Goal: Task Accomplishment & Management: Manage account settings

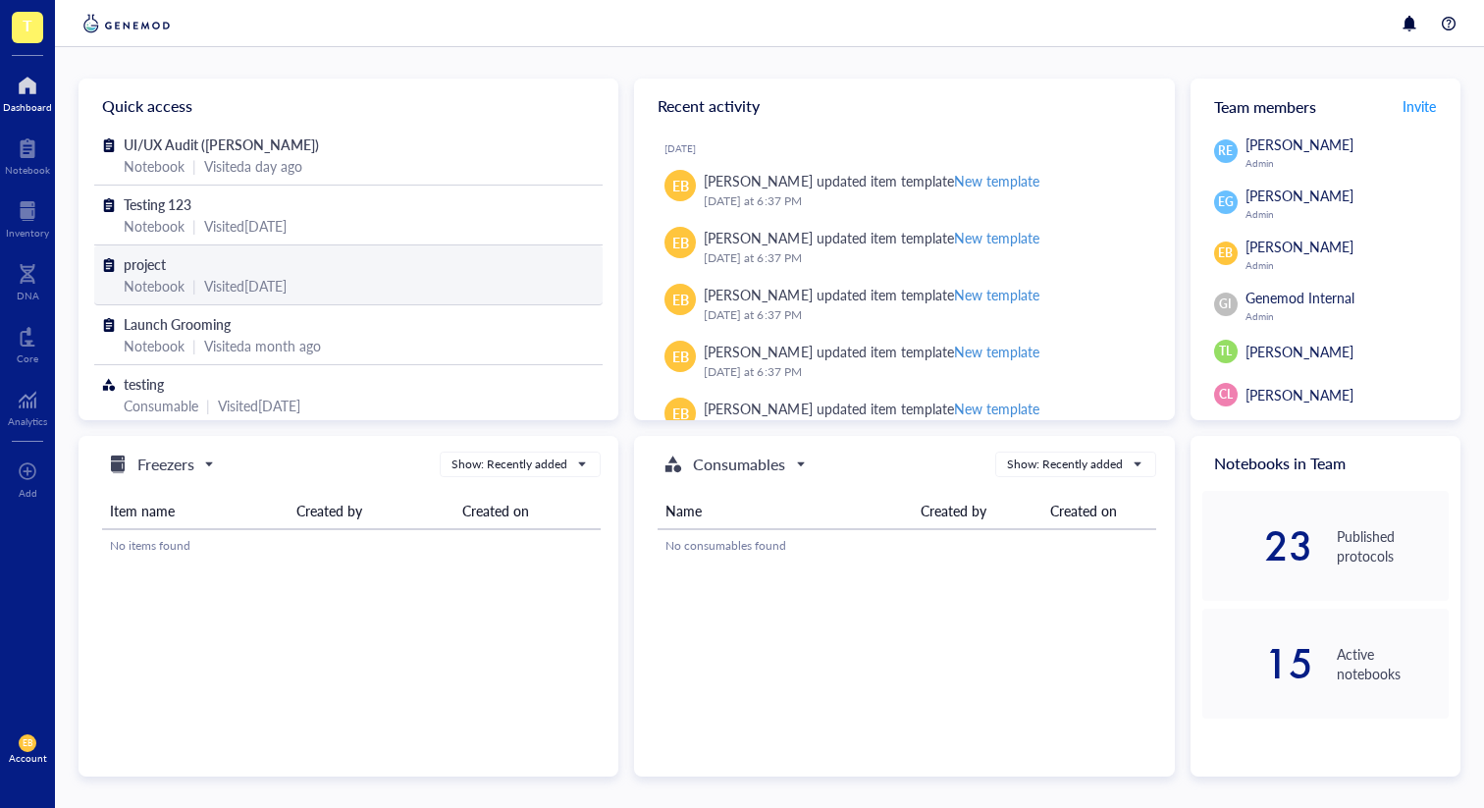
click at [451, 264] on div "project" at bounding box center [348, 264] width 449 height 22
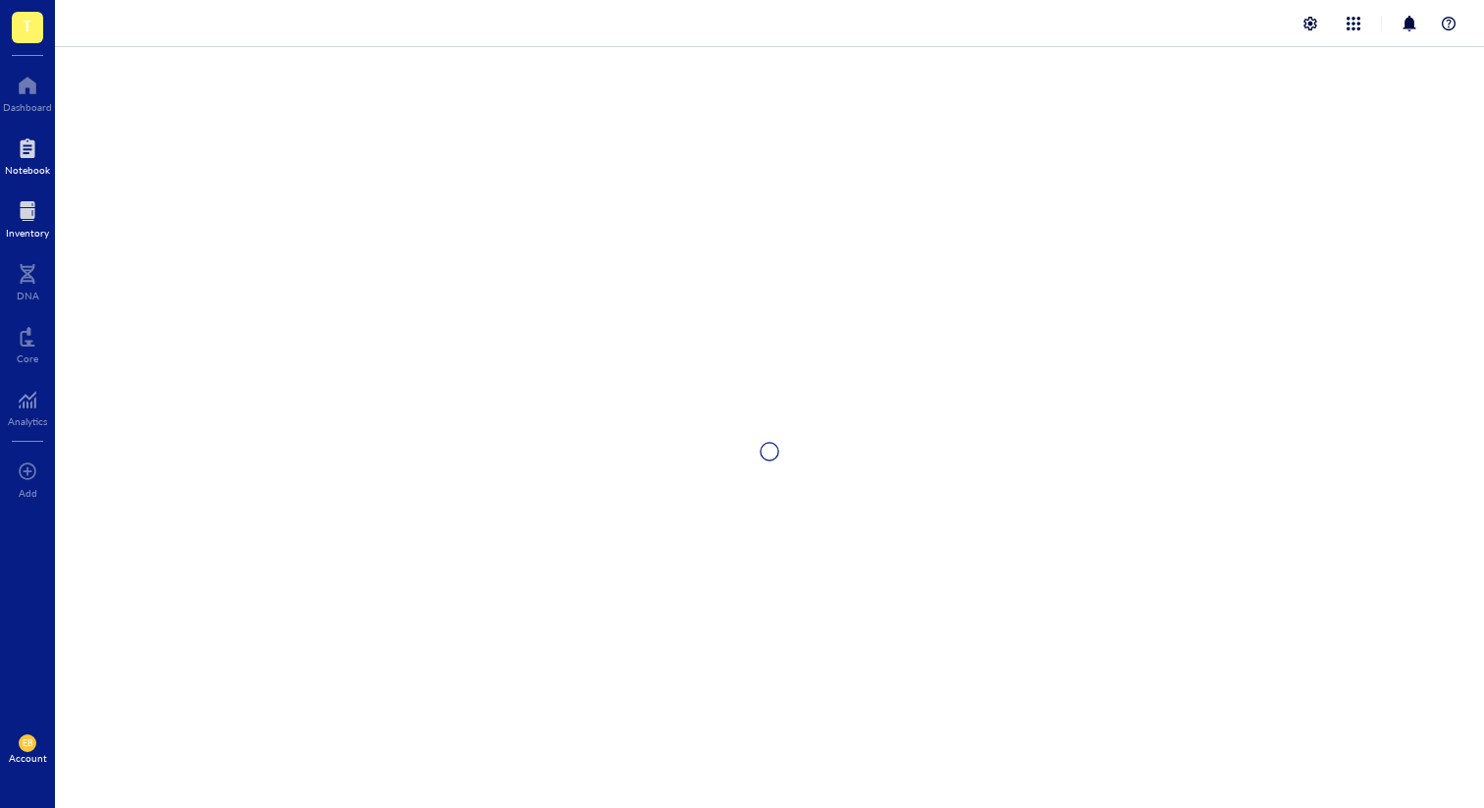
click at [42, 217] on div at bounding box center [27, 210] width 43 height 31
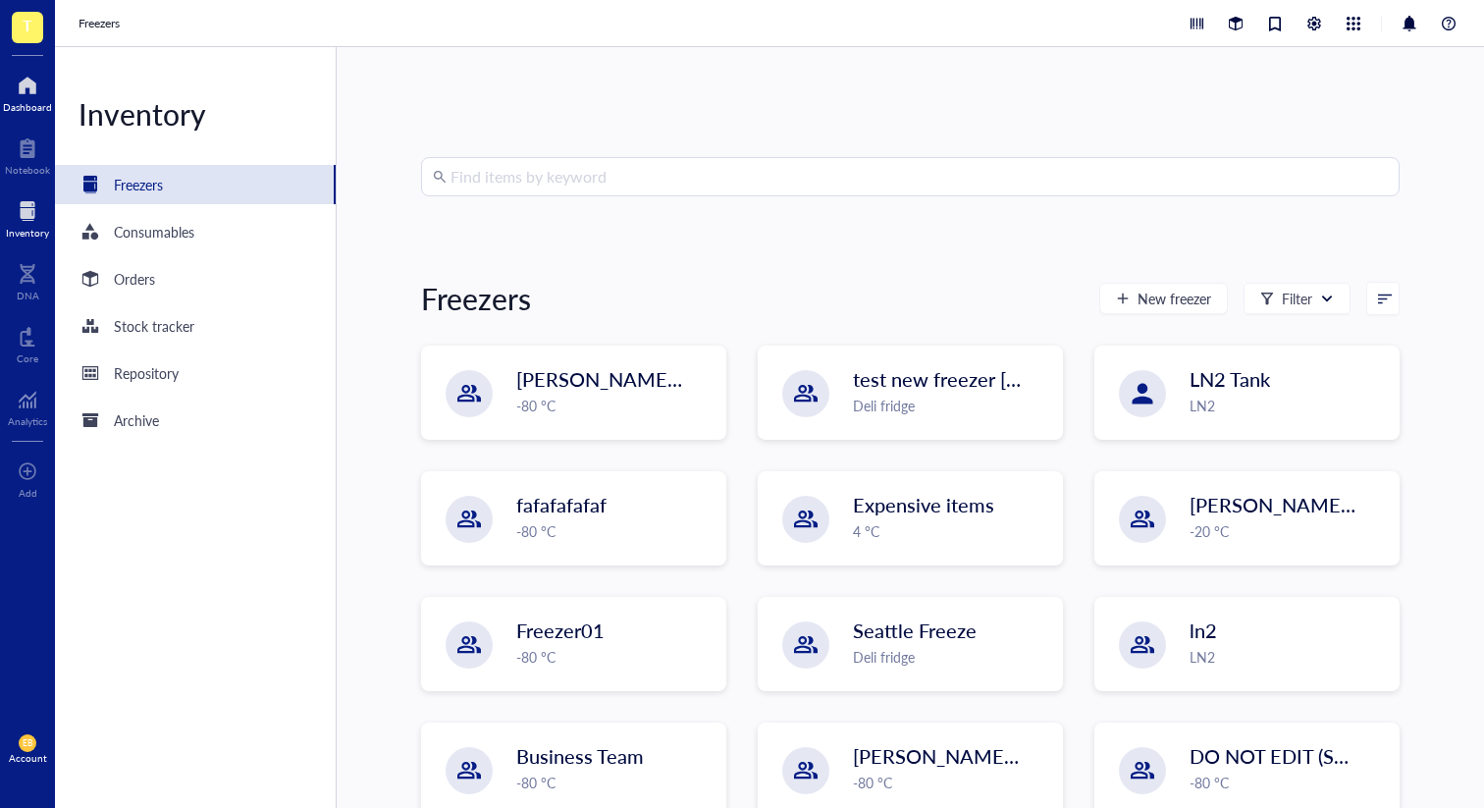
click at [20, 89] on div at bounding box center [27, 85] width 49 height 31
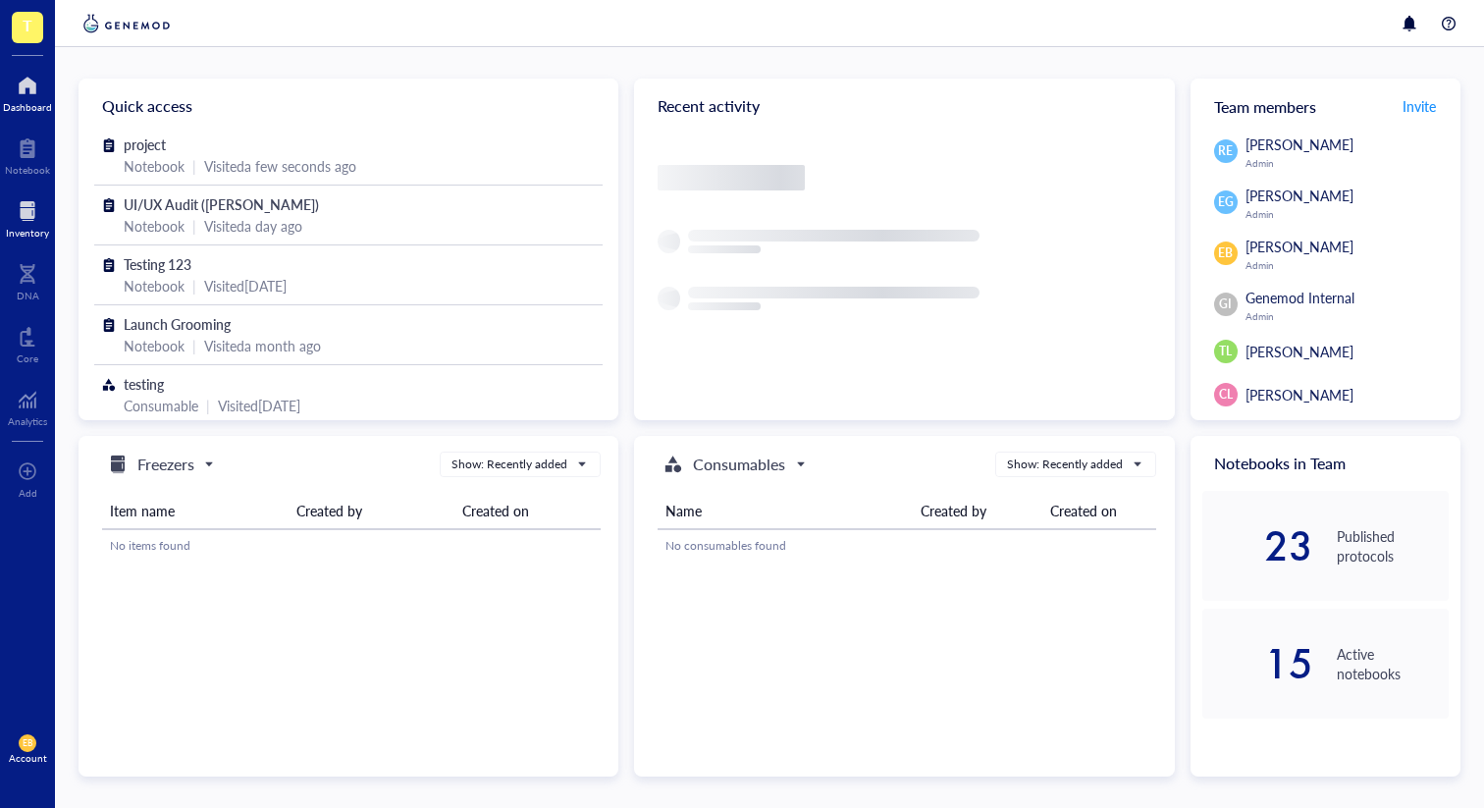
click at [19, 192] on div "Inventory" at bounding box center [27, 216] width 55 height 55
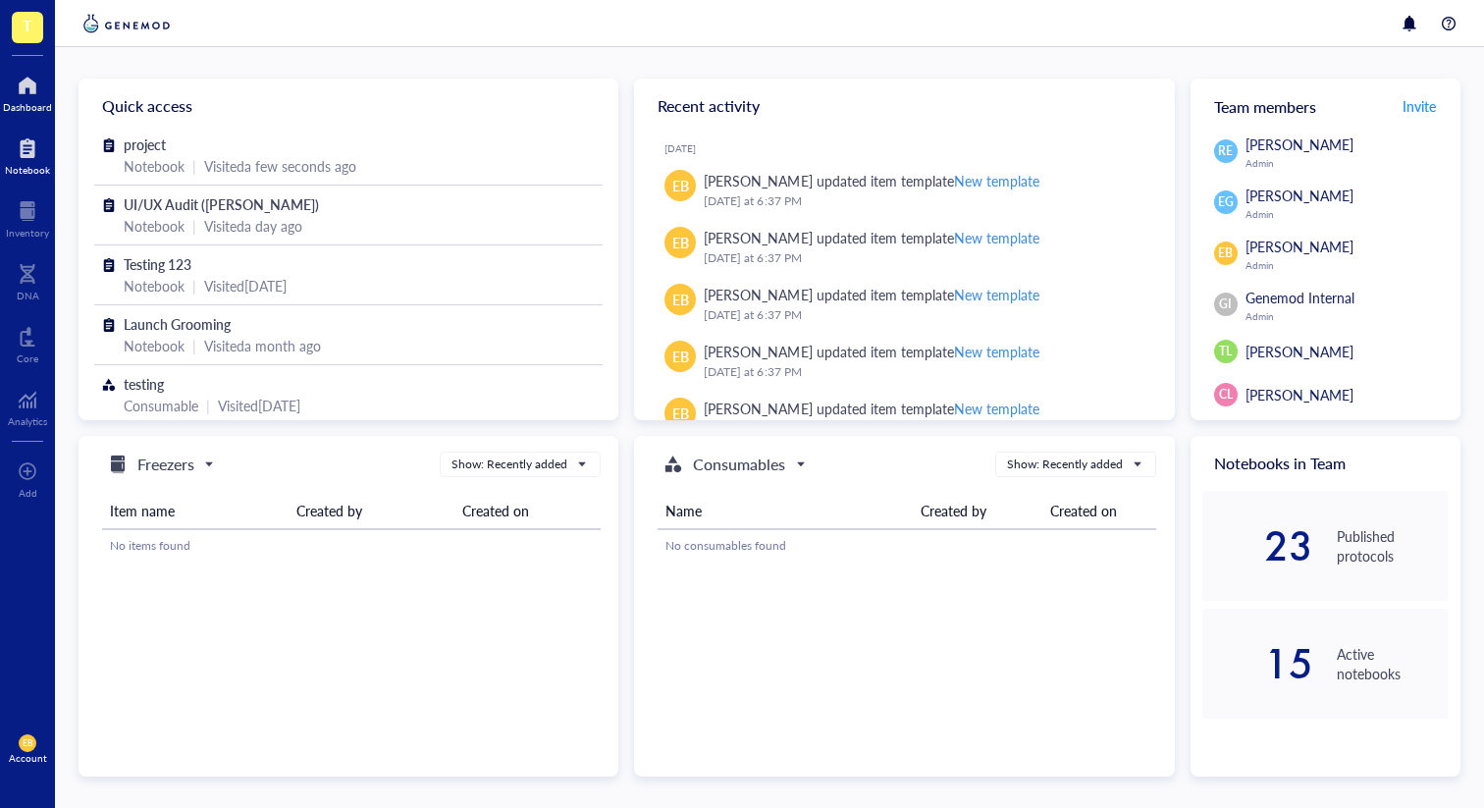
click at [20, 145] on div at bounding box center [27, 147] width 45 height 31
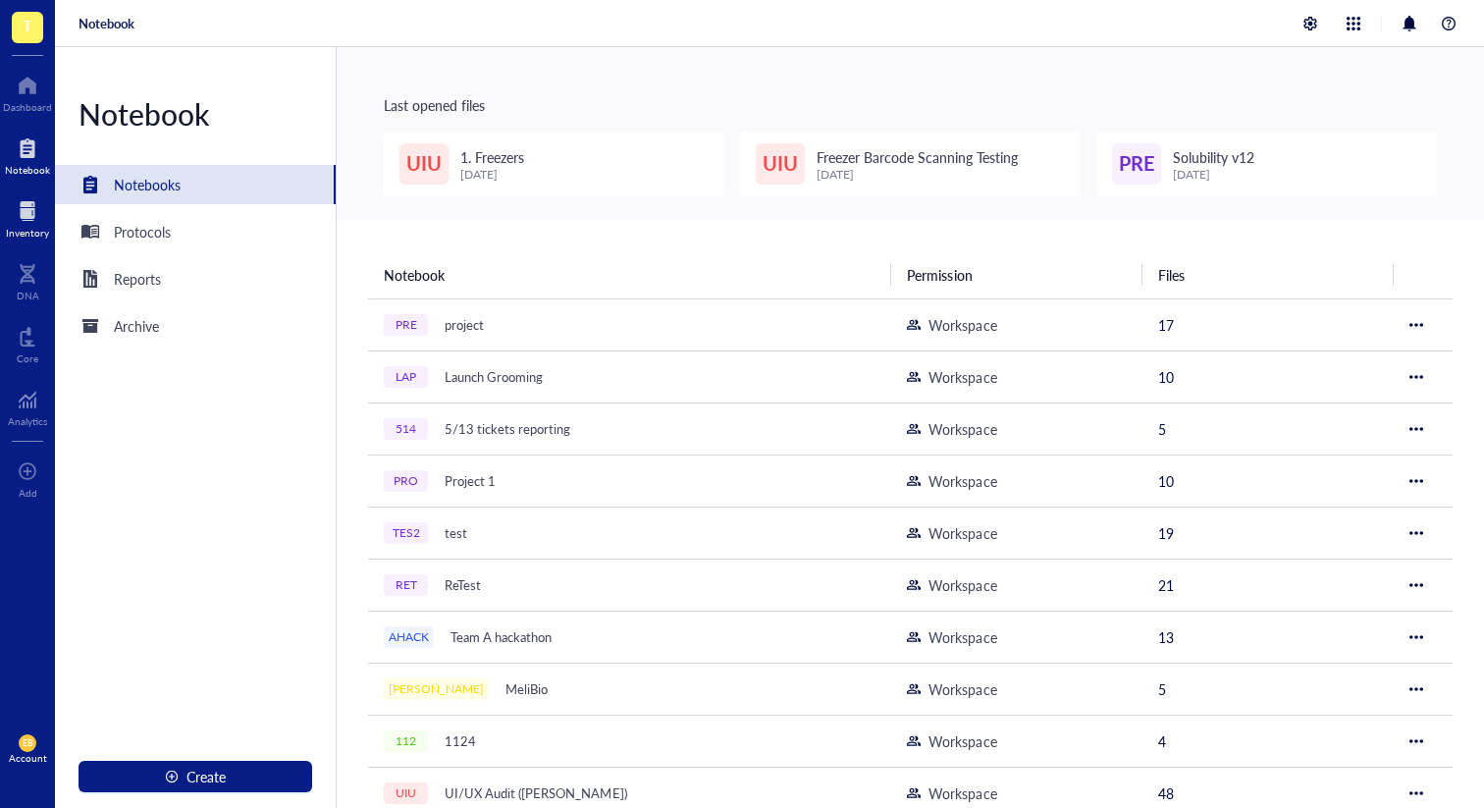
click at [22, 231] on div "Inventory" at bounding box center [27, 233] width 43 height 12
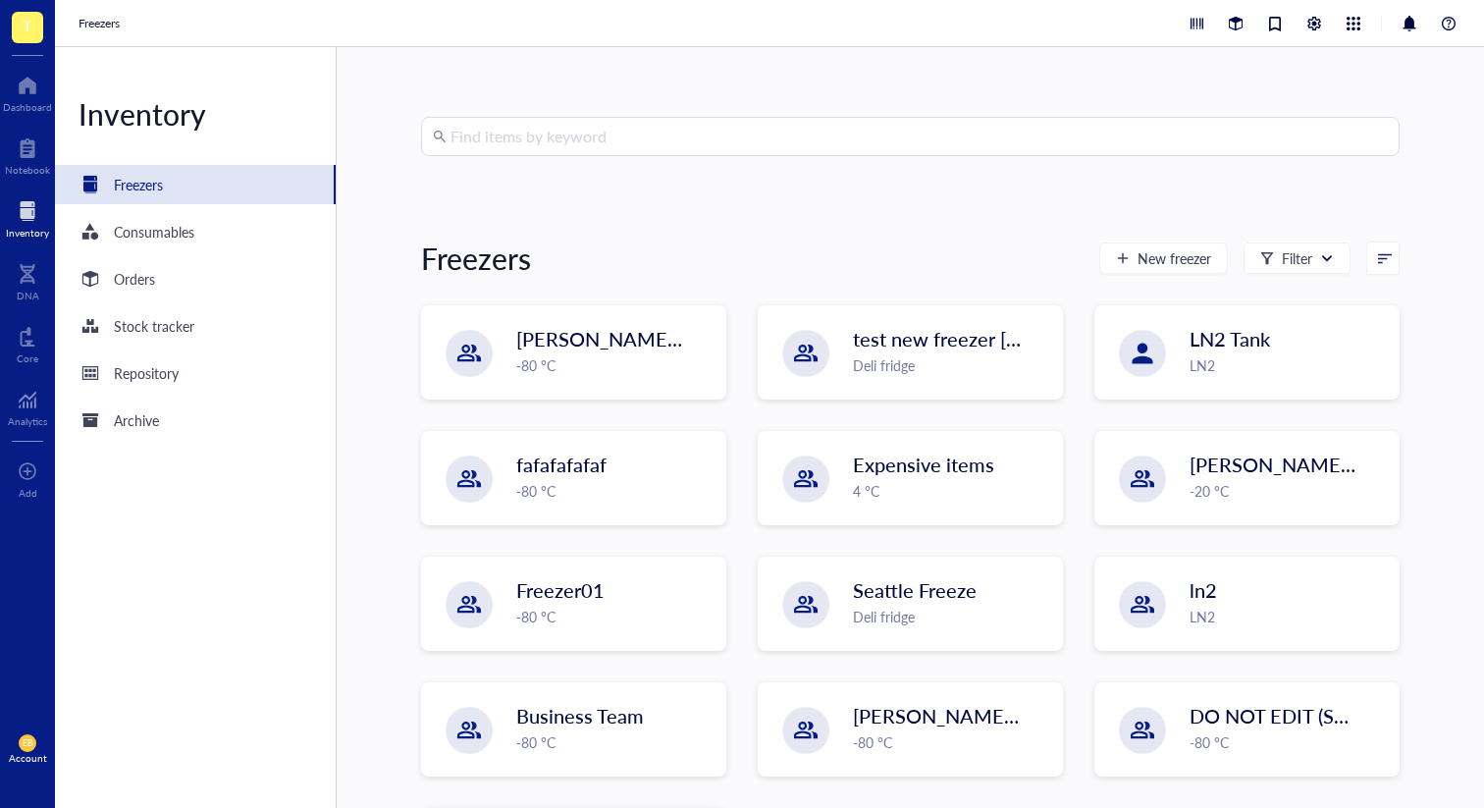
scroll to position [44, 0]
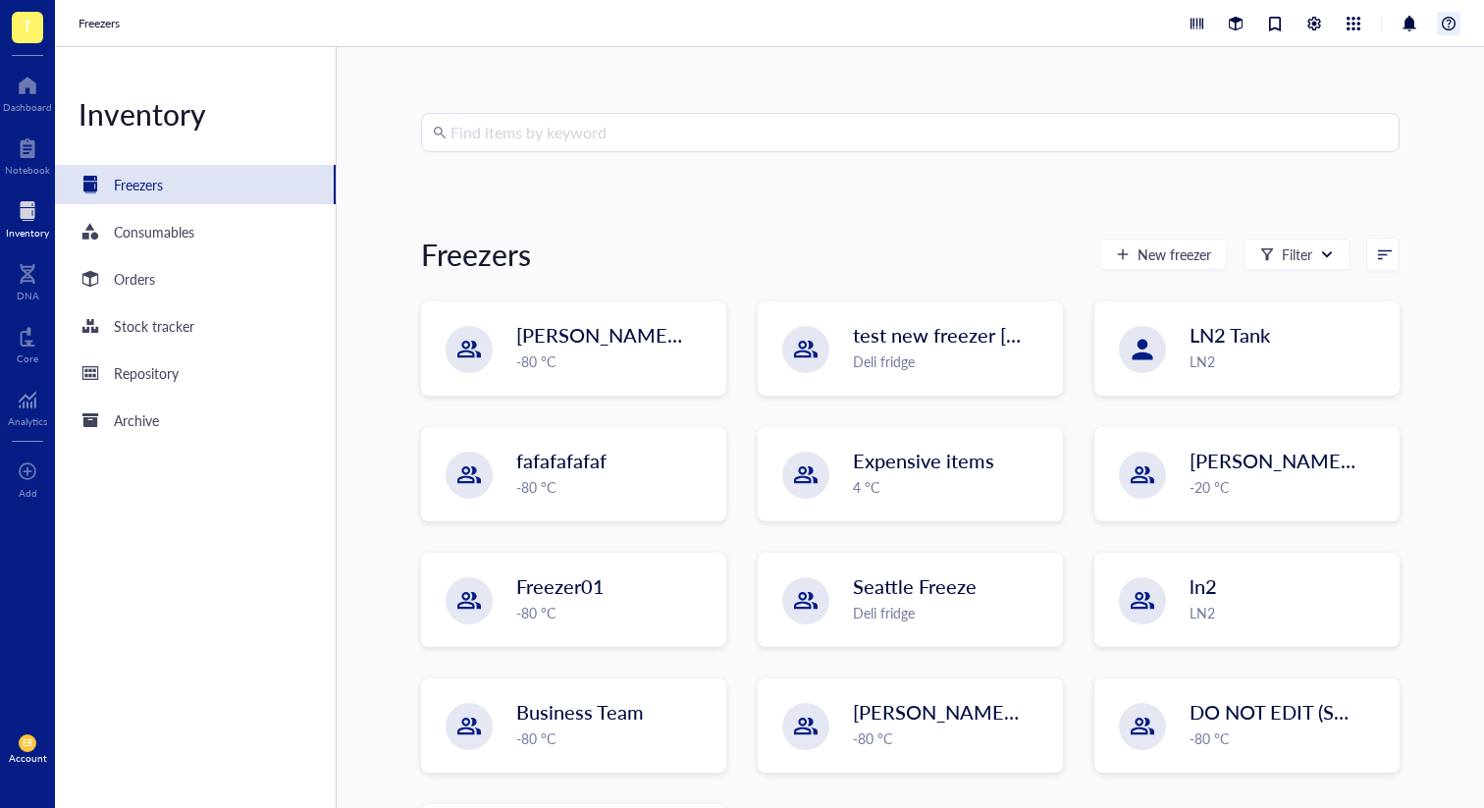
click at [1451, 20] on div at bounding box center [1449, 24] width 24 height 24
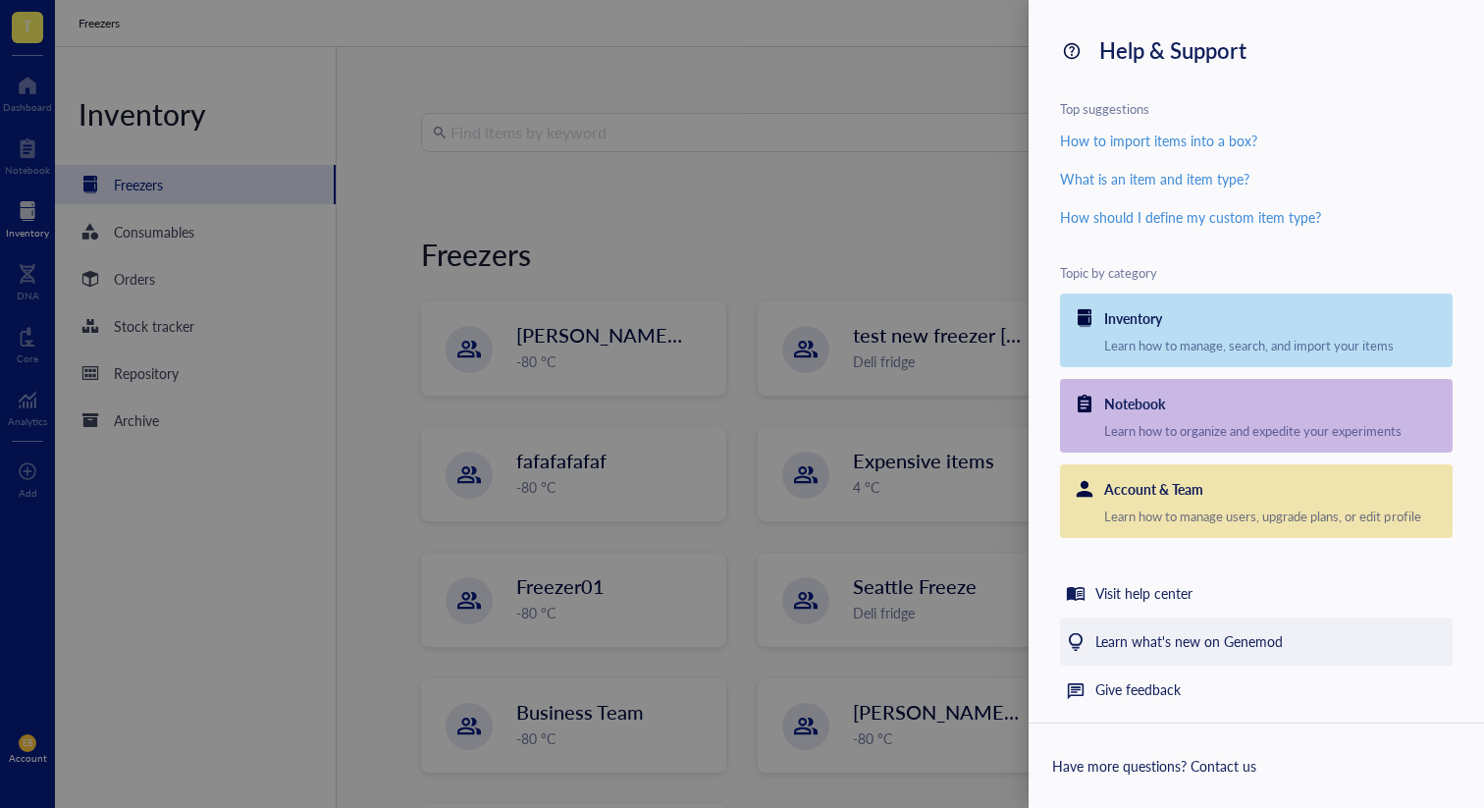
click at [1146, 638] on div "Learn what's new on Genemod" at bounding box center [1188, 642] width 187 height 24
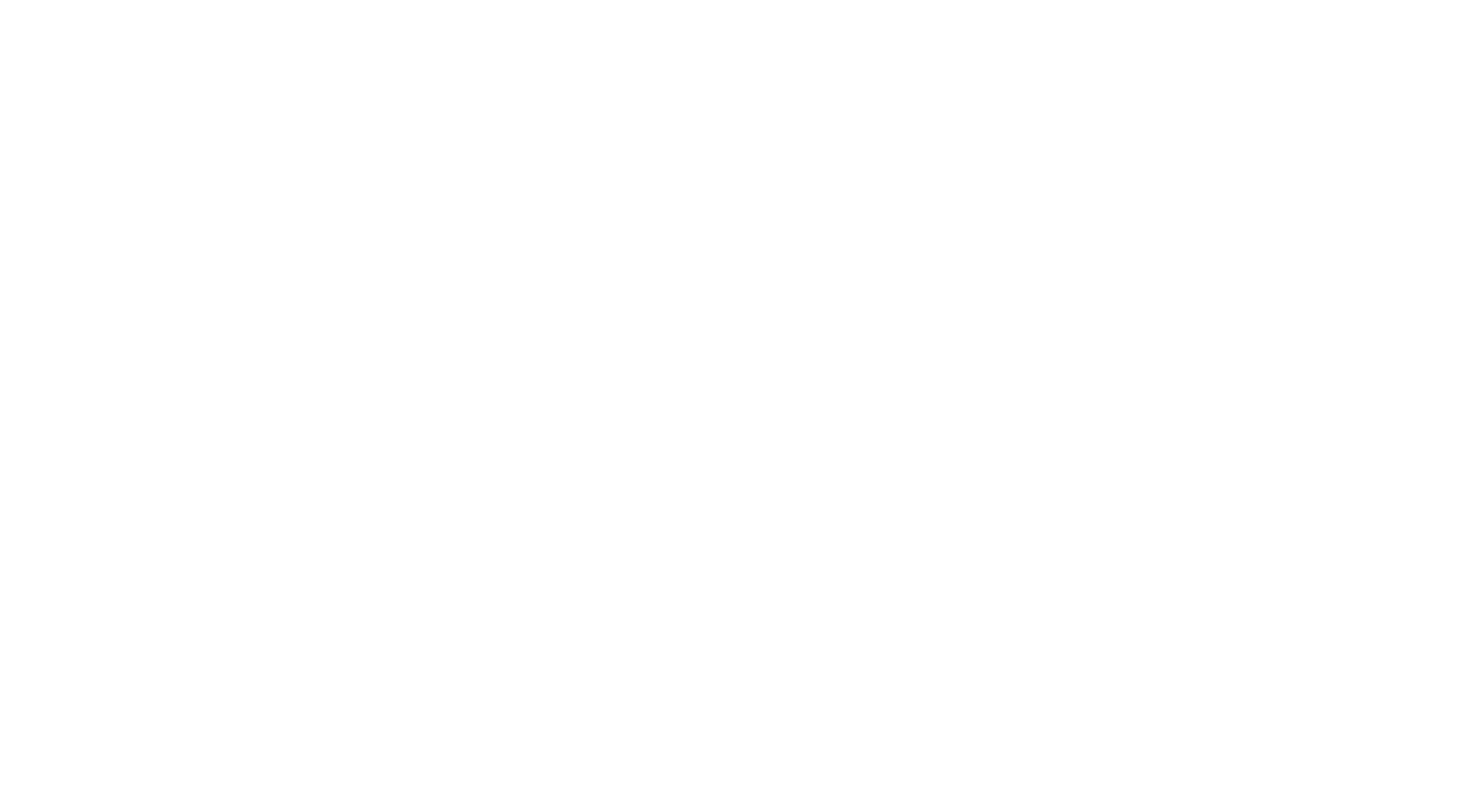
click at [924, 327] on div at bounding box center [742, 404] width 1484 height 808
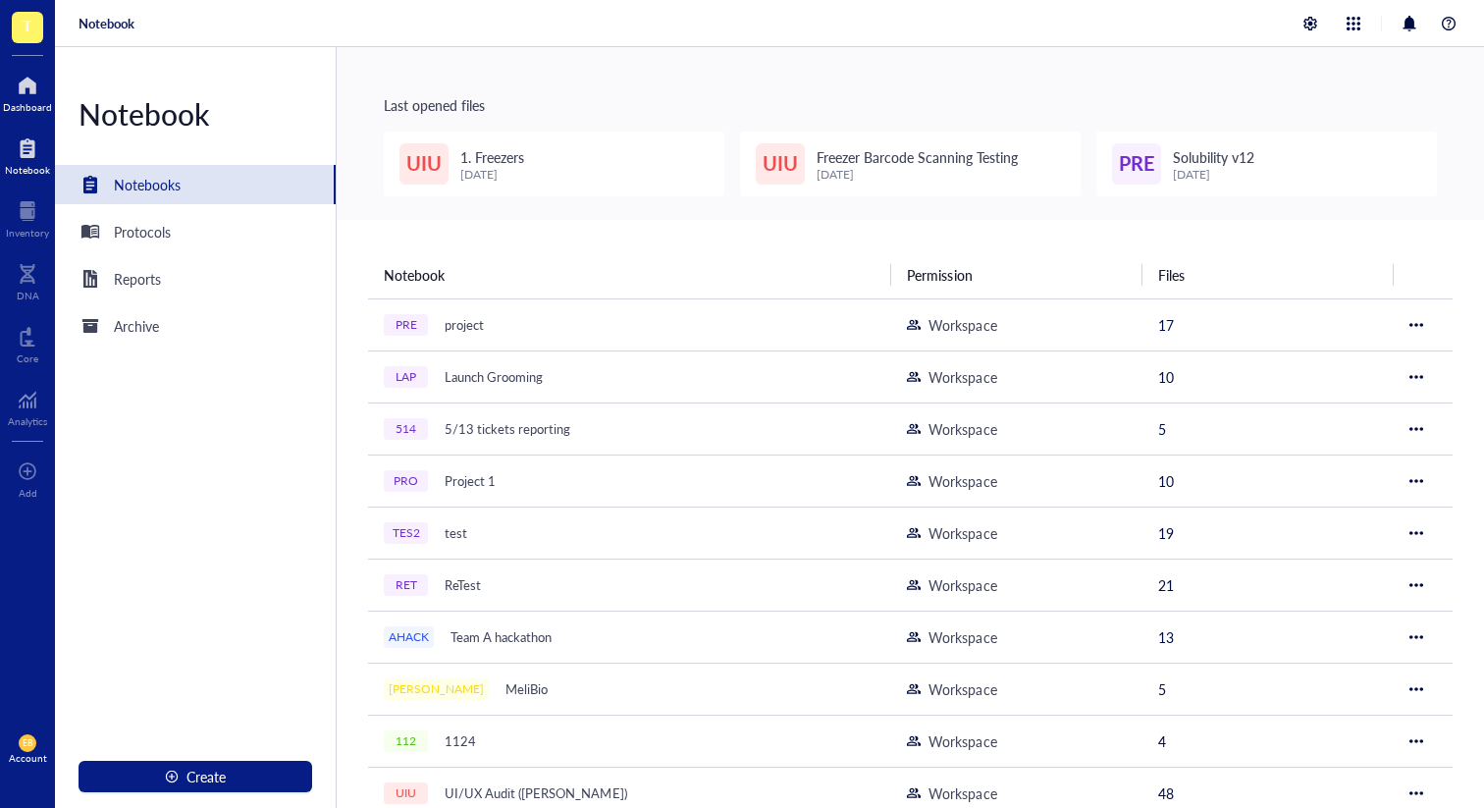
click at [32, 107] on div "Dashboard" at bounding box center [27, 107] width 49 height 12
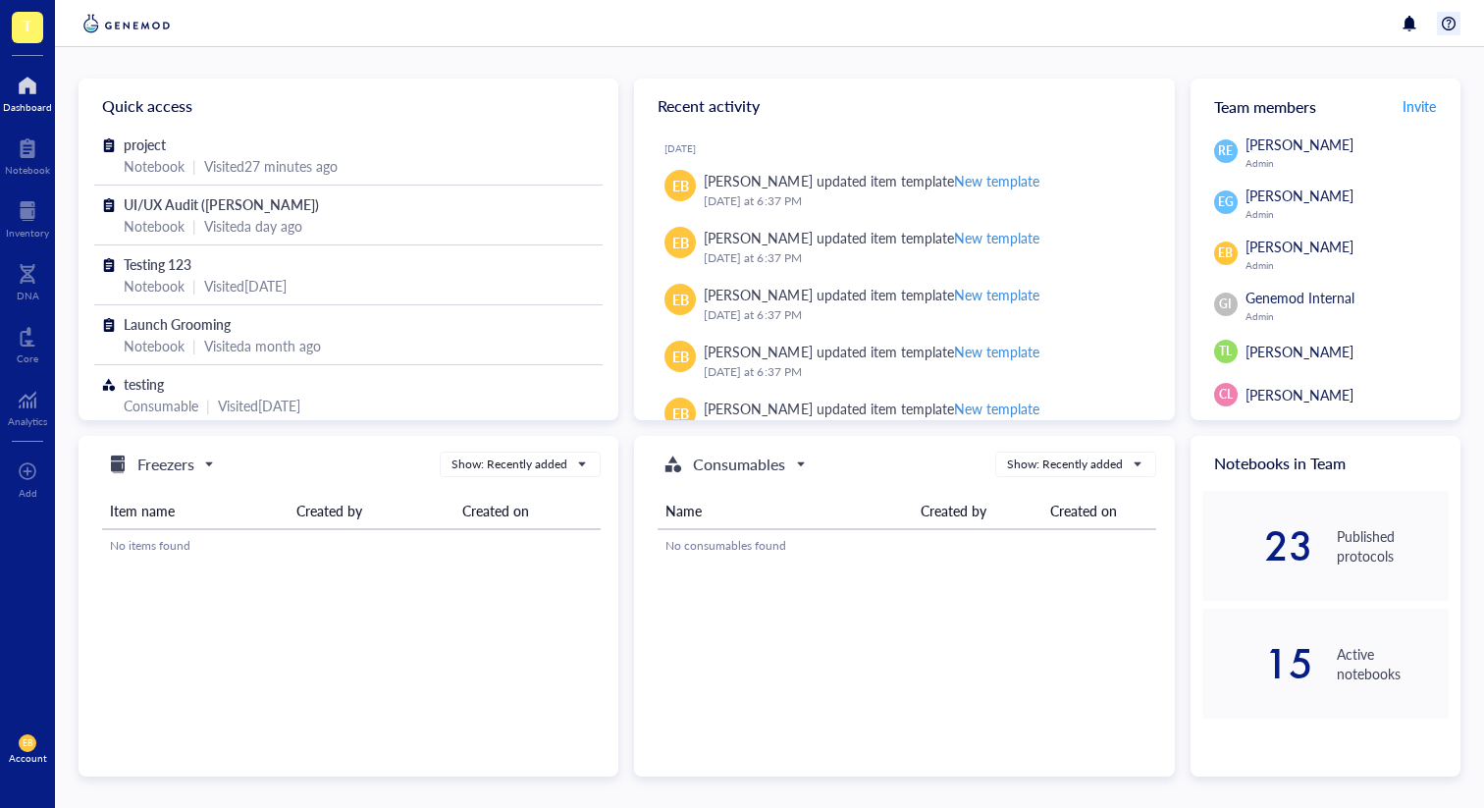
click at [1447, 24] on div at bounding box center [1449, 24] width 24 height 24
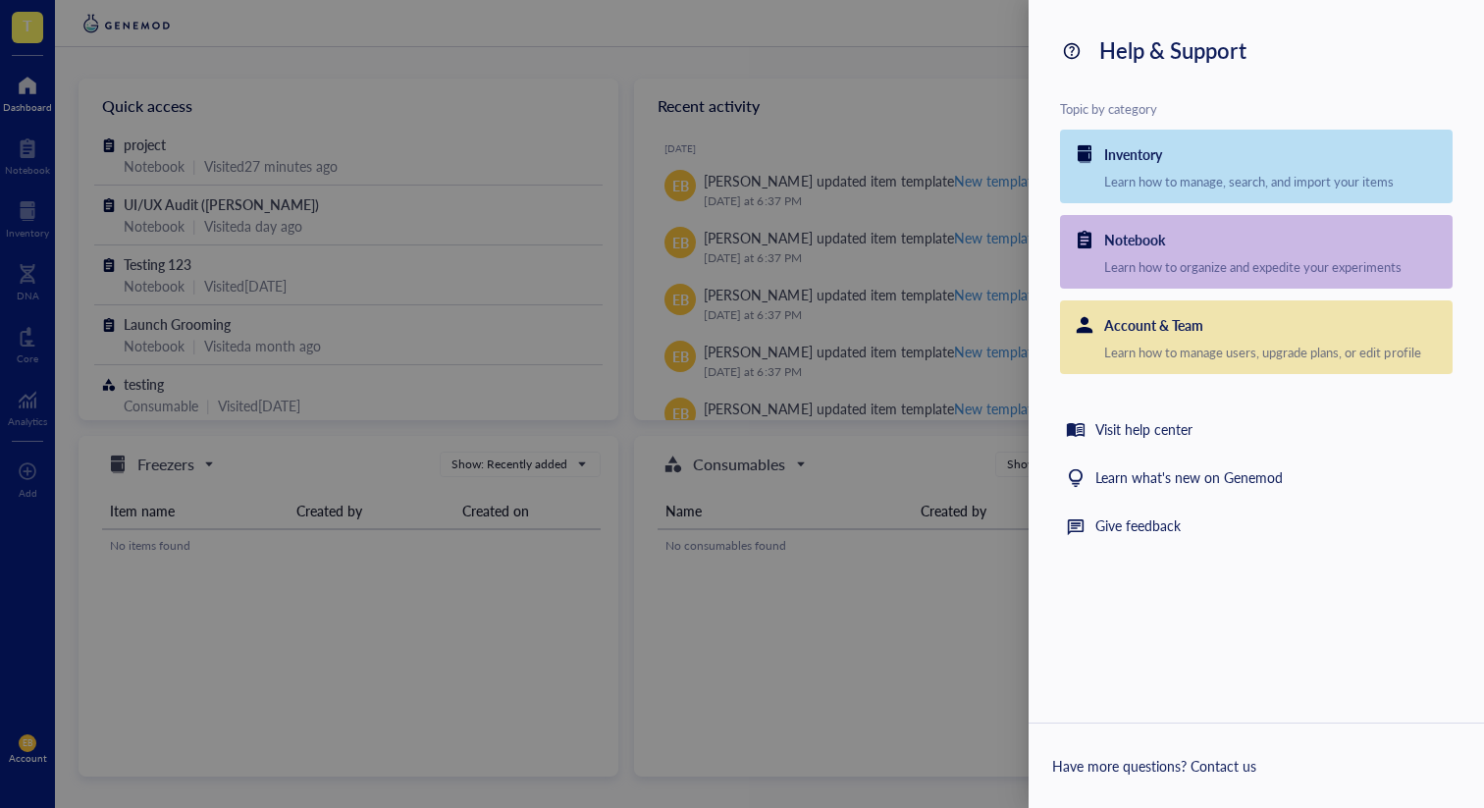
click at [949, 278] on div at bounding box center [742, 404] width 1484 height 808
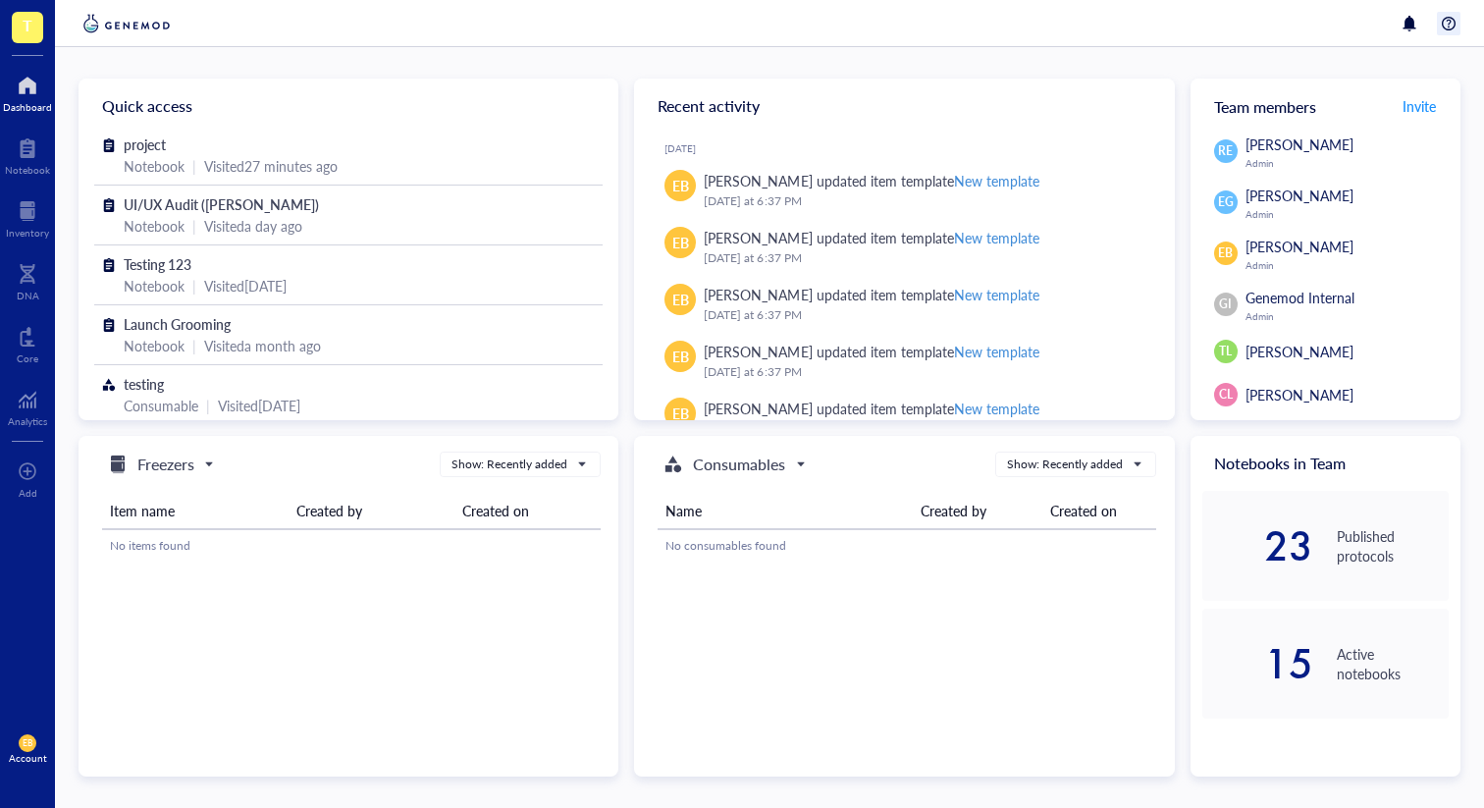
click at [1444, 27] on div at bounding box center [1449, 24] width 24 height 24
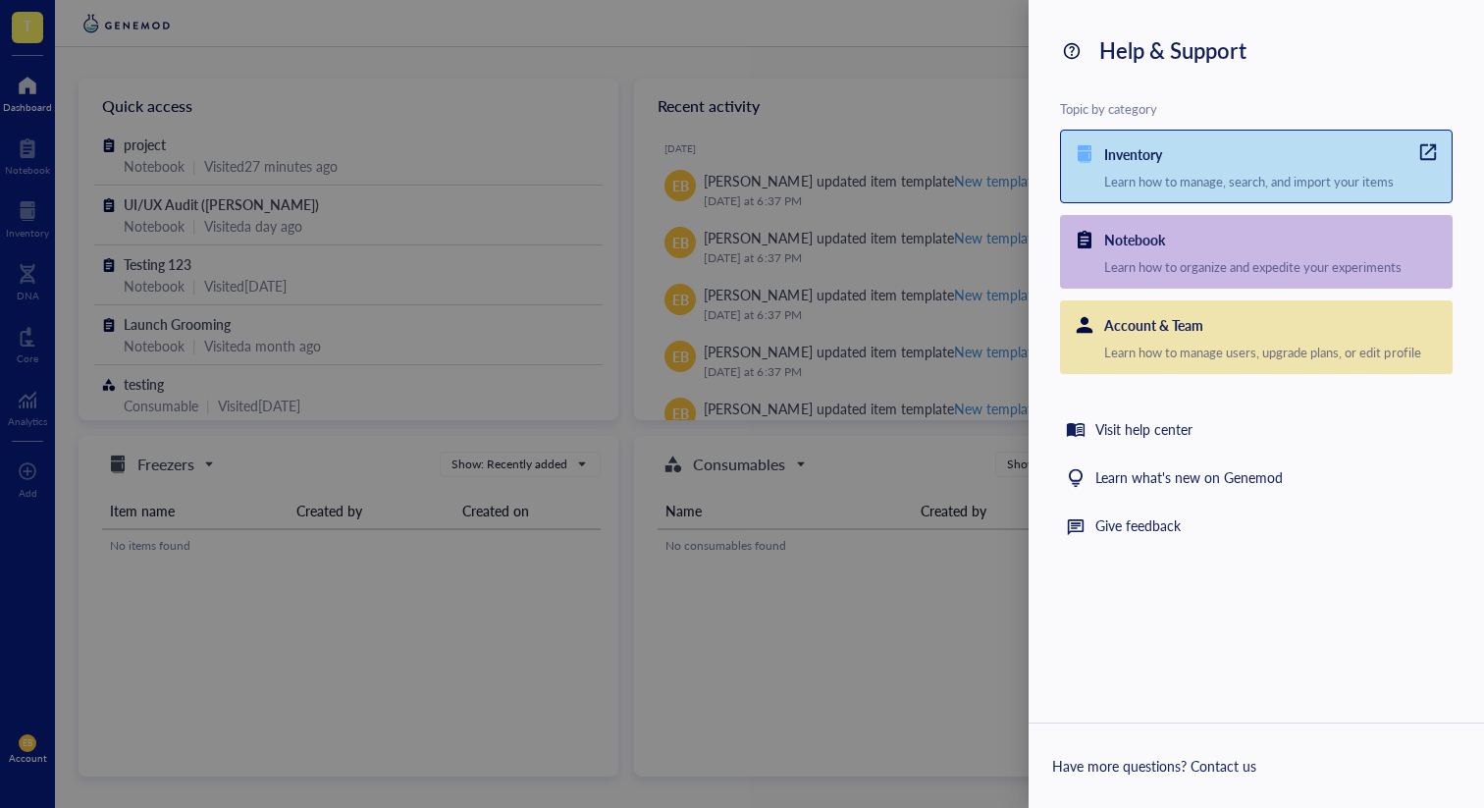
click at [1149, 160] on div "Inventory" at bounding box center [1133, 154] width 58 height 22
click at [162, 96] on div at bounding box center [742, 404] width 1484 height 808
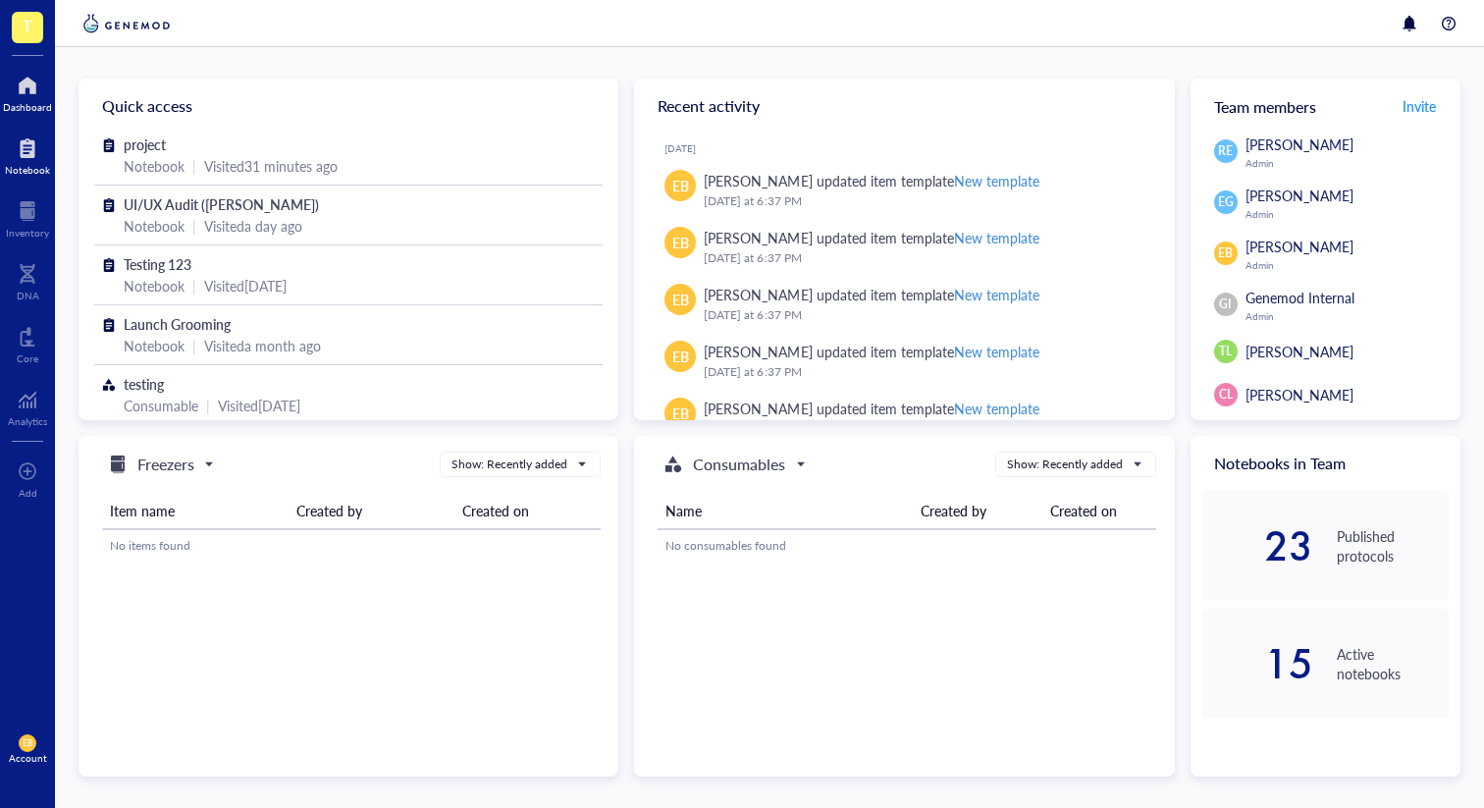
click at [22, 145] on div at bounding box center [27, 147] width 45 height 31
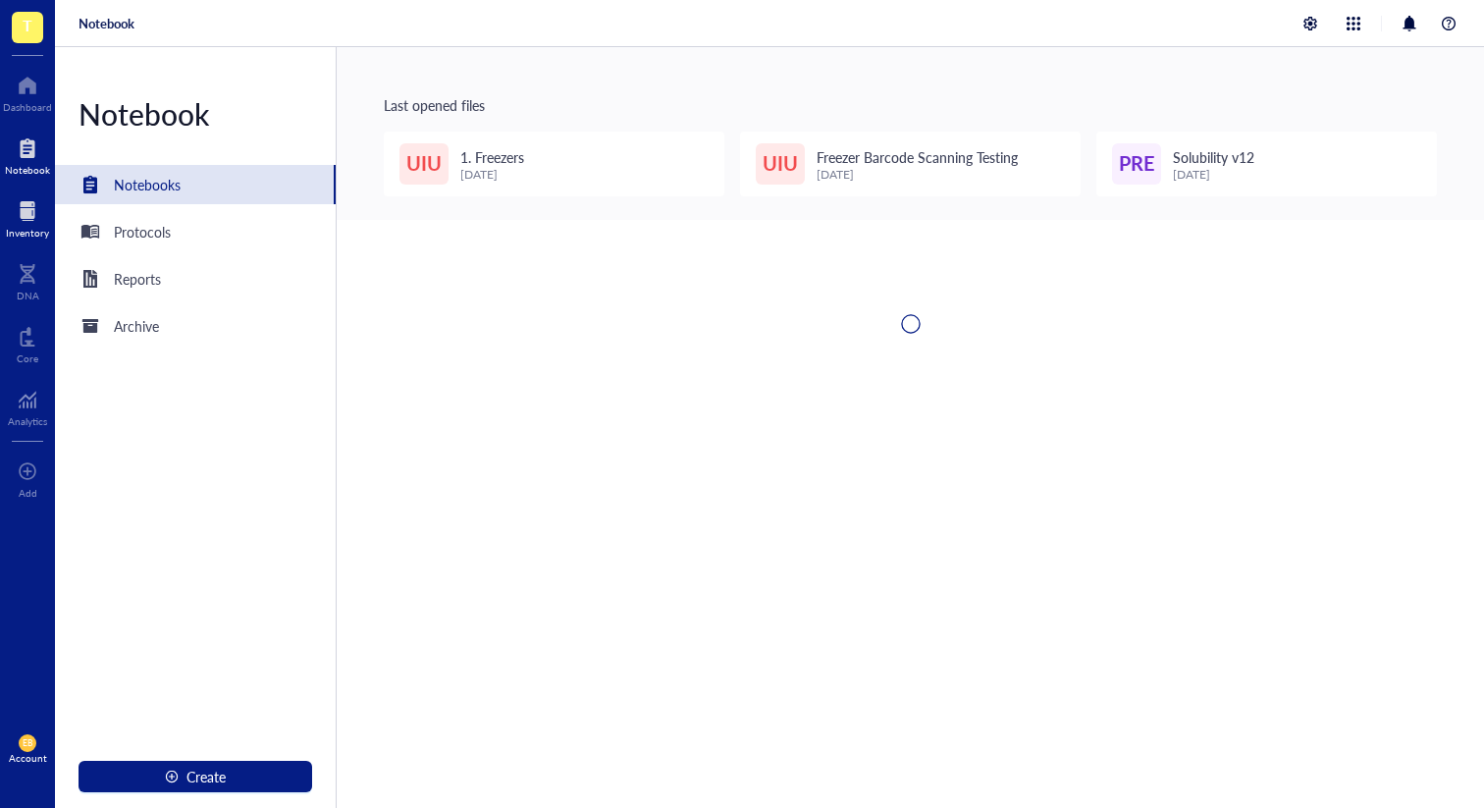
click at [20, 224] on div at bounding box center [27, 210] width 43 height 31
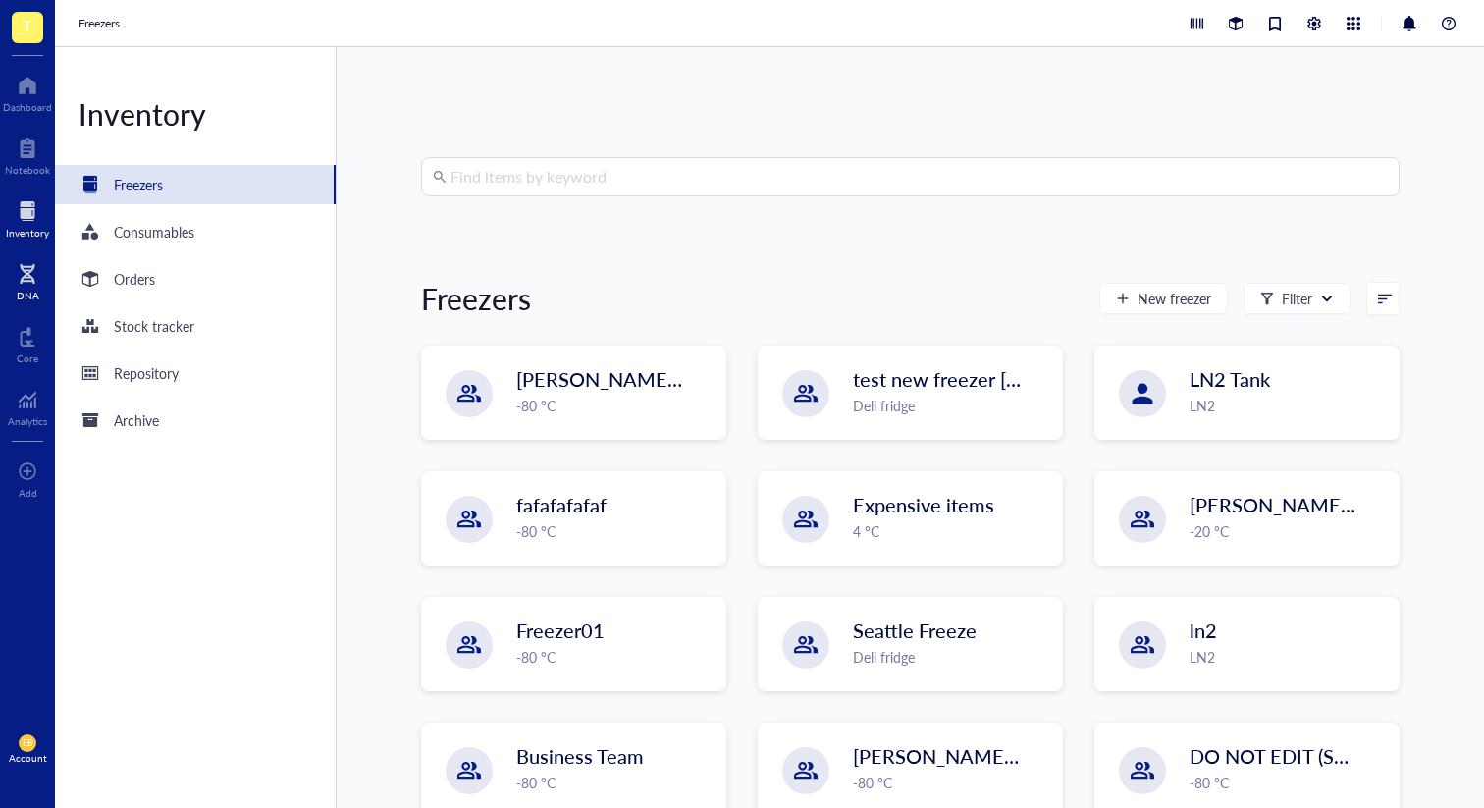
click at [11, 302] on div "DNA" at bounding box center [27, 279] width 55 height 55
click at [21, 343] on div at bounding box center [28, 336] width 22 height 31
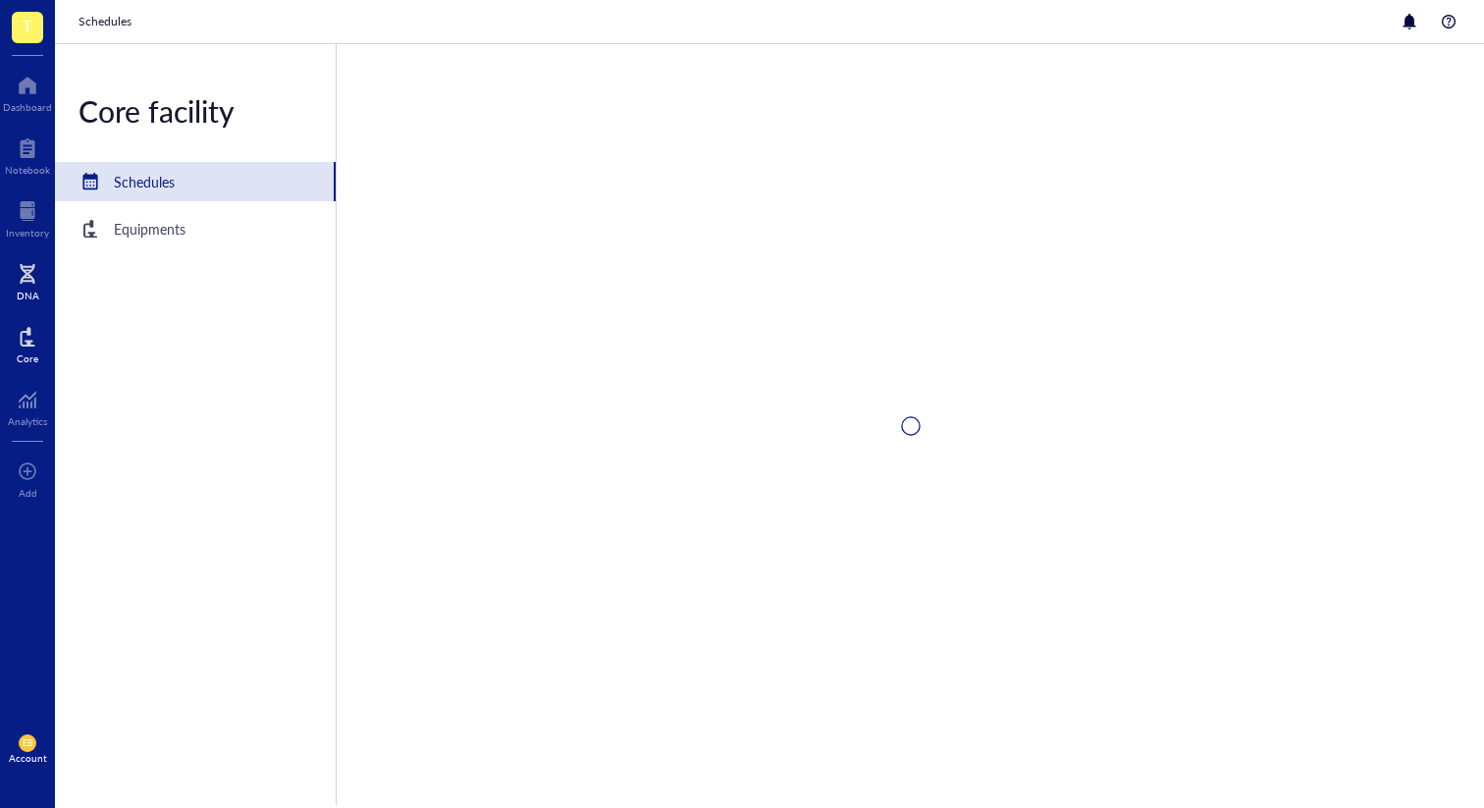
click at [15, 282] on div "DNA" at bounding box center [27, 279] width 55 height 55
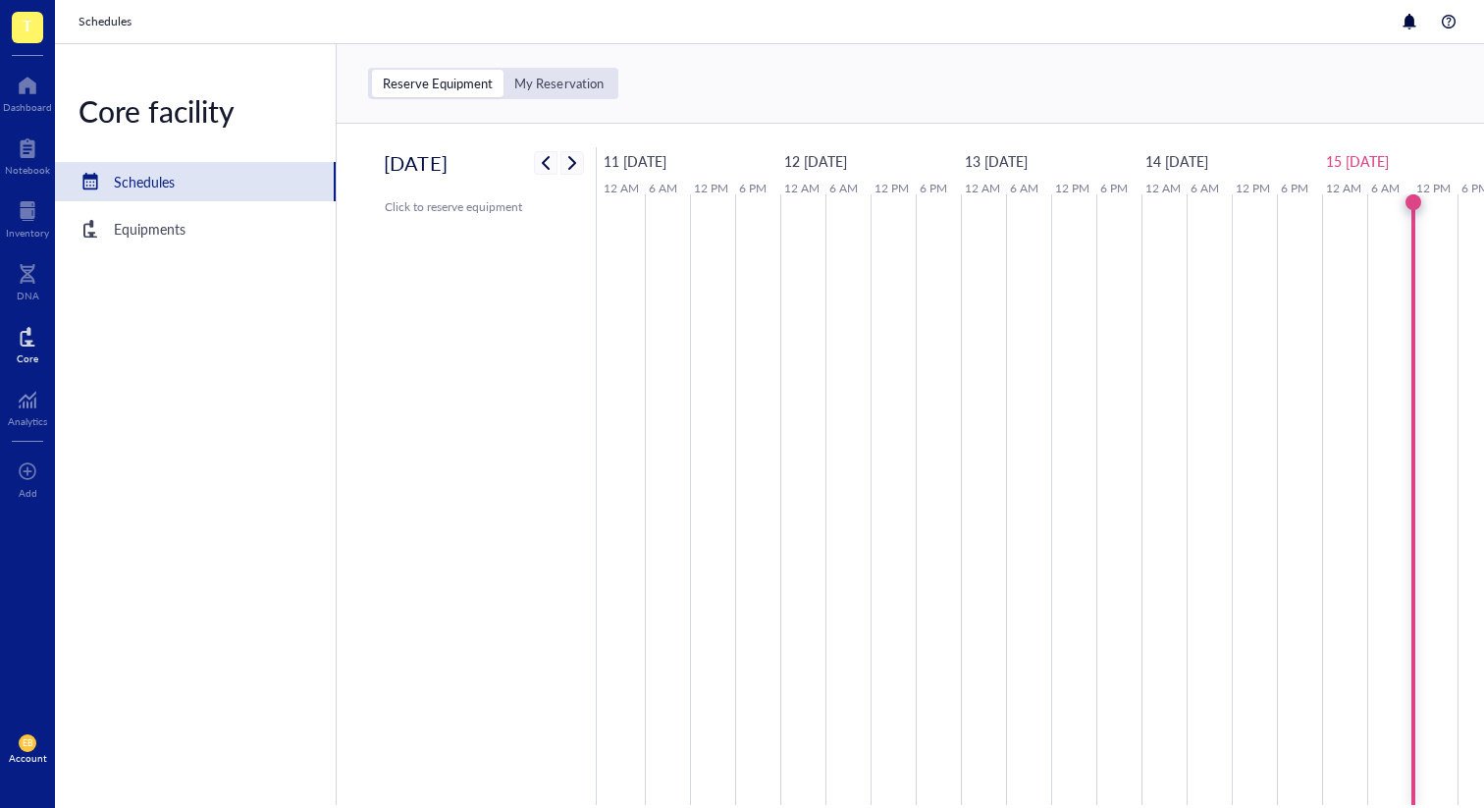
scroll to position [0, 18]
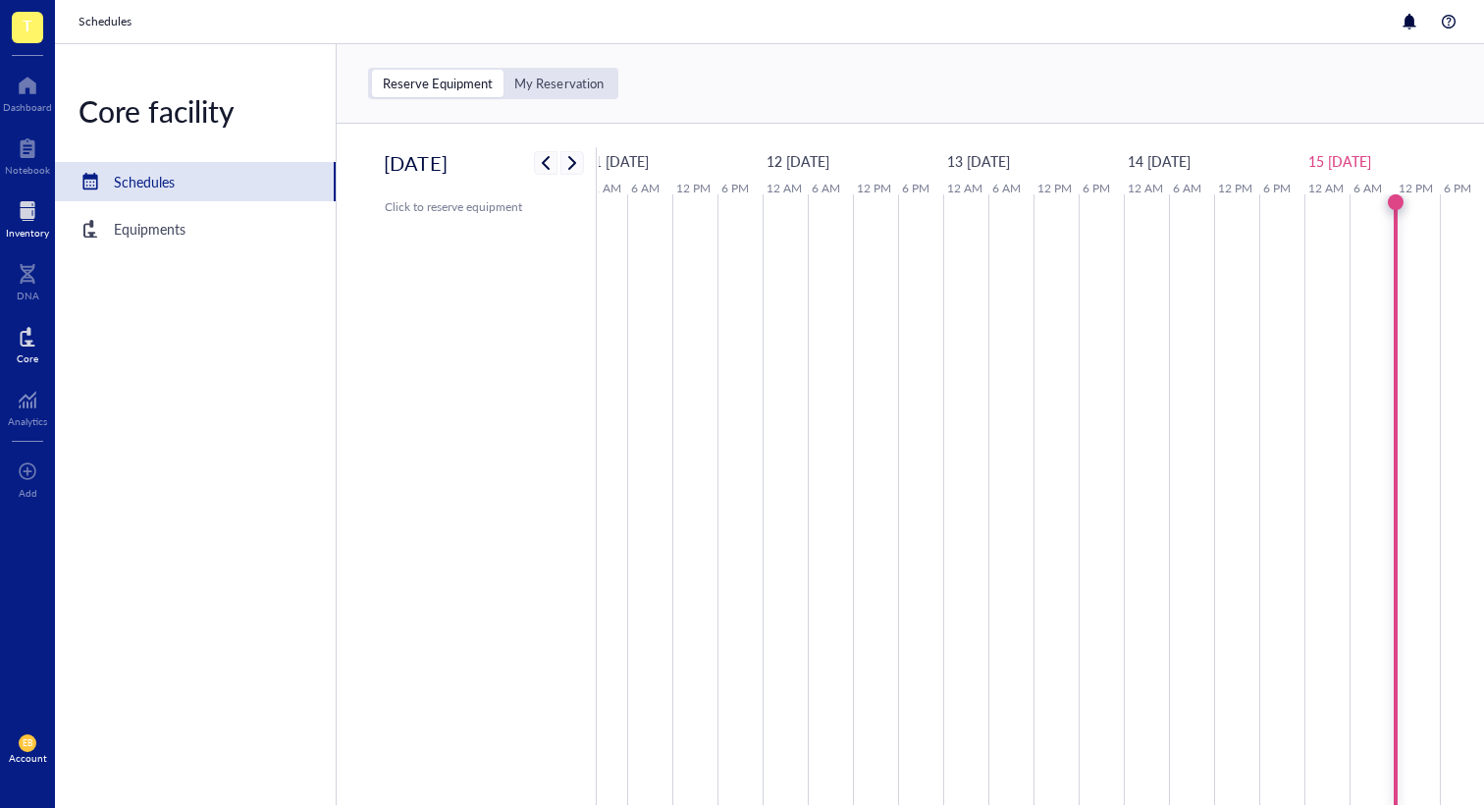
click at [24, 217] on div at bounding box center [27, 210] width 43 height 31
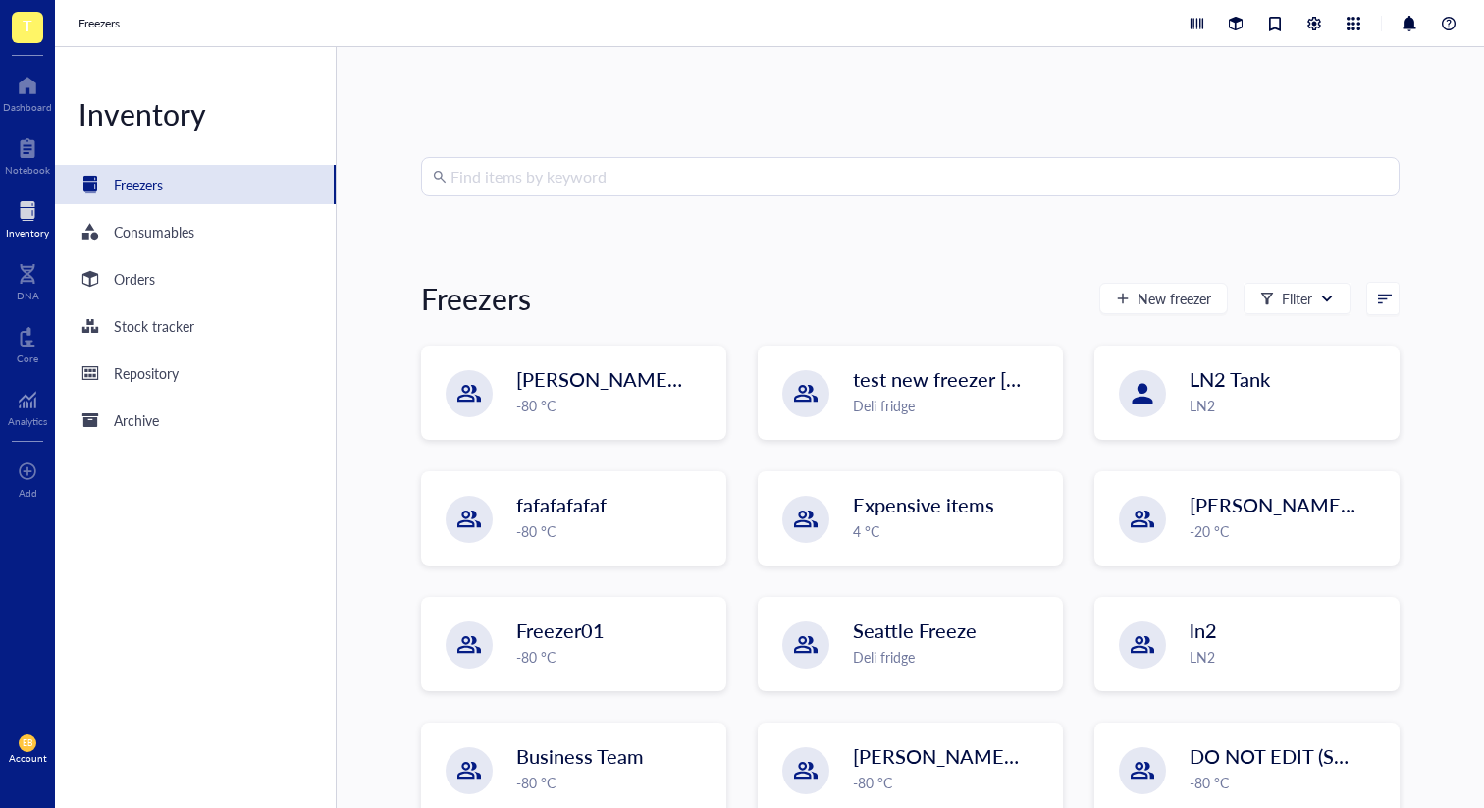
click at [572, 440] on div "IBRAHIM `28th feb -80 °C test new freezer ibrahim Deli fridge LN2 Tank LN2 fafa…" at bounding box center [910, 659] width 978 height 628
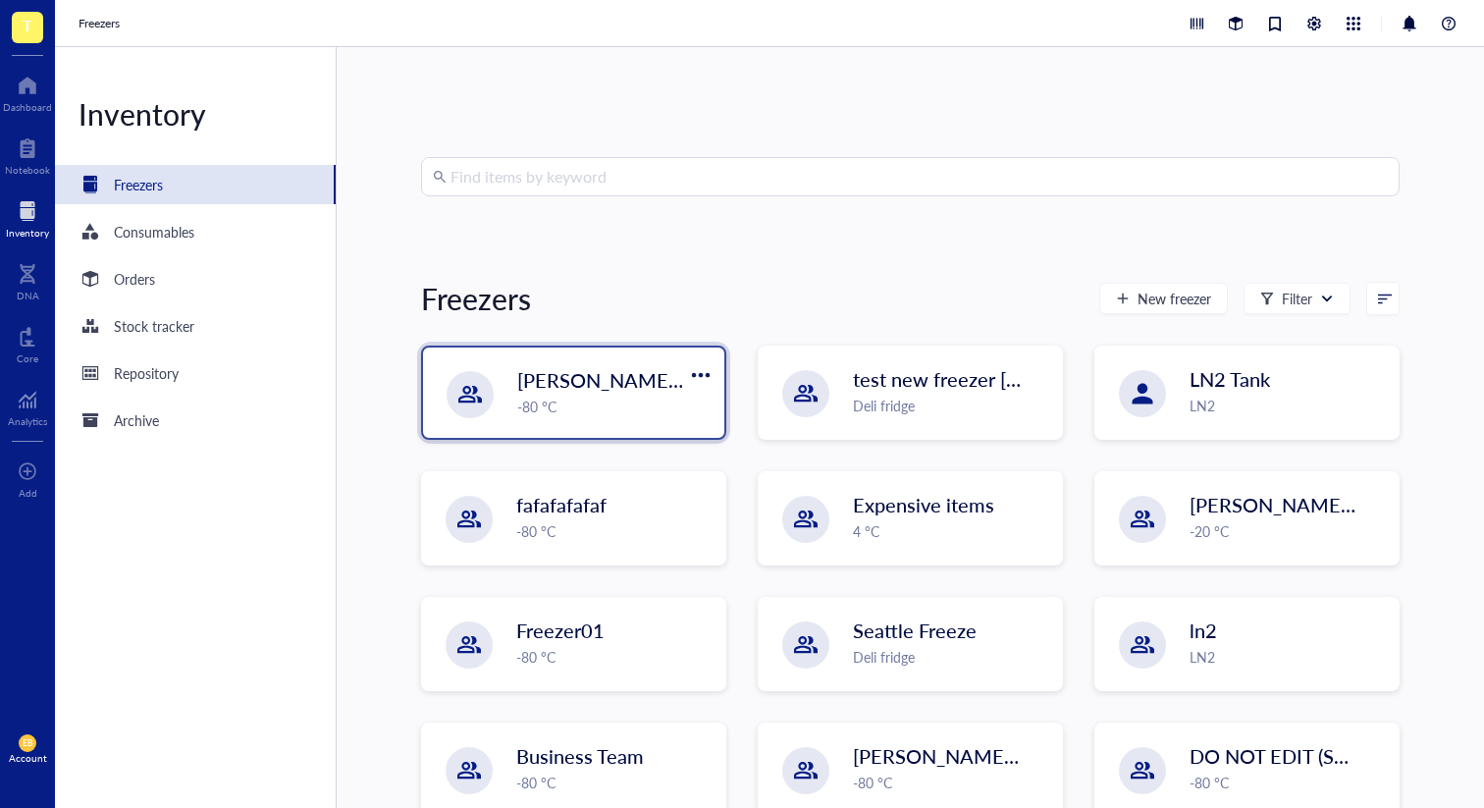
click at [564, 400] on div "-80 °C" at bounding box center [614, 407] width 195 height 22
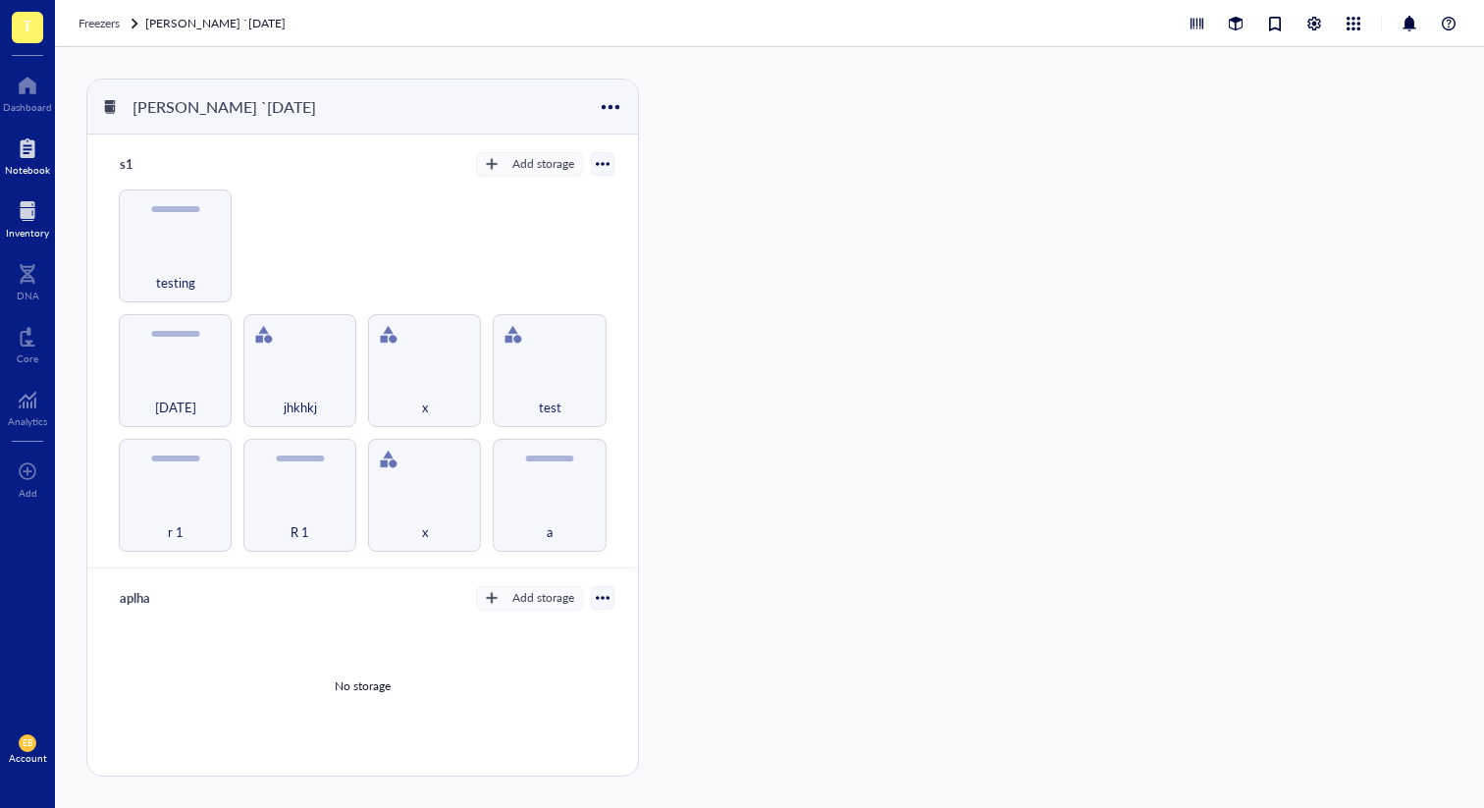
click at [25, 151] on div at bounding box center [27, 147] width 45 height 31
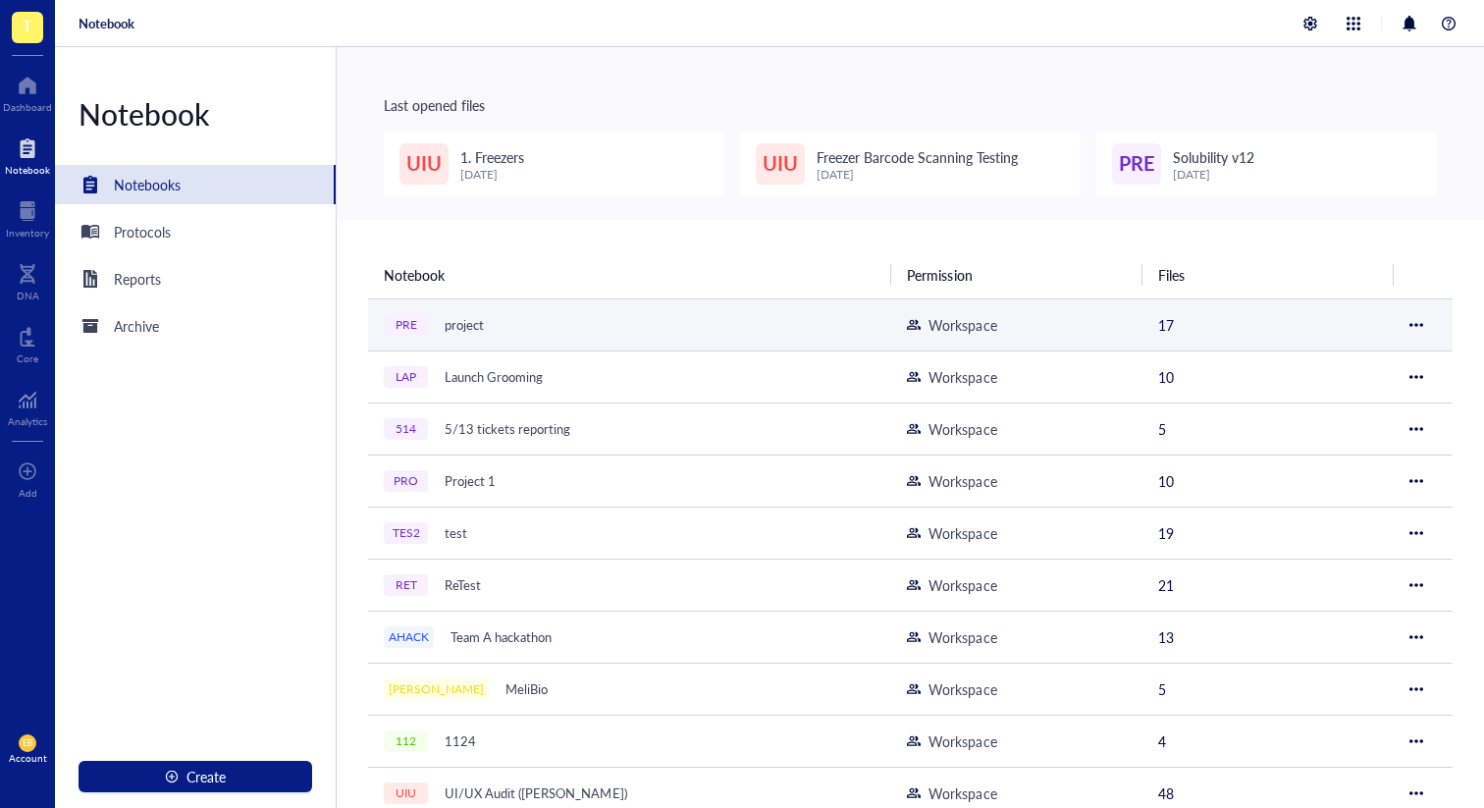
click at [436, 330] on div "project" at bounding box center [464, 324] width 57 height 27
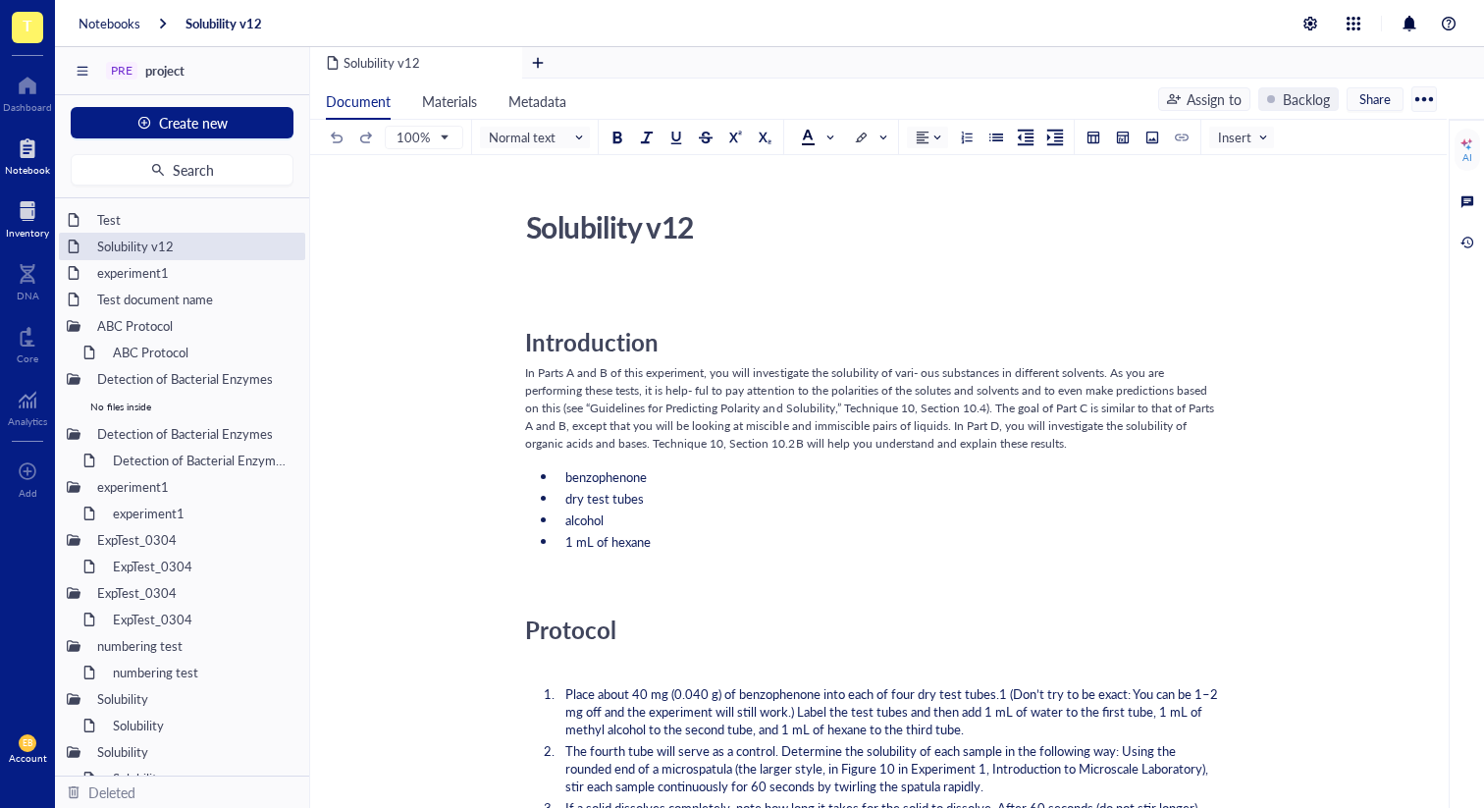
click at [26, 224] on div at bounding box center [27, 210] width 43 height 31
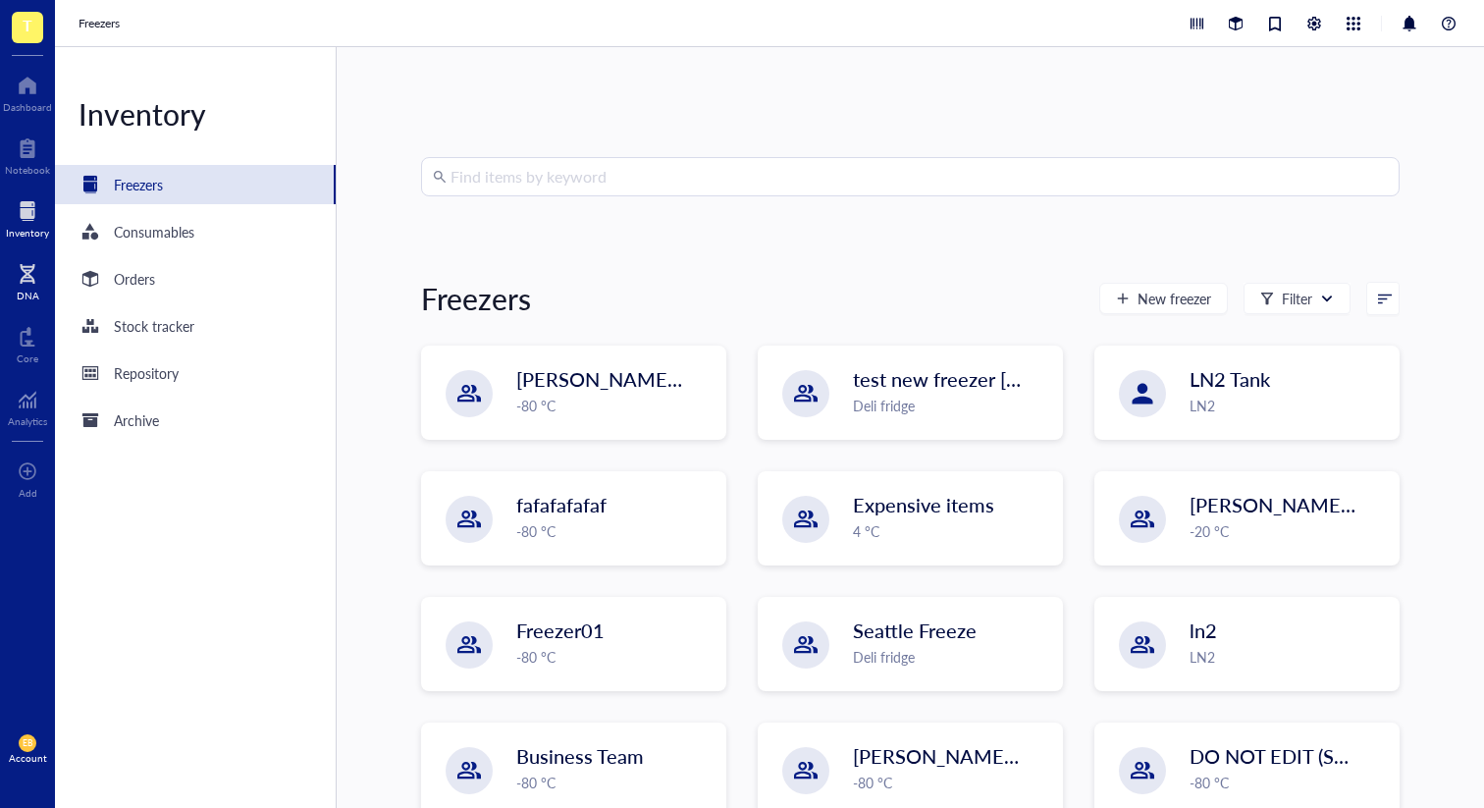
click at [14, 290] on div "DNA" at bounding box center [27, 279] width 55 height 55
click at [39, 335] on div "Core" at bounding box center [27, 342] width 55 height 55
click at [28, 286] on div at bounding box center [28, 273] width 23 height 31
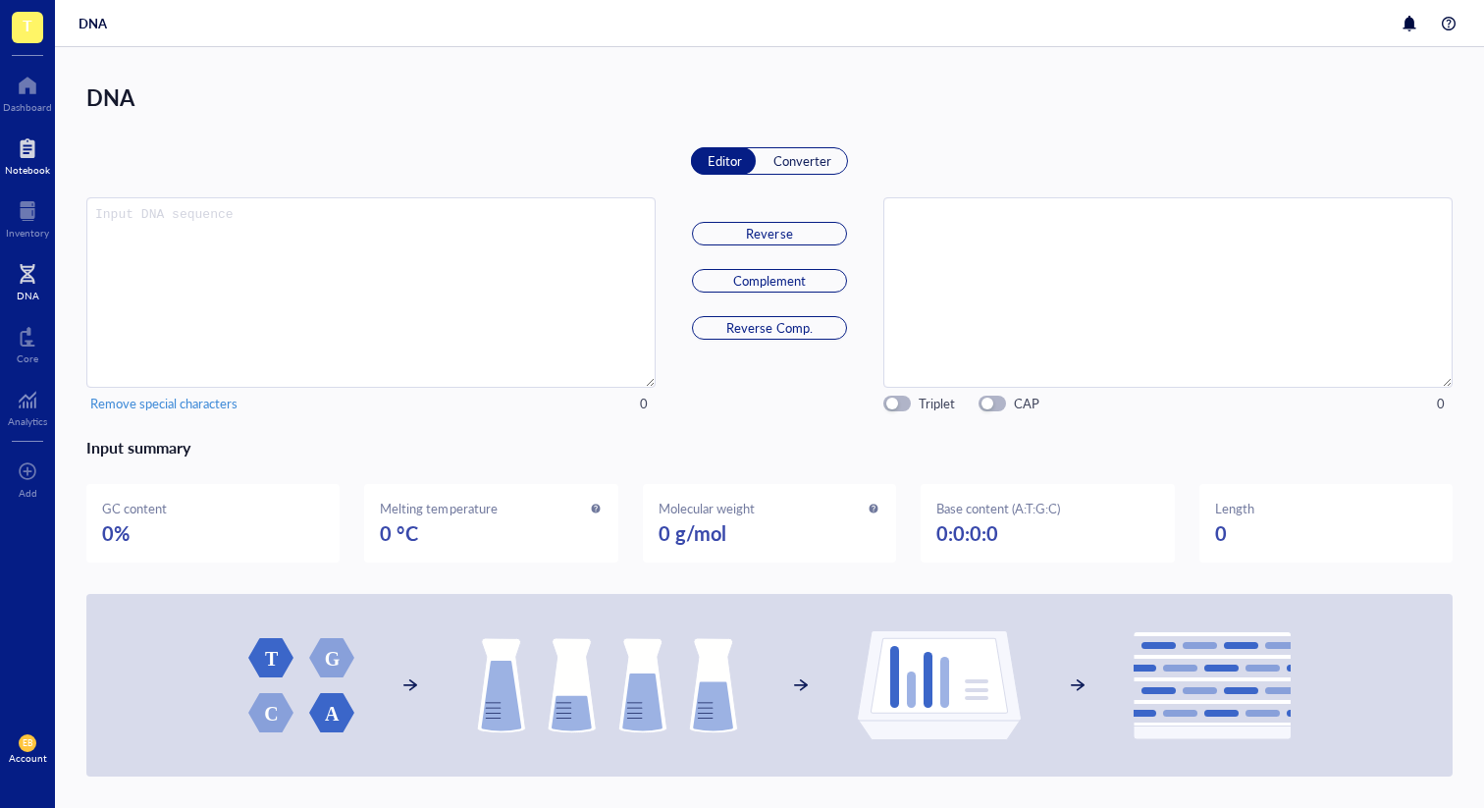
click at [25, 149] on div at bounding box center [27, 147] width 45 height 31
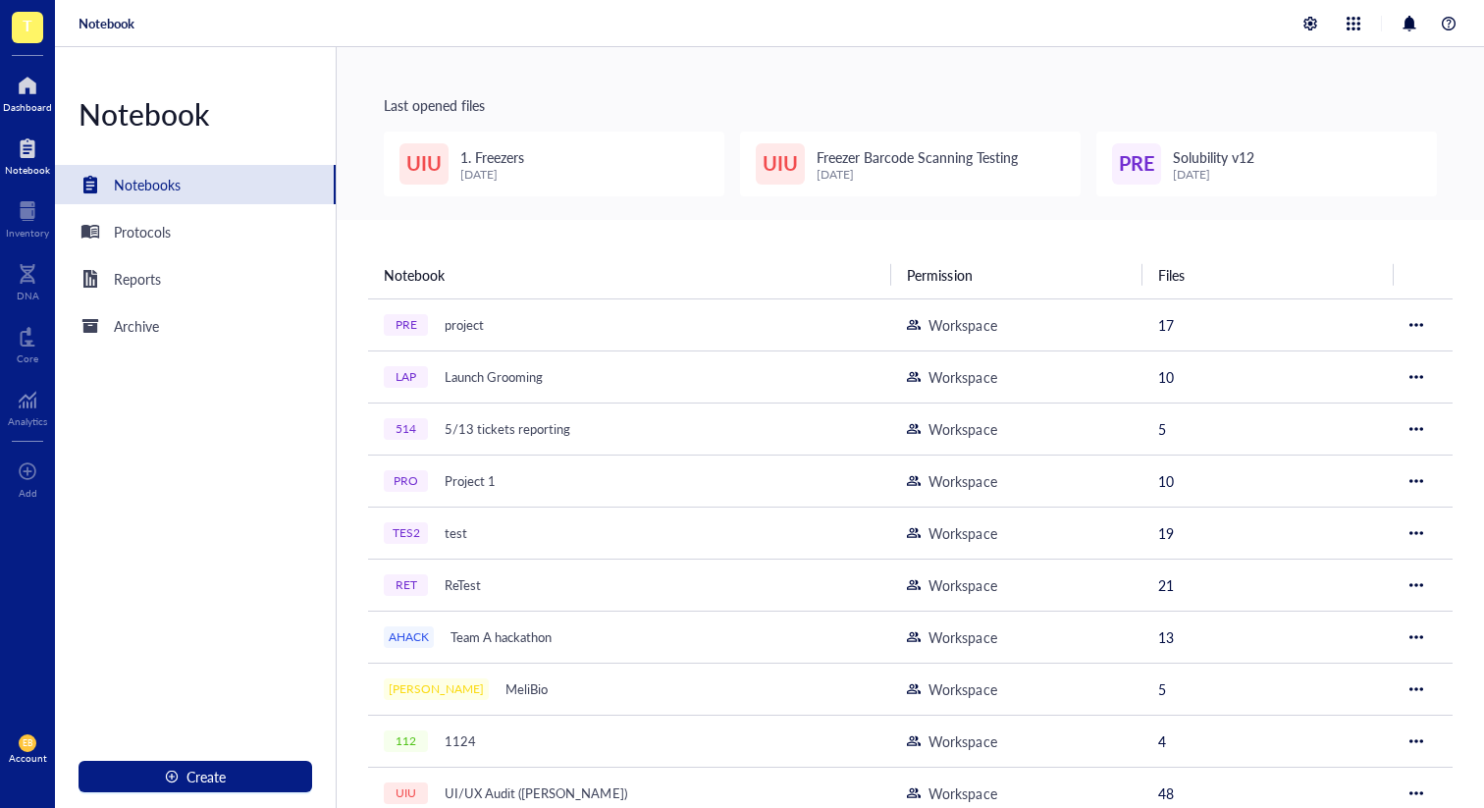
click at [25, 112] on div "Dashboard" at bounding box center [27, 107] width 49 height 12
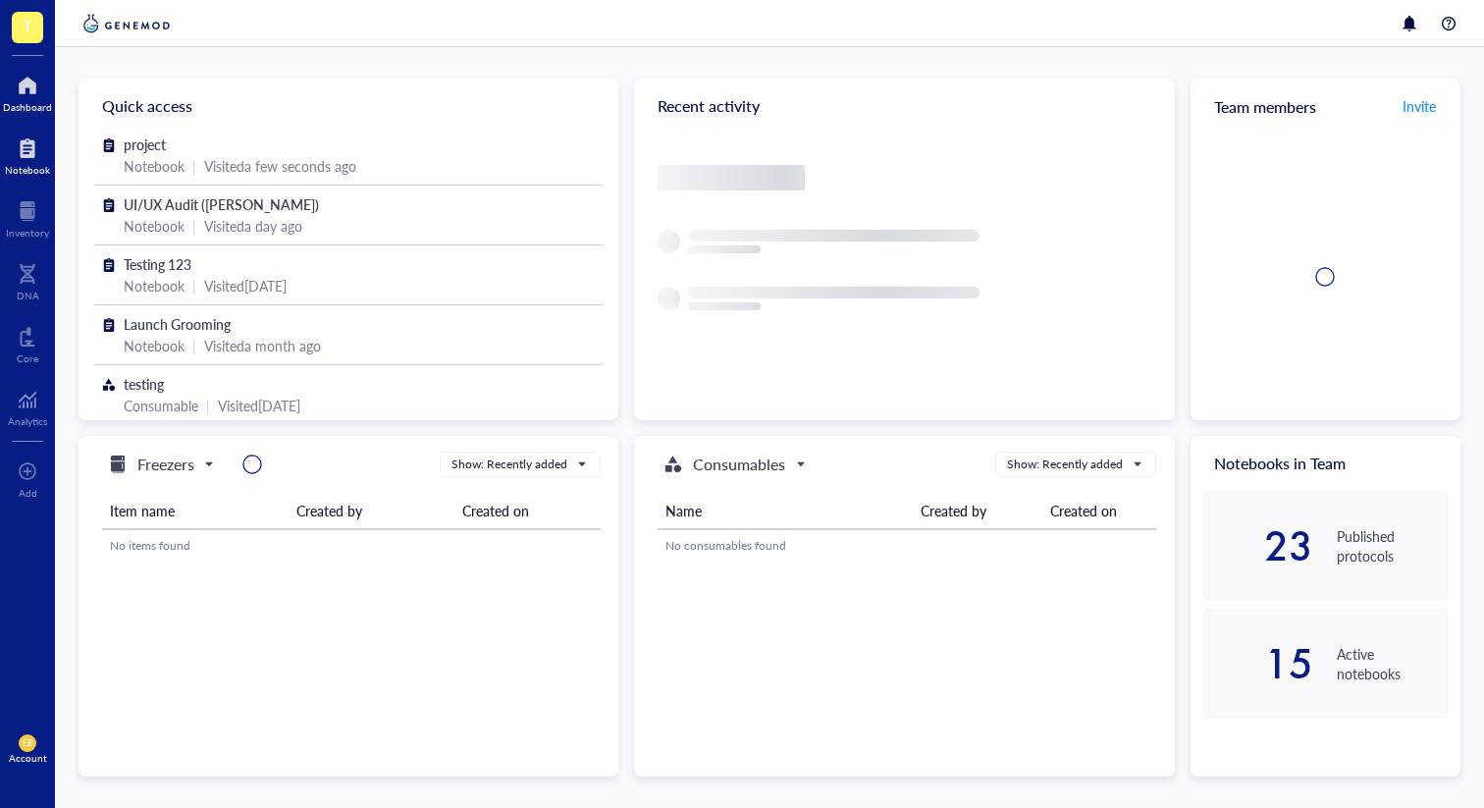
click at [29, 158] on div at bounding box center [27, 147] width 45 height 31
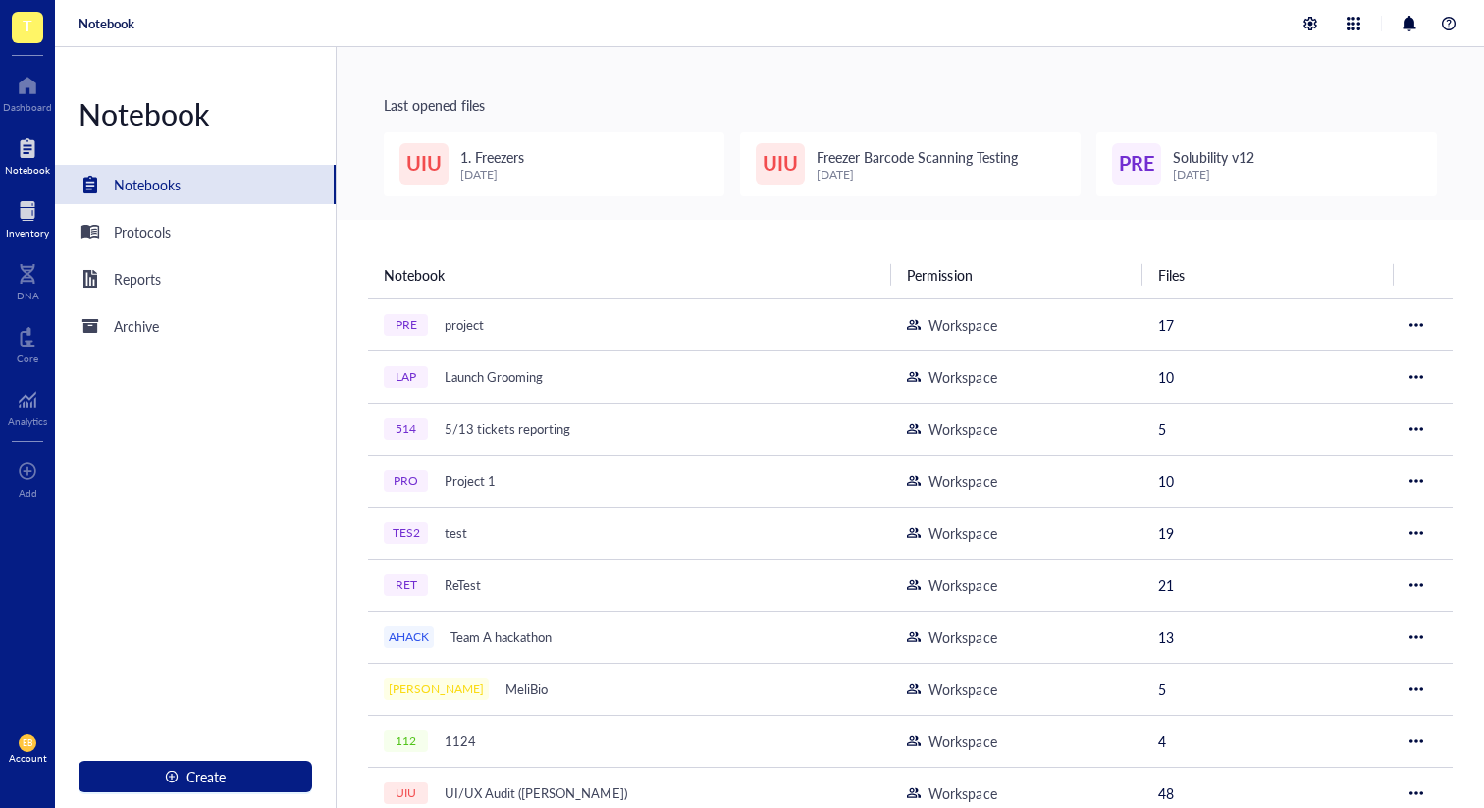
click at [26, 222] on div at bounding box center [27, 210] width 43 height 31
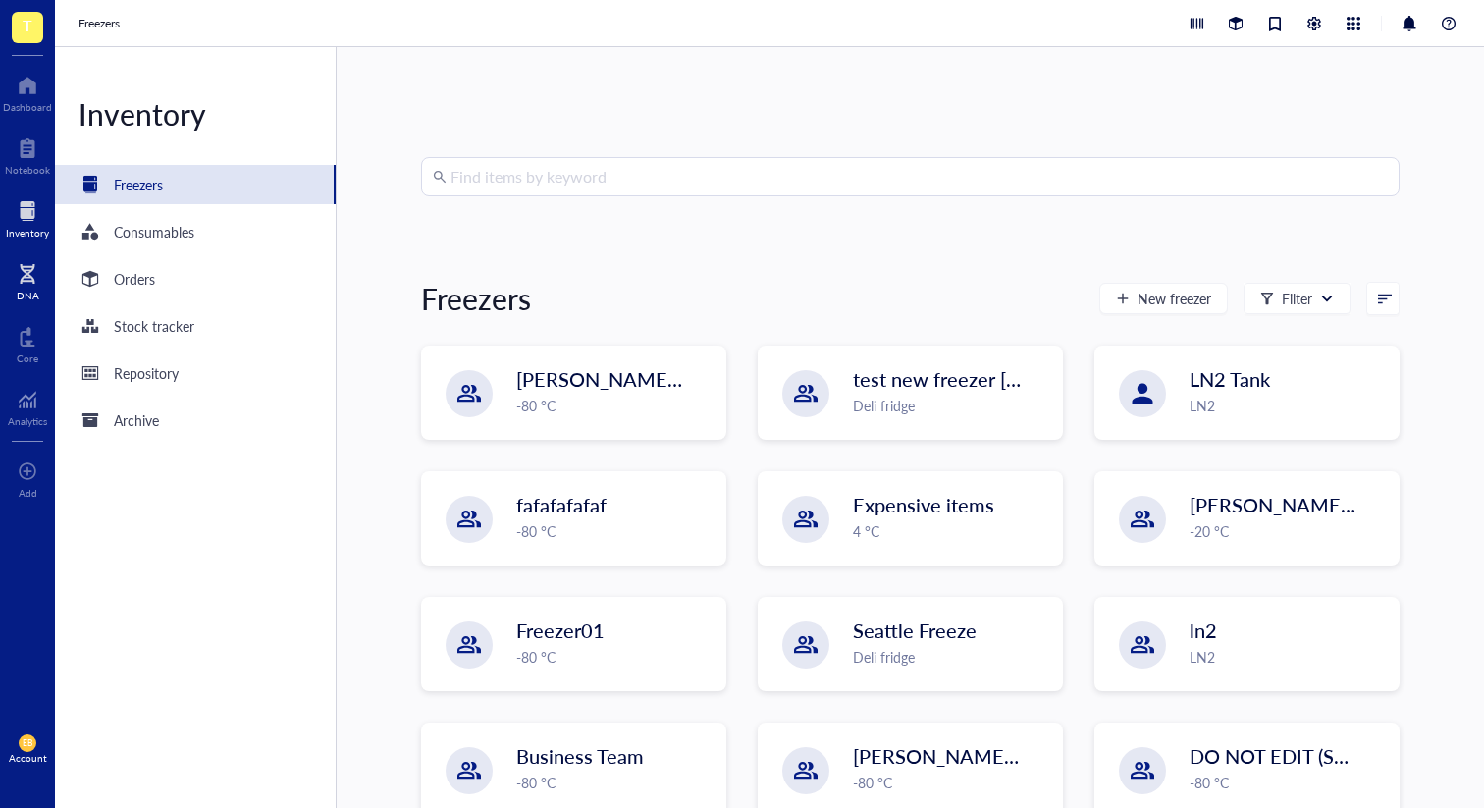
click at [24, 275] on div at bounding box center [28, 273] width 23 height 31
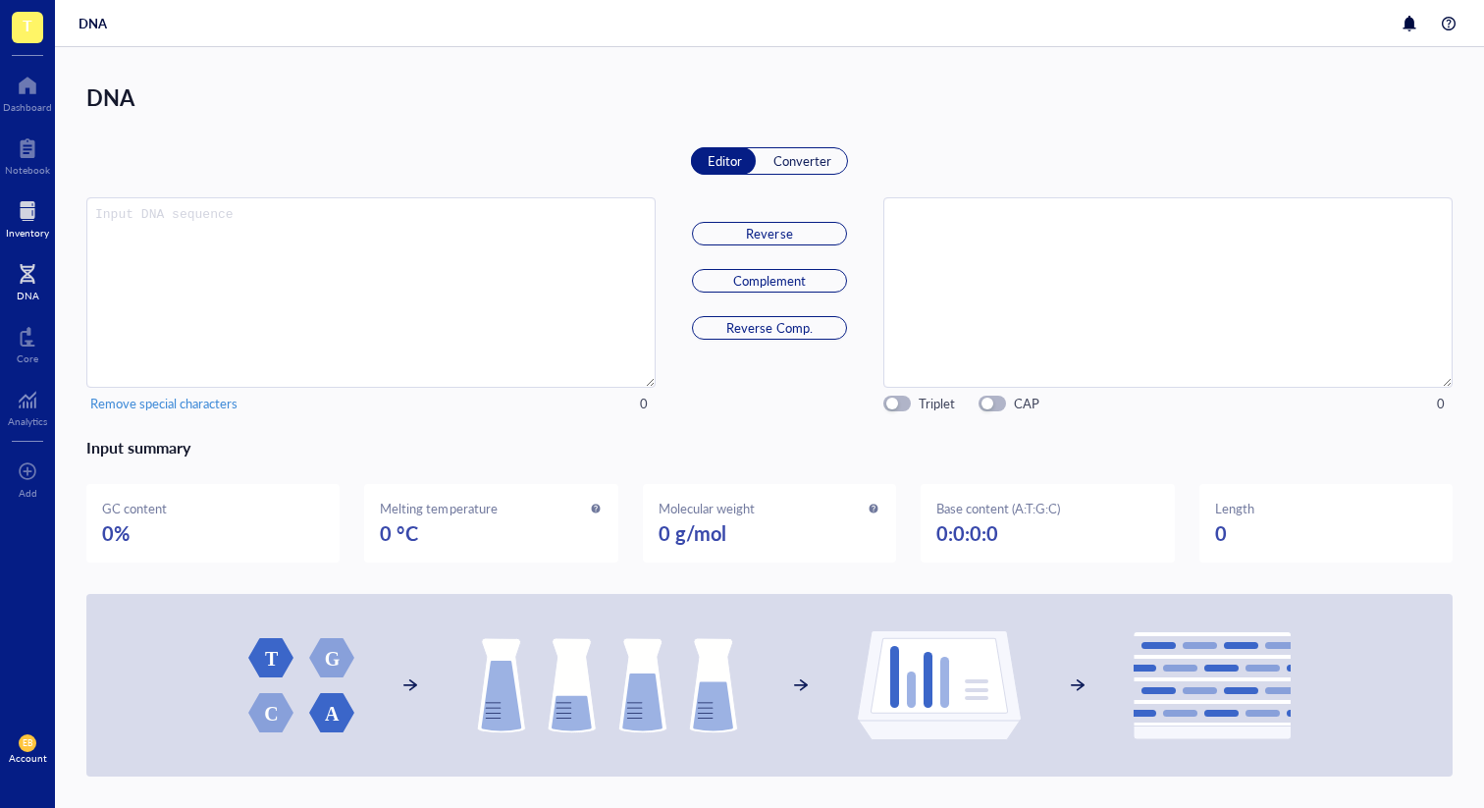
click at [29, 213] on div at bounding box center [27, 210] width 43 height 31
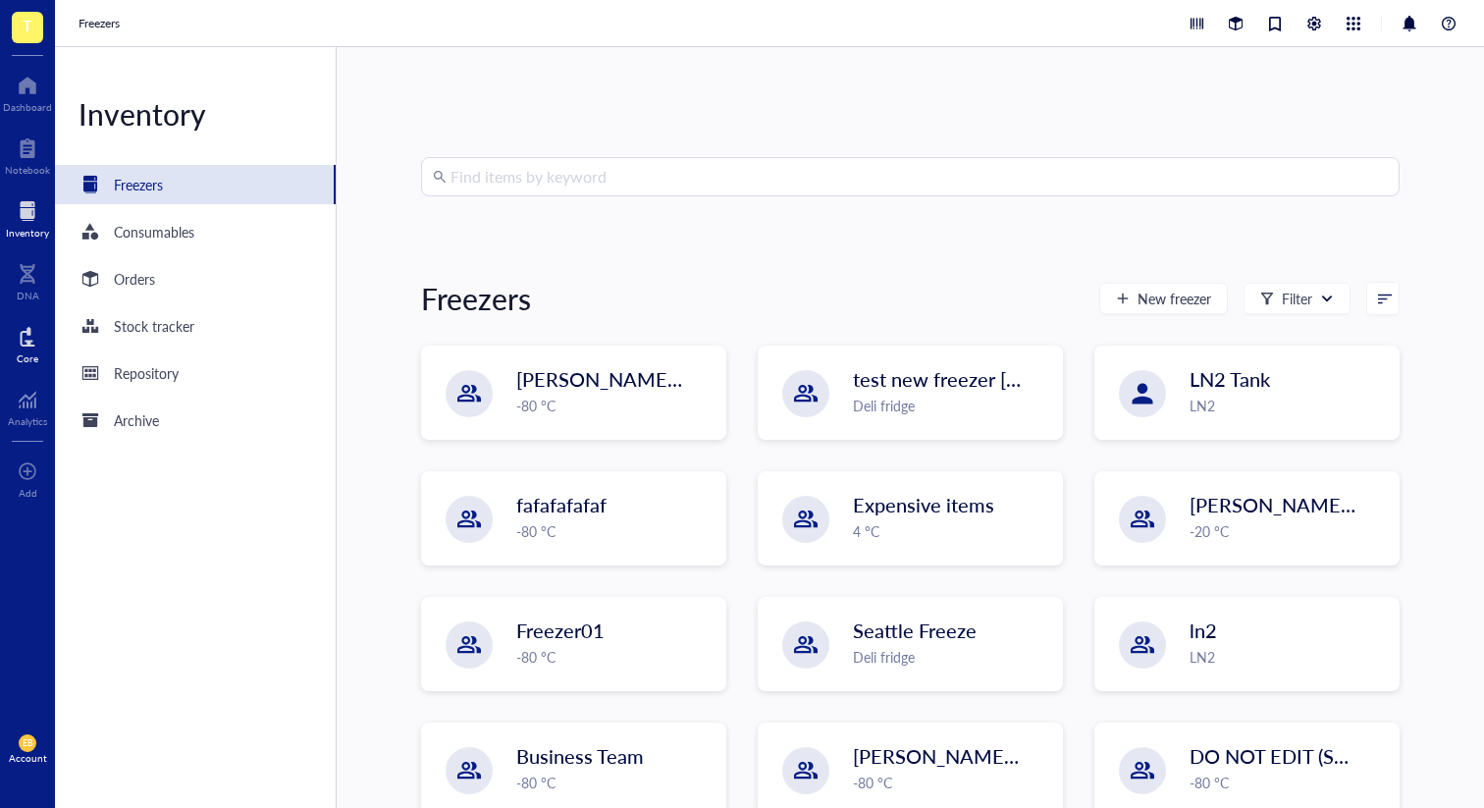
click at [26, 347] on div at bounding box center [28, 336] width 22 height 31
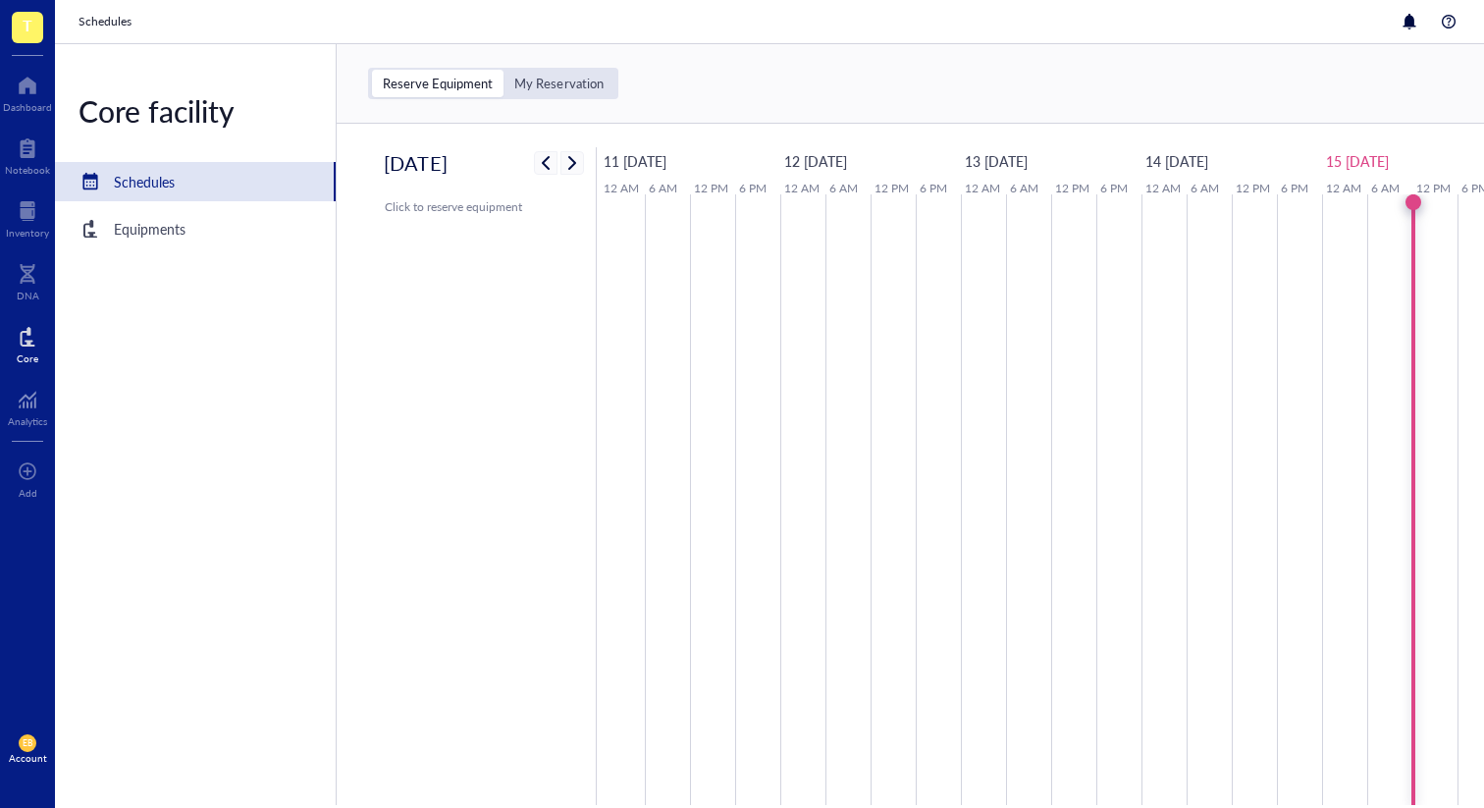
scroll to position [0, 18]
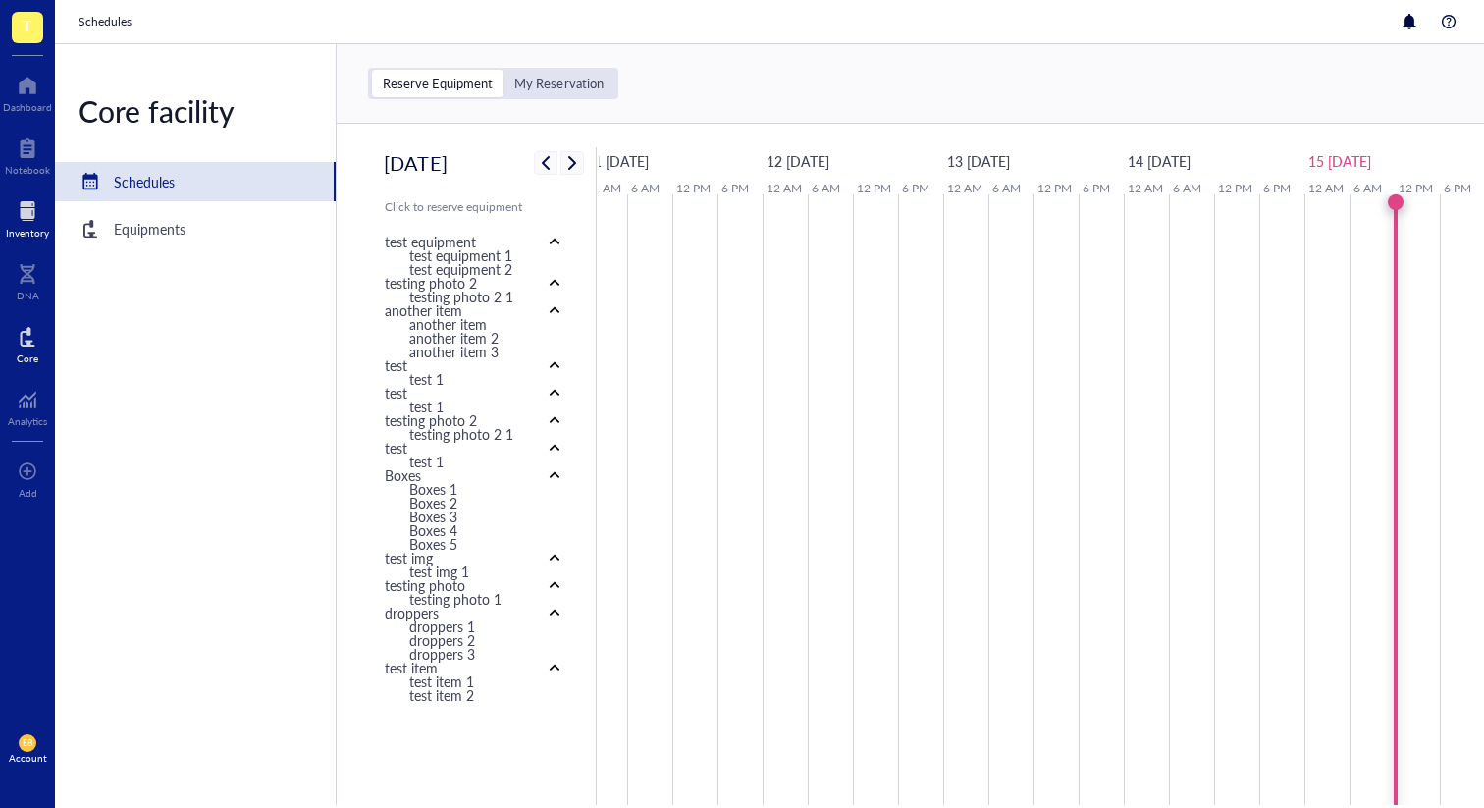
click at [26, 221] on div at bounding box center [27, 210] width 43 height 31
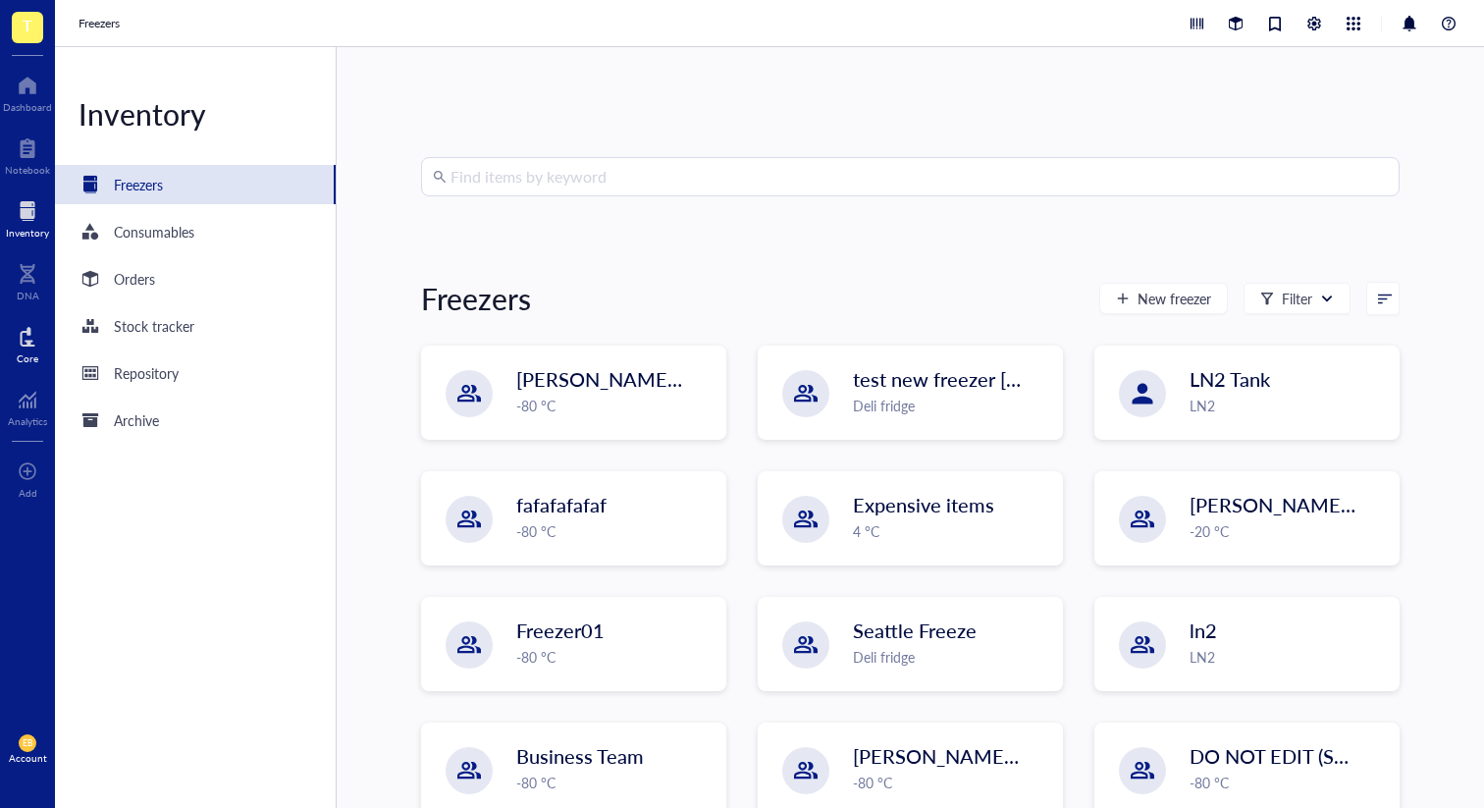
click at [22, 336] on div at bounding box center [28, 336] width 22 height 31
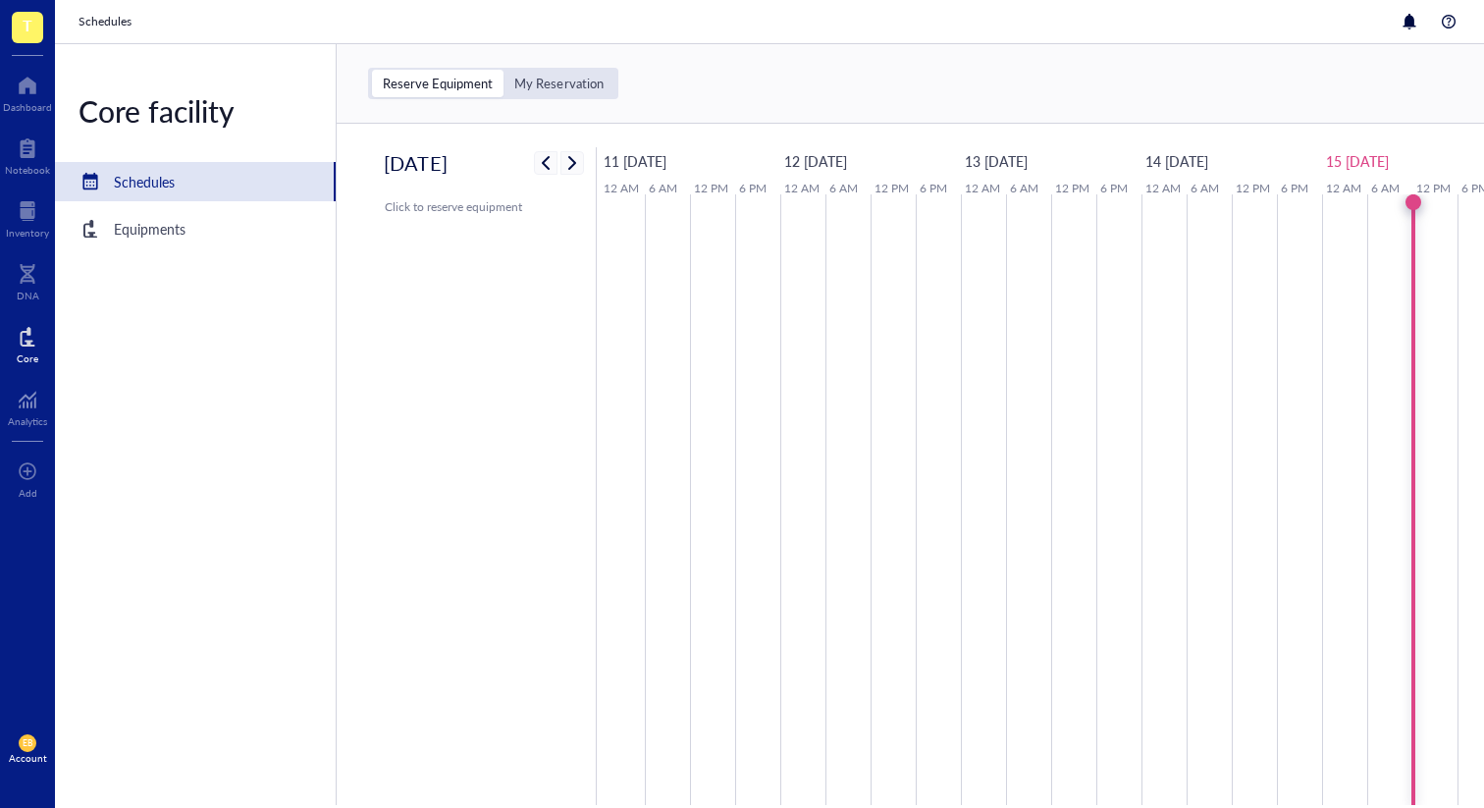
scroll to position [0, 18]
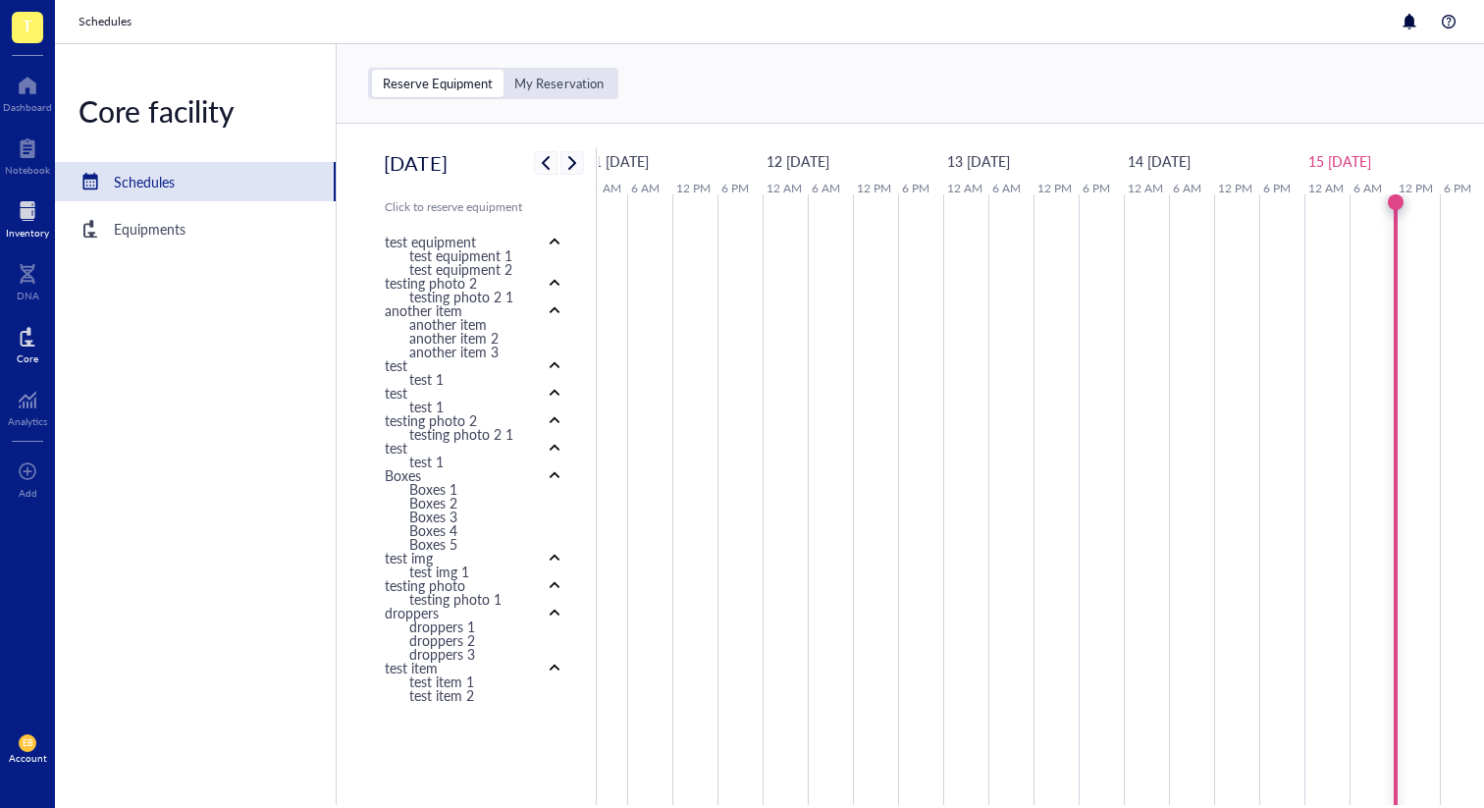
click at [21, 218] on div at bounding box center [27, 210] width 43 height 31
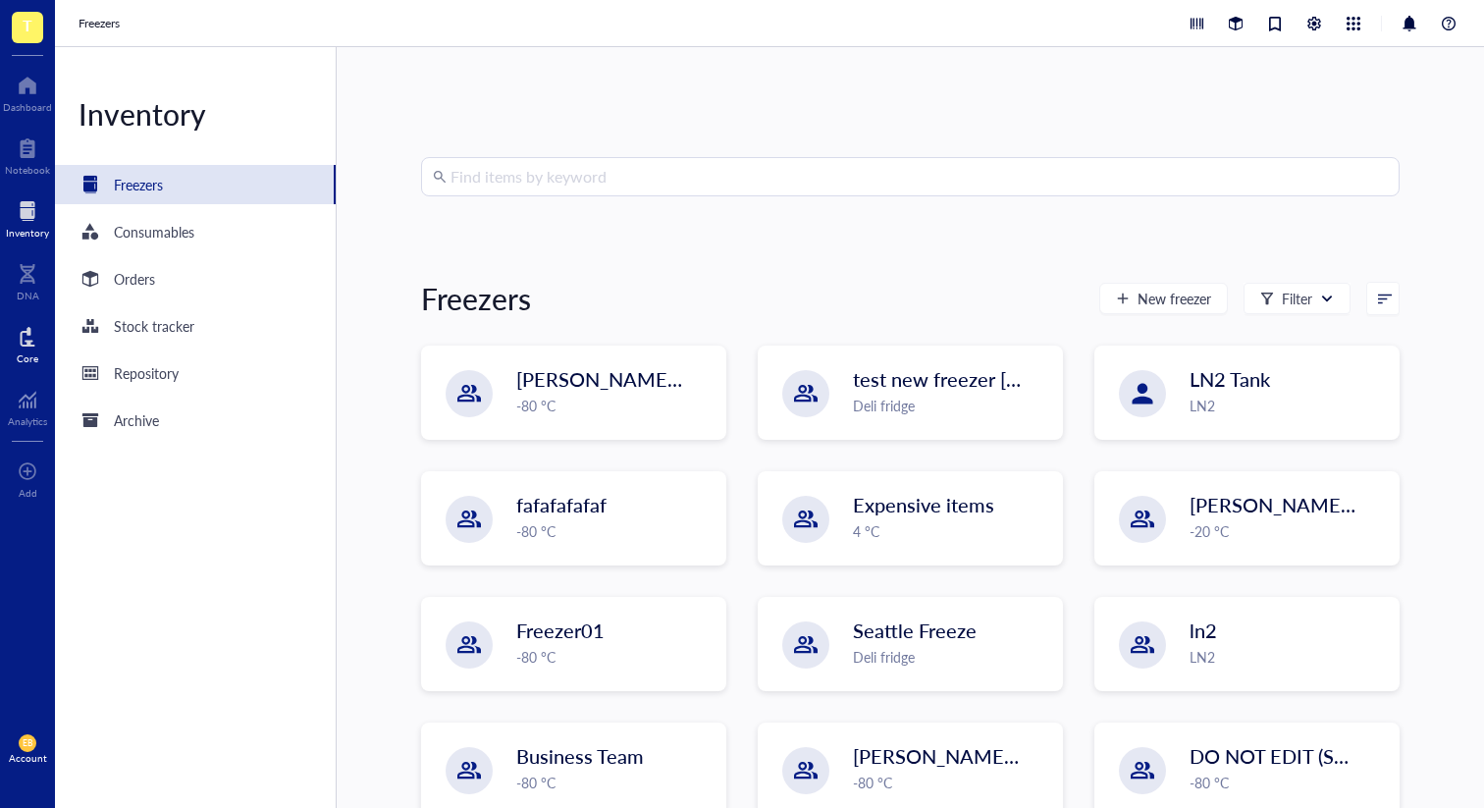
click at [0, 348] on div "Core" at bounding box center [27, 342] width 55 height 55
click at [28, 345] on div at bounding box center [28, 336] width 22 height 31
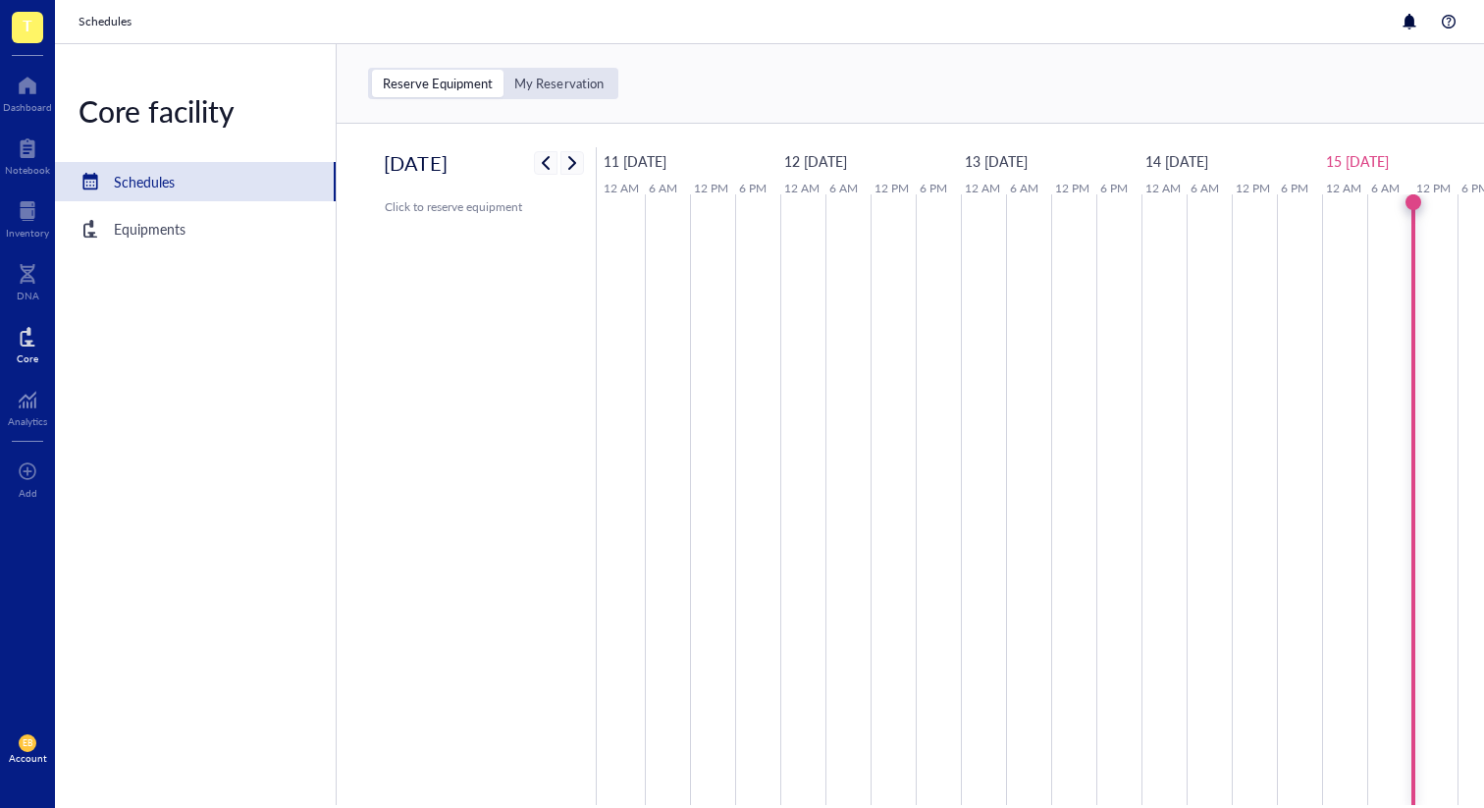
scroll to position [0, 18]
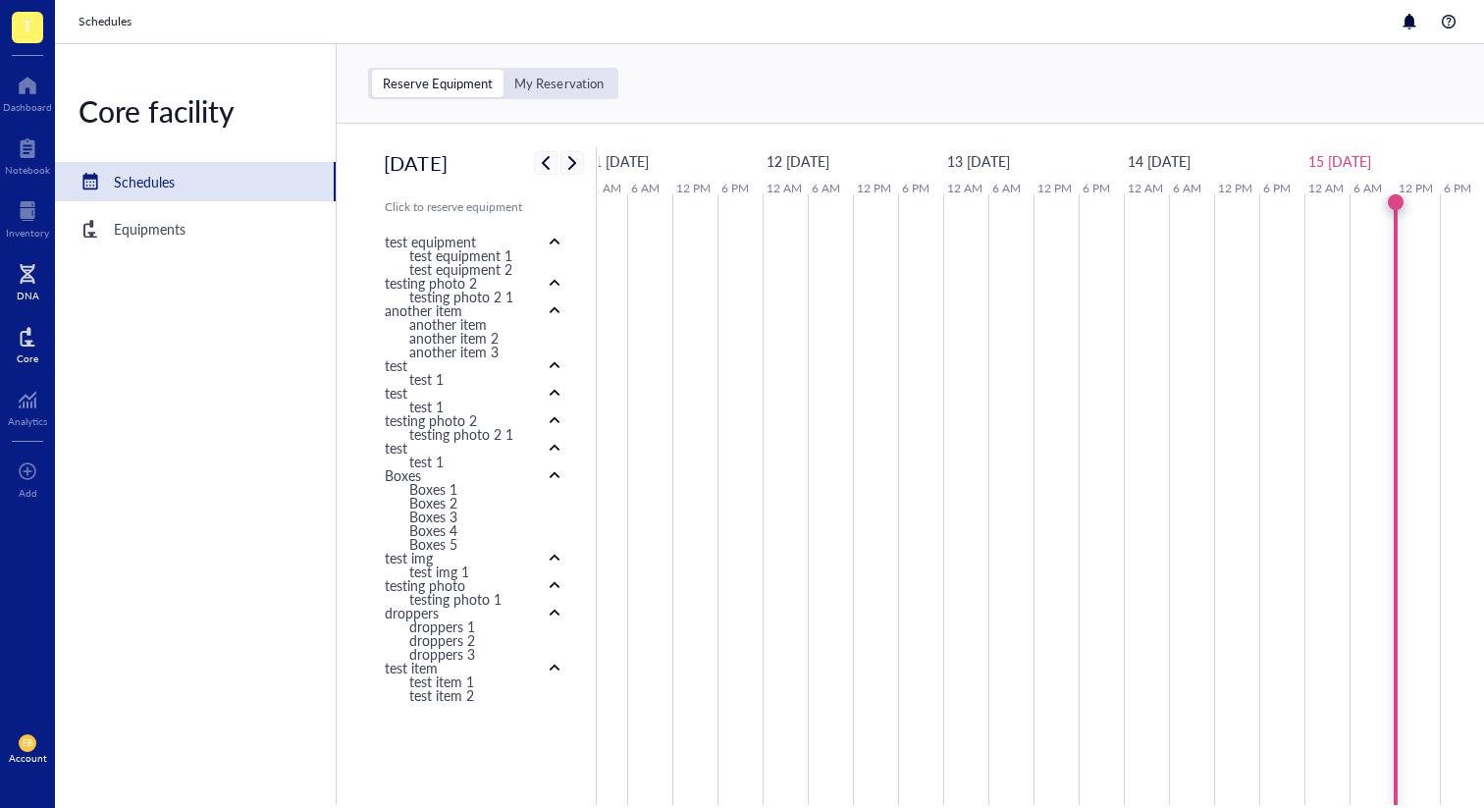
click at [28, 284] on div at bounding box center [28, 273] width 23 height 31
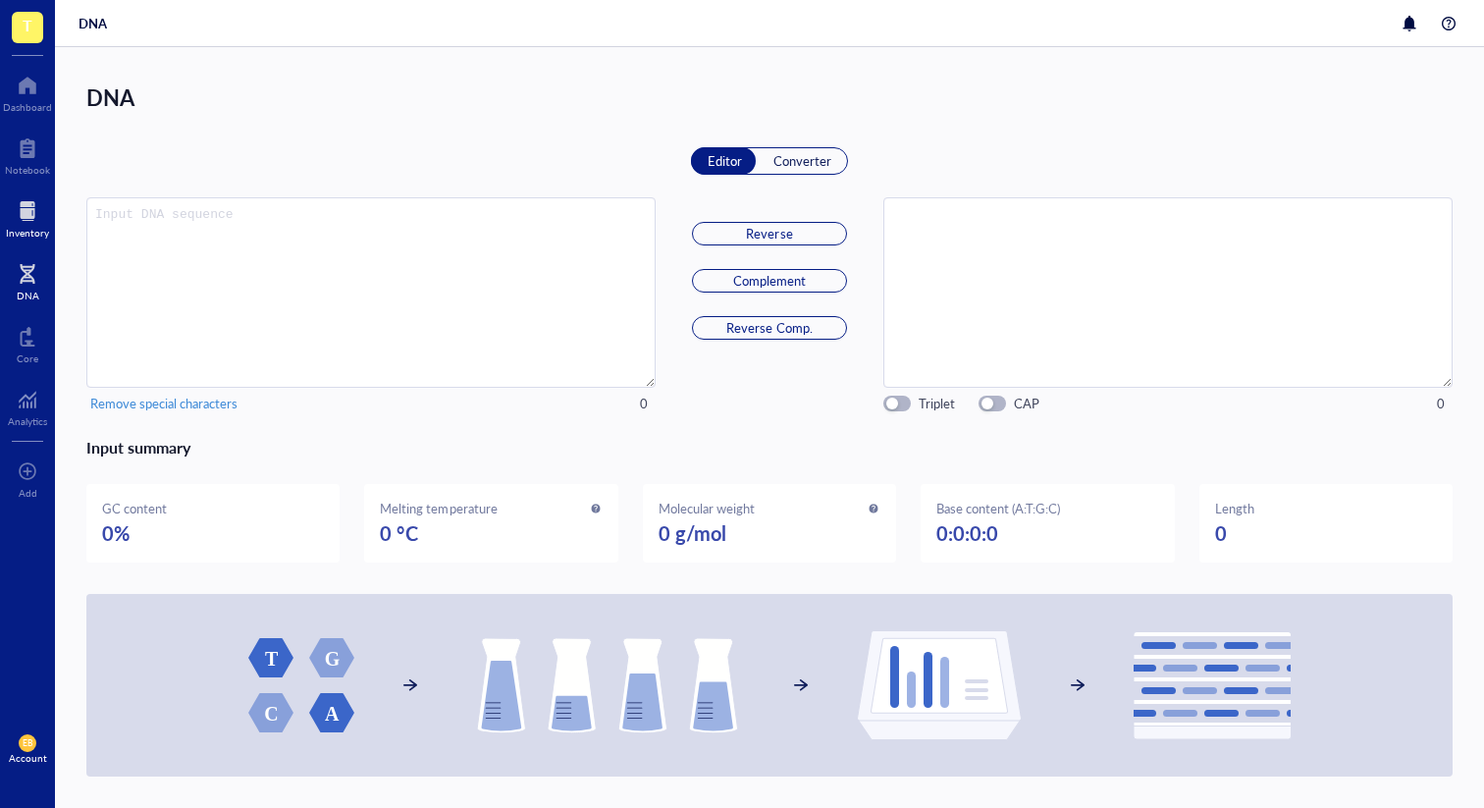
click at [36, 215] on div at bounding box center [27, 210] width 43 height 31
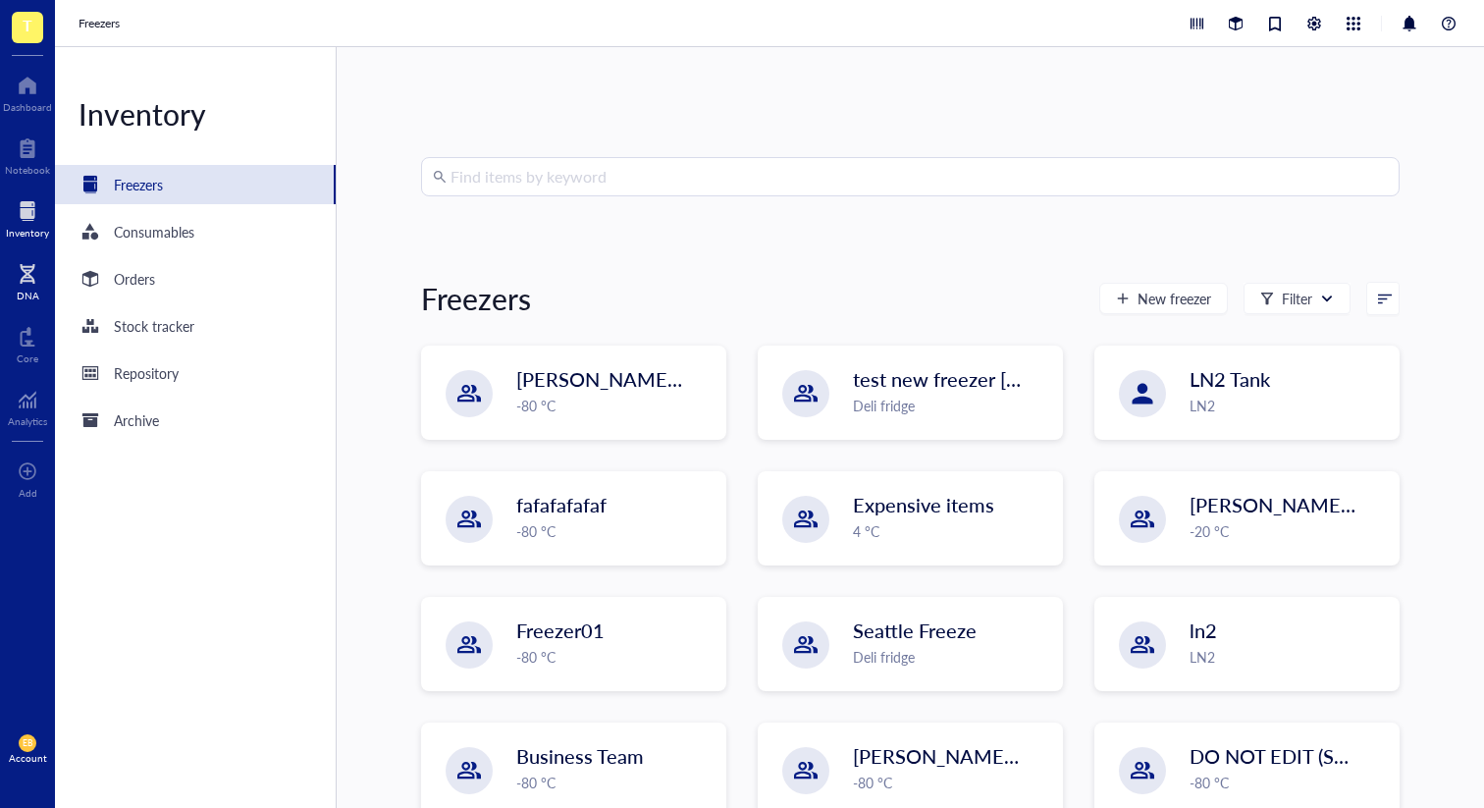
click at [32, 292] on div "DNA" at bounding box center [28, 296] width 23 height 12
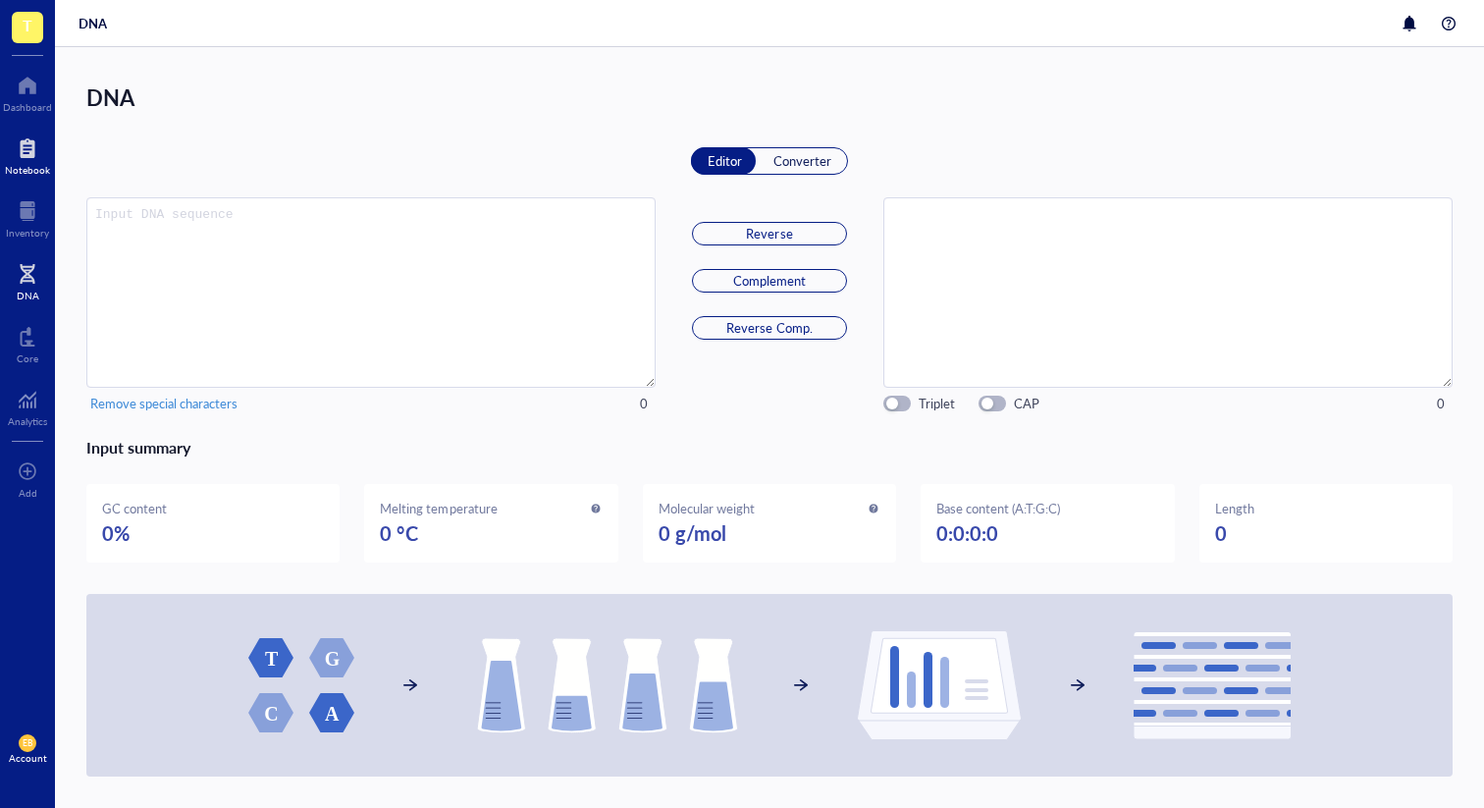
click at [28, 169] on div "Notebook" at bounding box center [27, 170] width 45 height 12
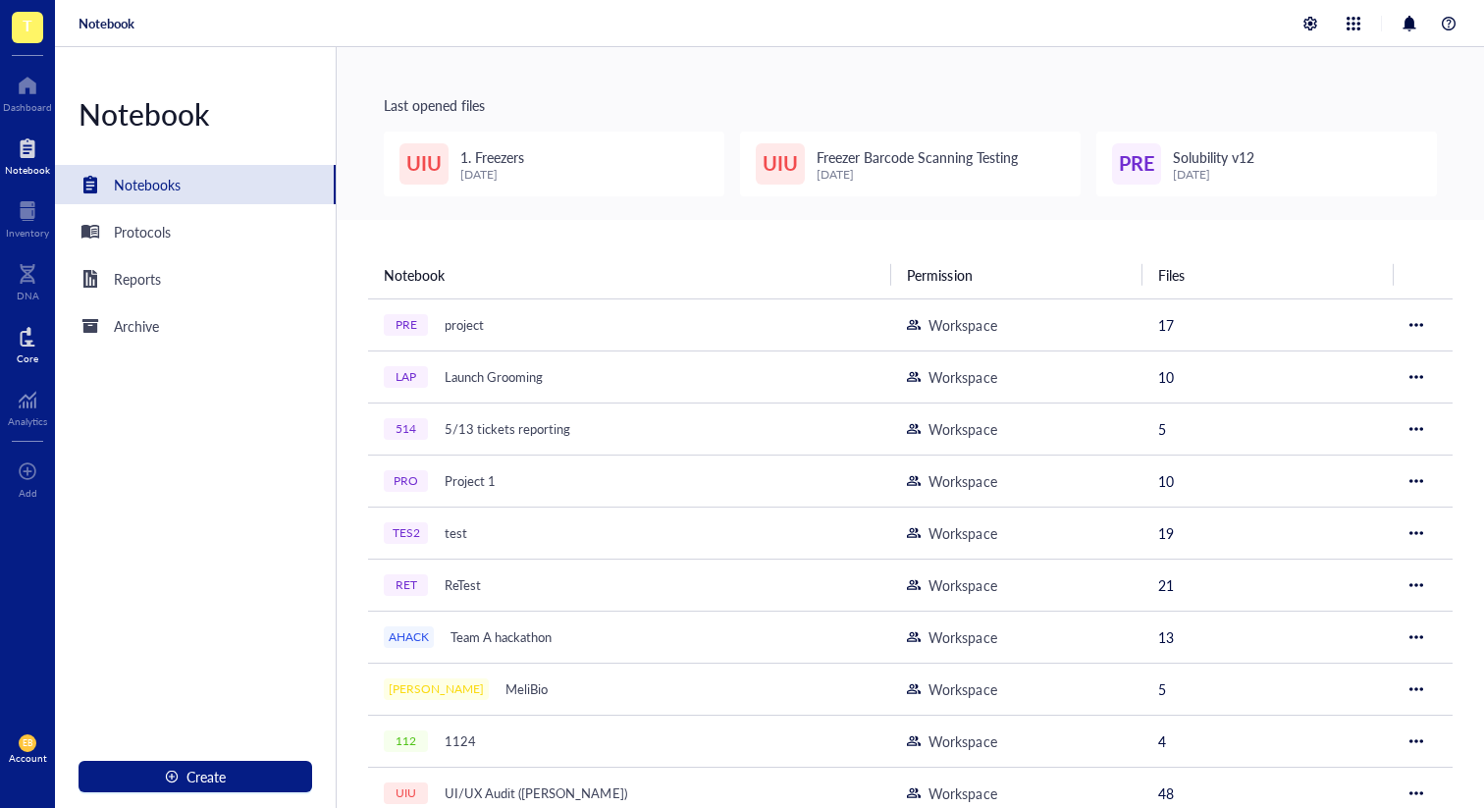
click at [21, 331] on div at bounding box center [28, 336] width 22 height 31
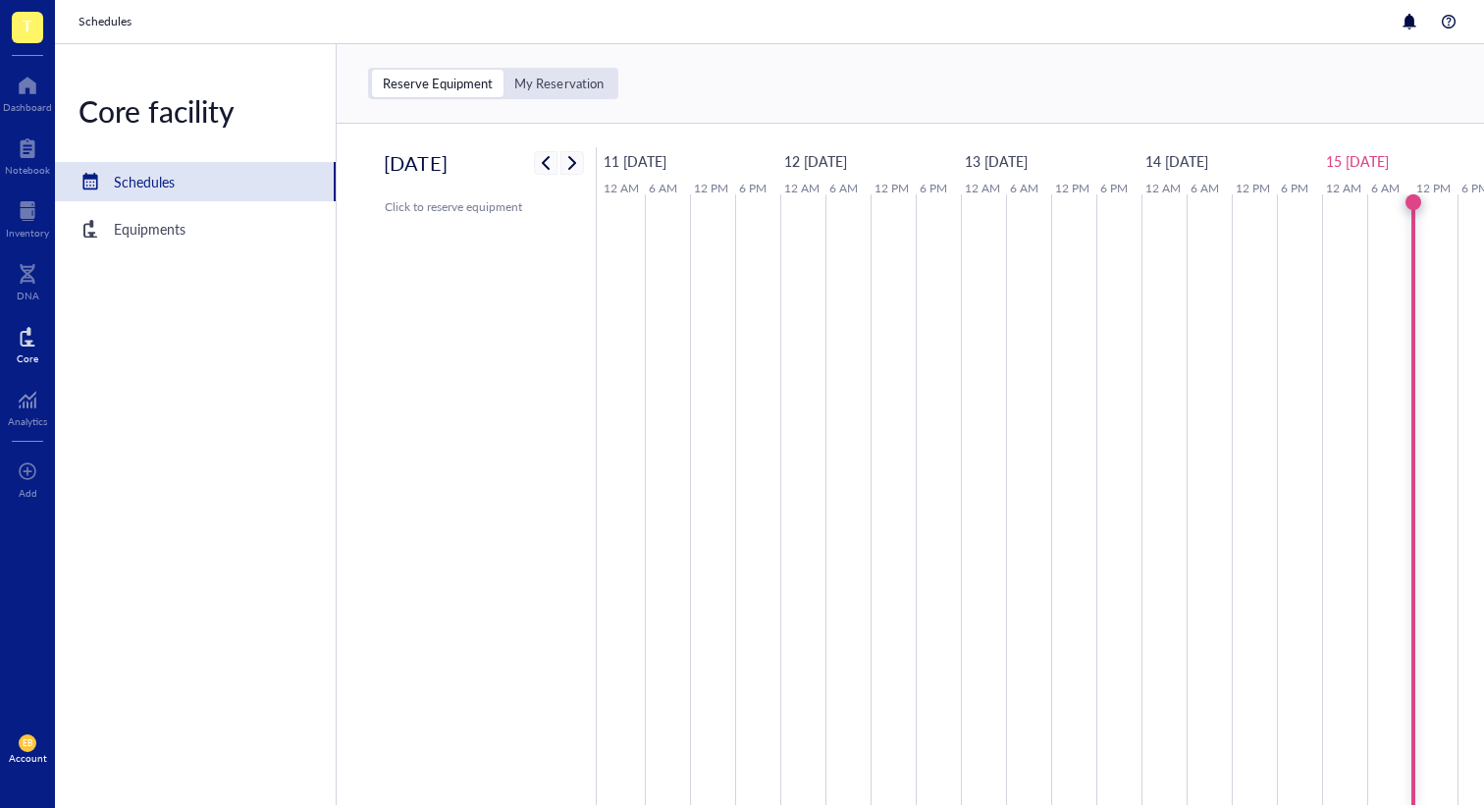
scroll to position [0, 18]
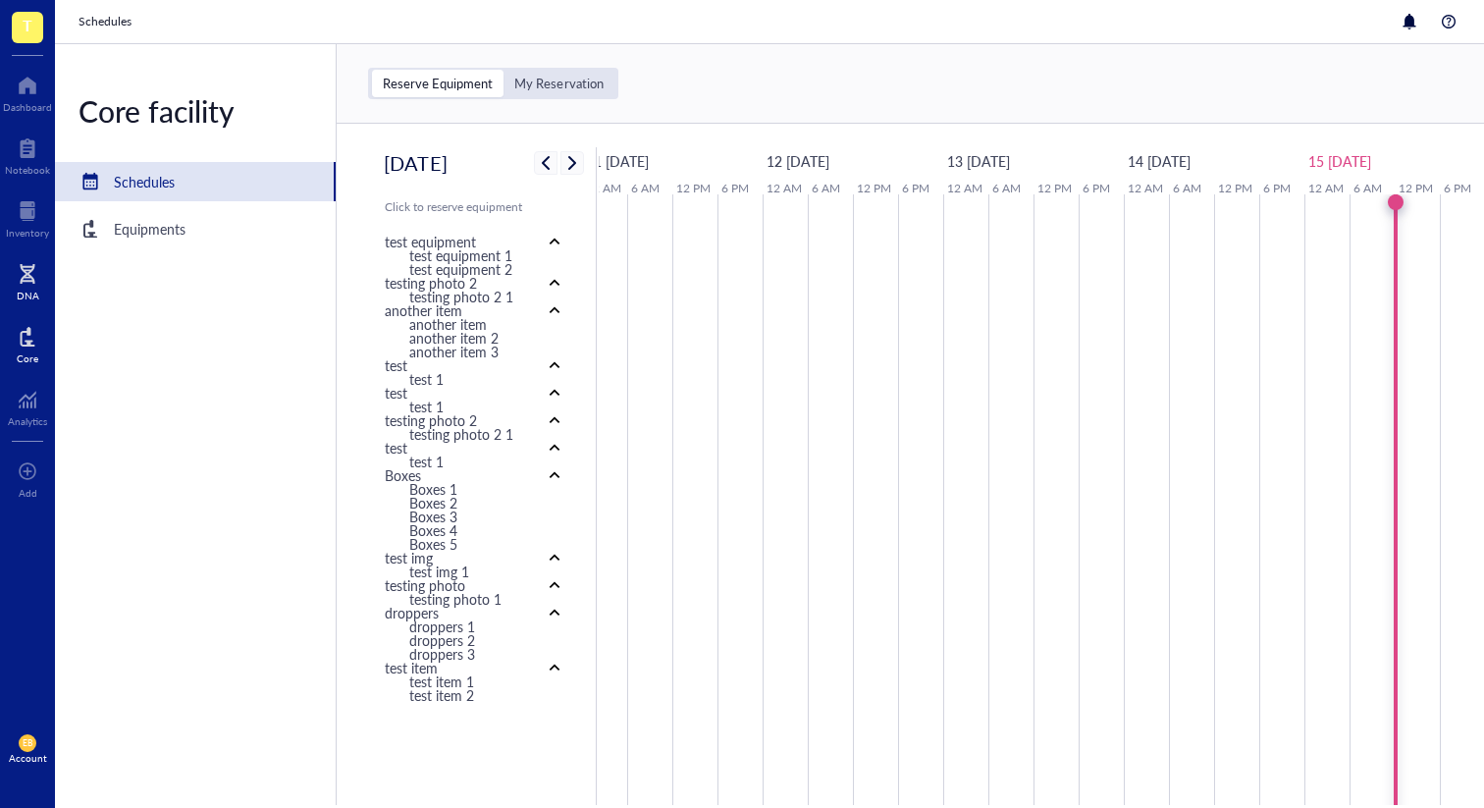
click at [20, 260] on div at bounding box center [28, 273] width 23 height 31
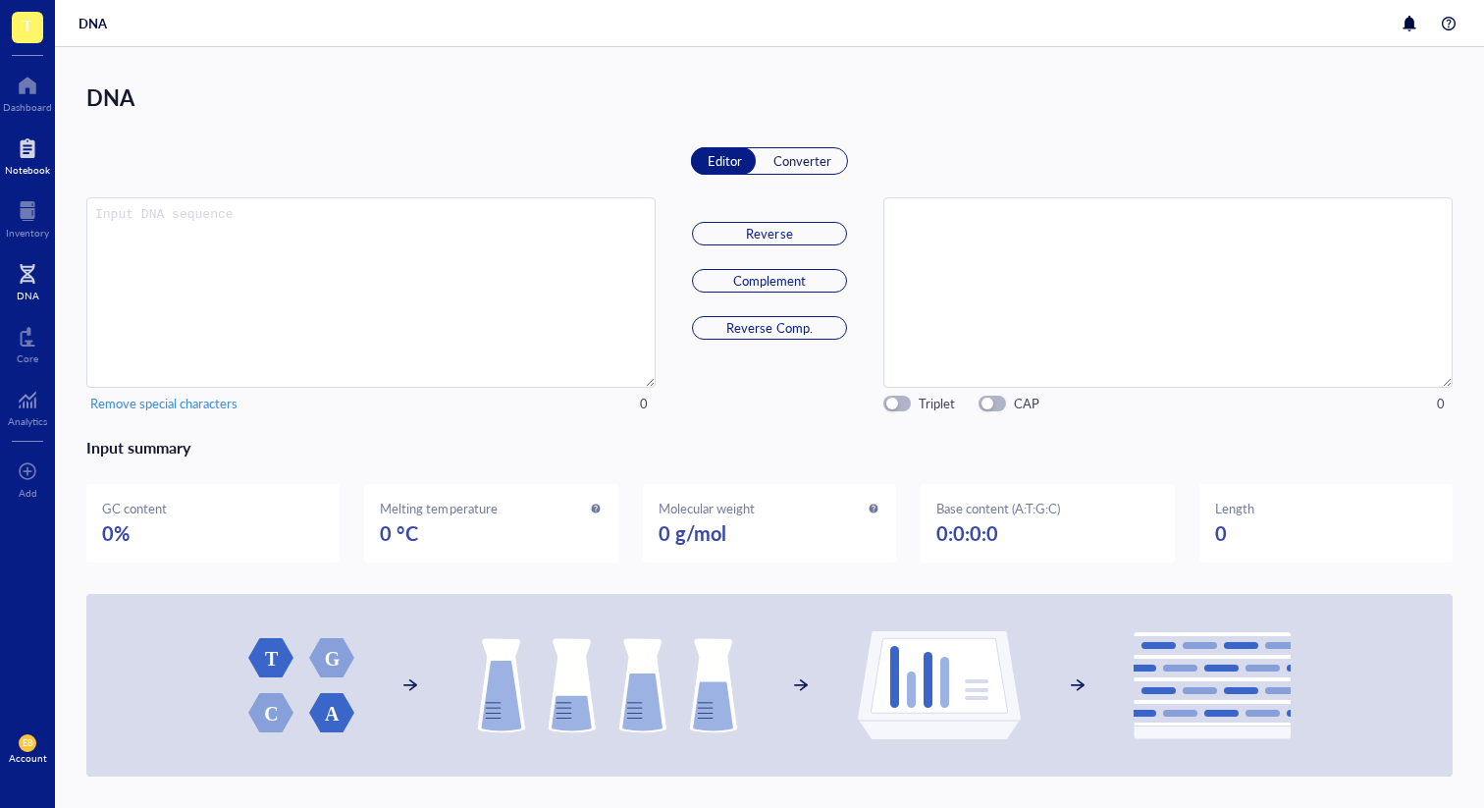
click at [30, 144] on div at bounding box center [27, 147] width 45 height 31
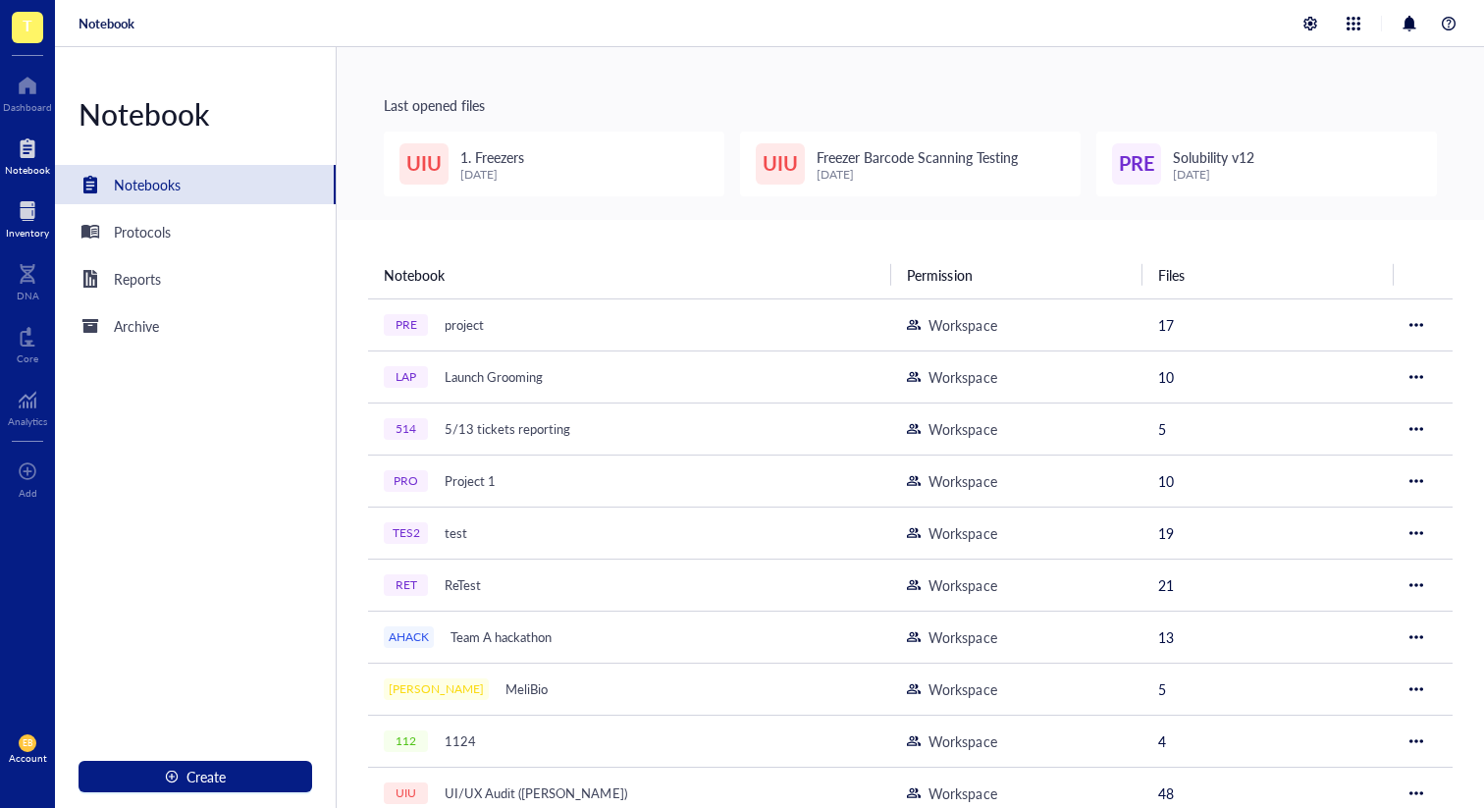
click at [23, 210] on div at bounding box center [27, 210] width 43 height 31
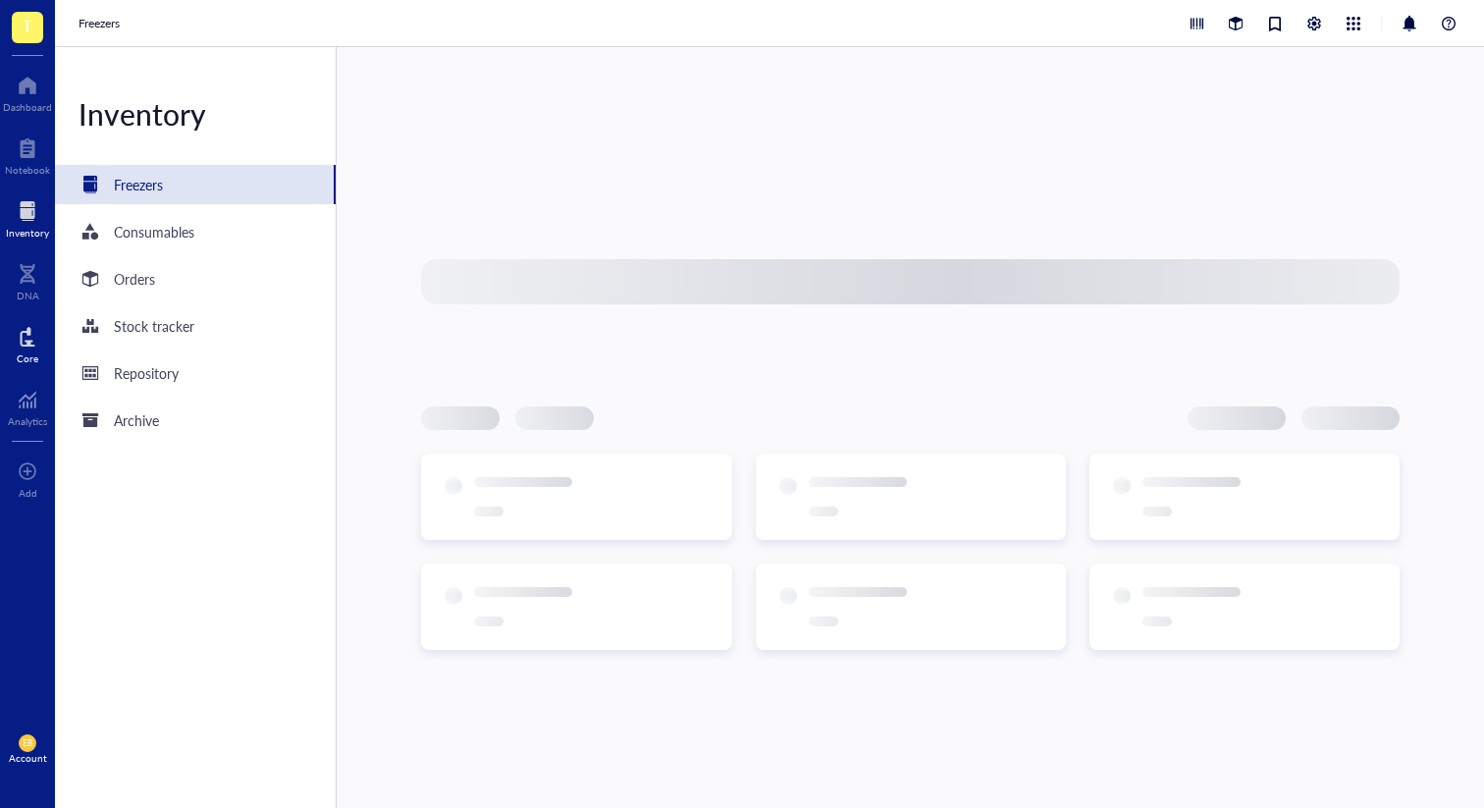
click at [22, 339] on div at bounding box center [28, 336] width 22 height 31
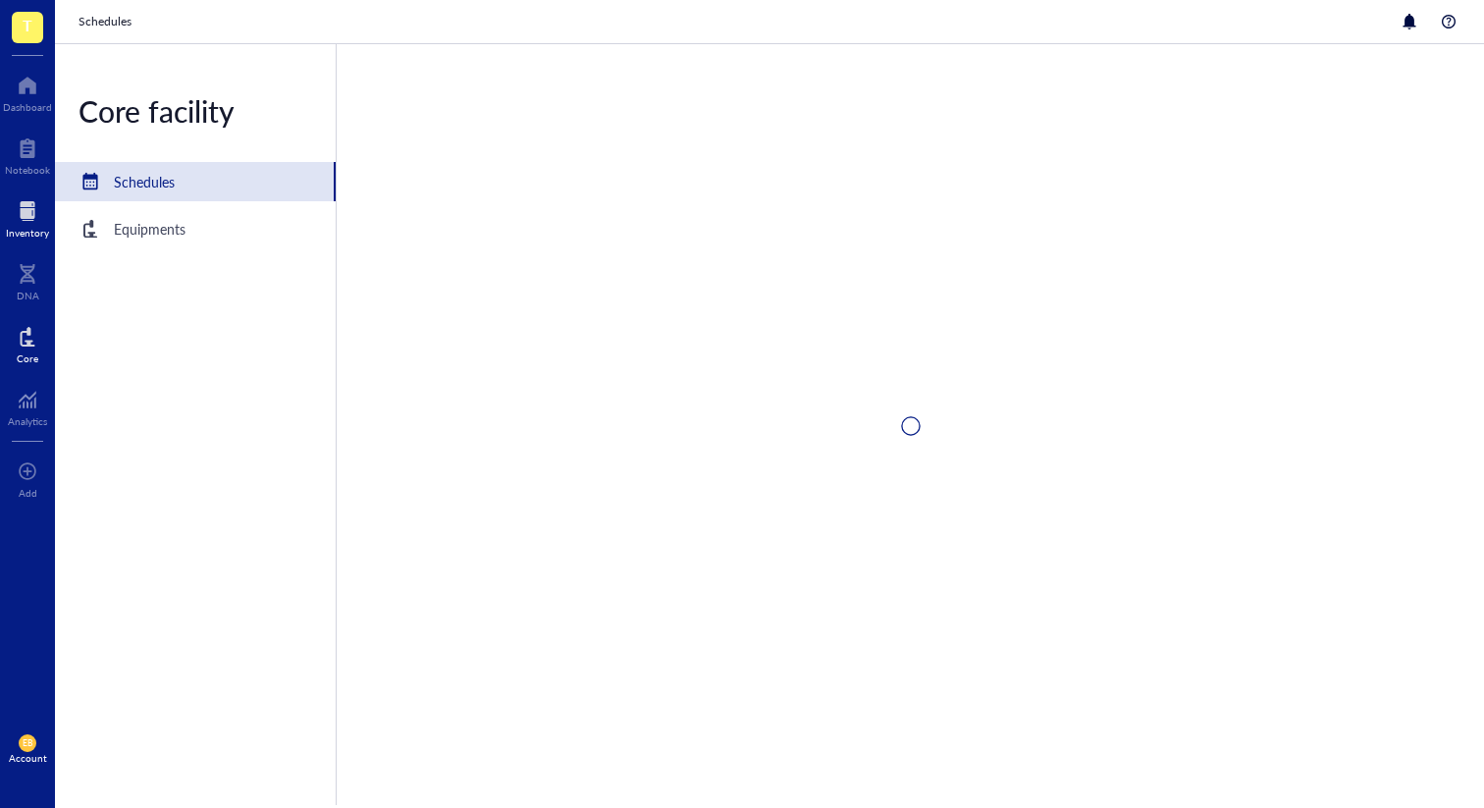
click at [22, 204] on div at bounding box center [27, 210] width 43 height 31
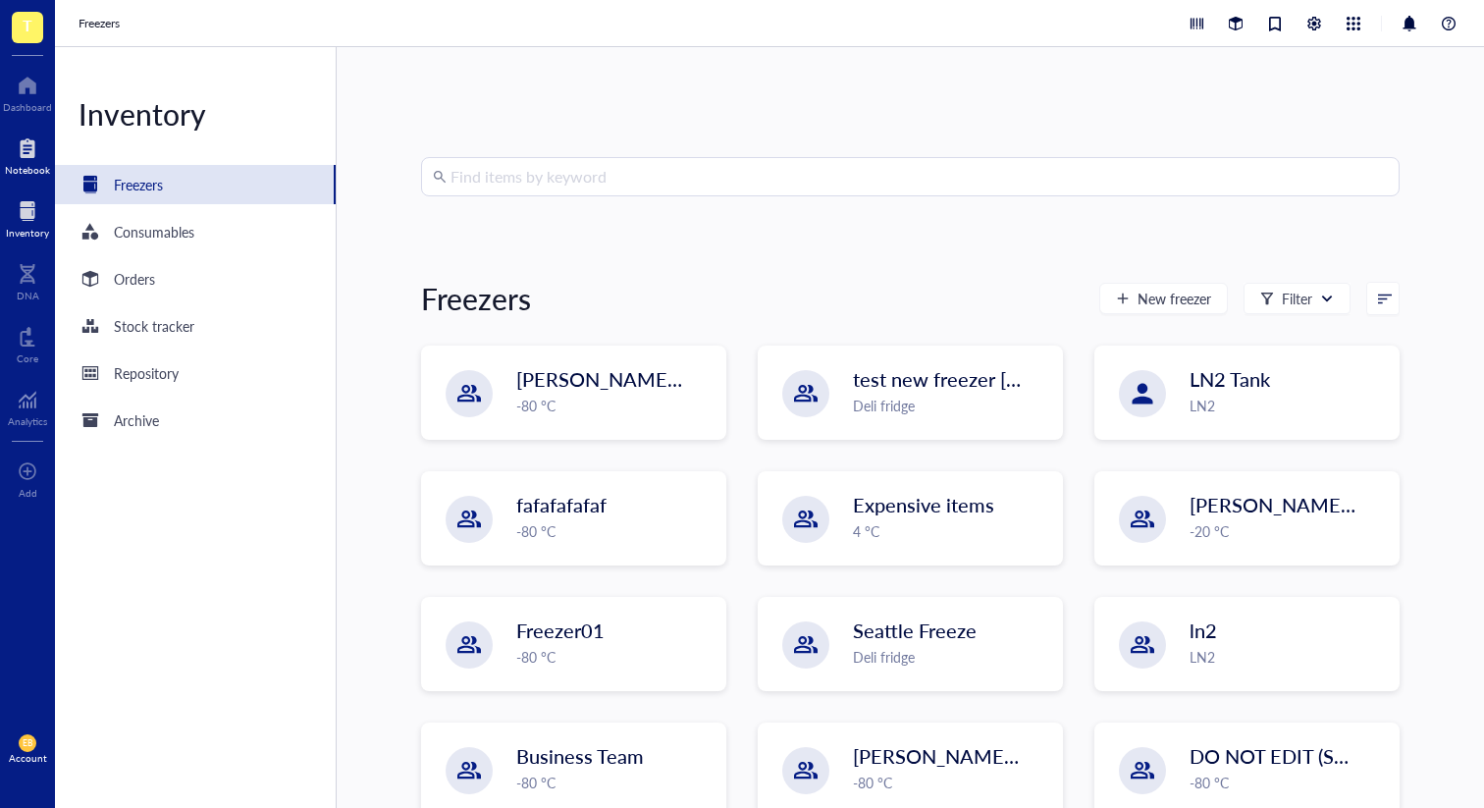
click at [17, 164] on div "Notebook" at bounding box center [27, 170] width 45 height 12
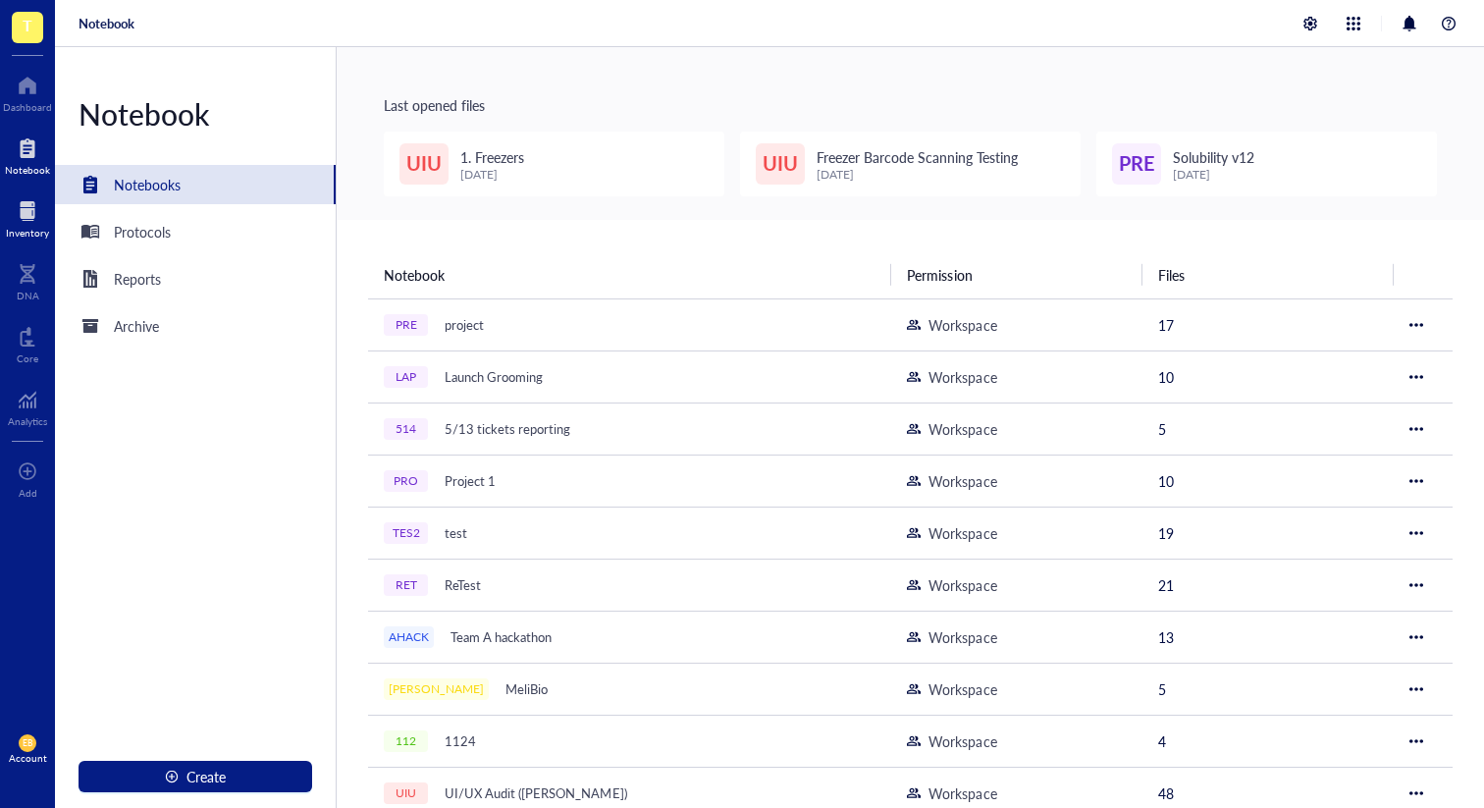
click at [18, 224] on div at bounding box center [27, 210] width 43 height 31
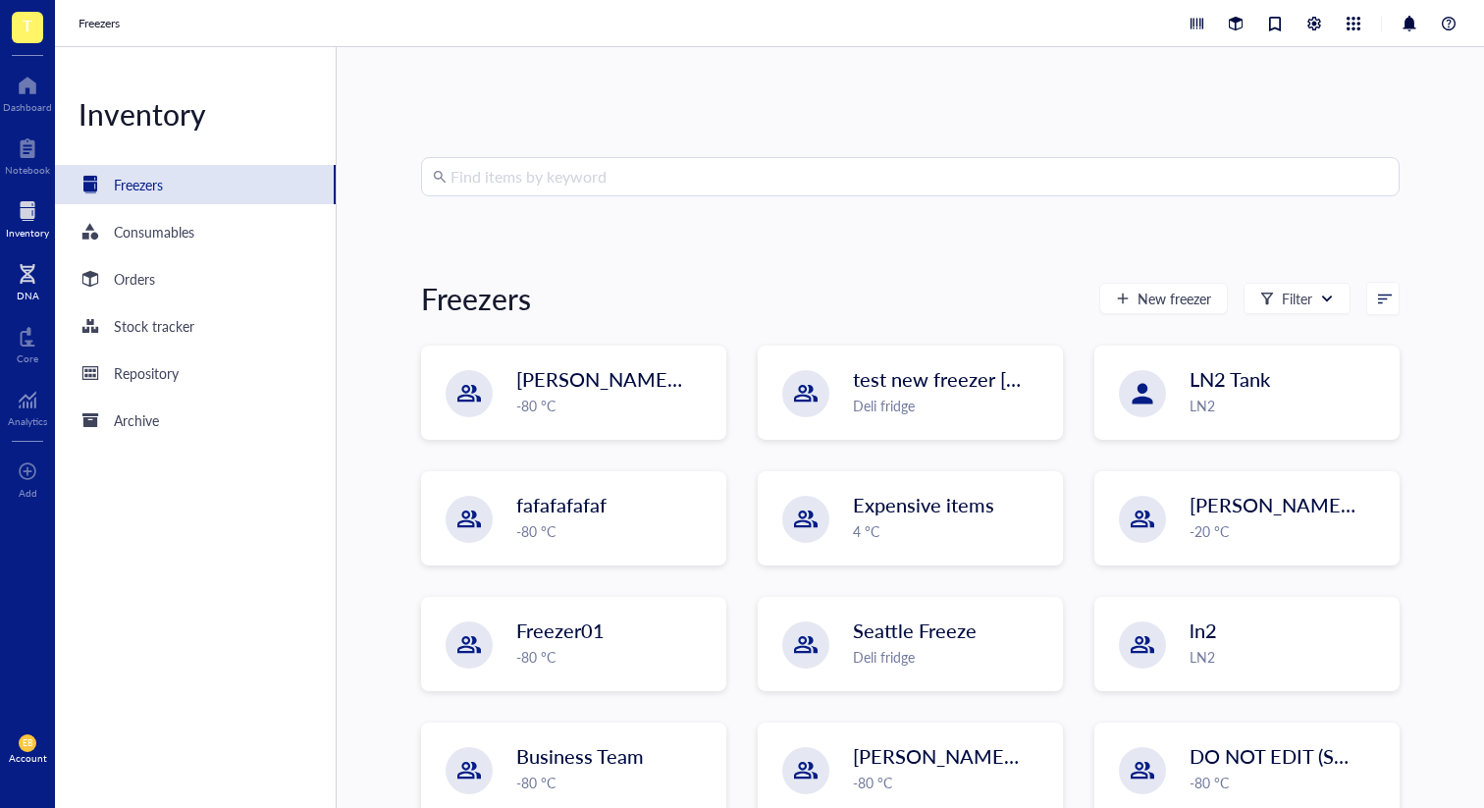
click at [27, 275] on div at bounding box center [28, 273] width 23 height 31
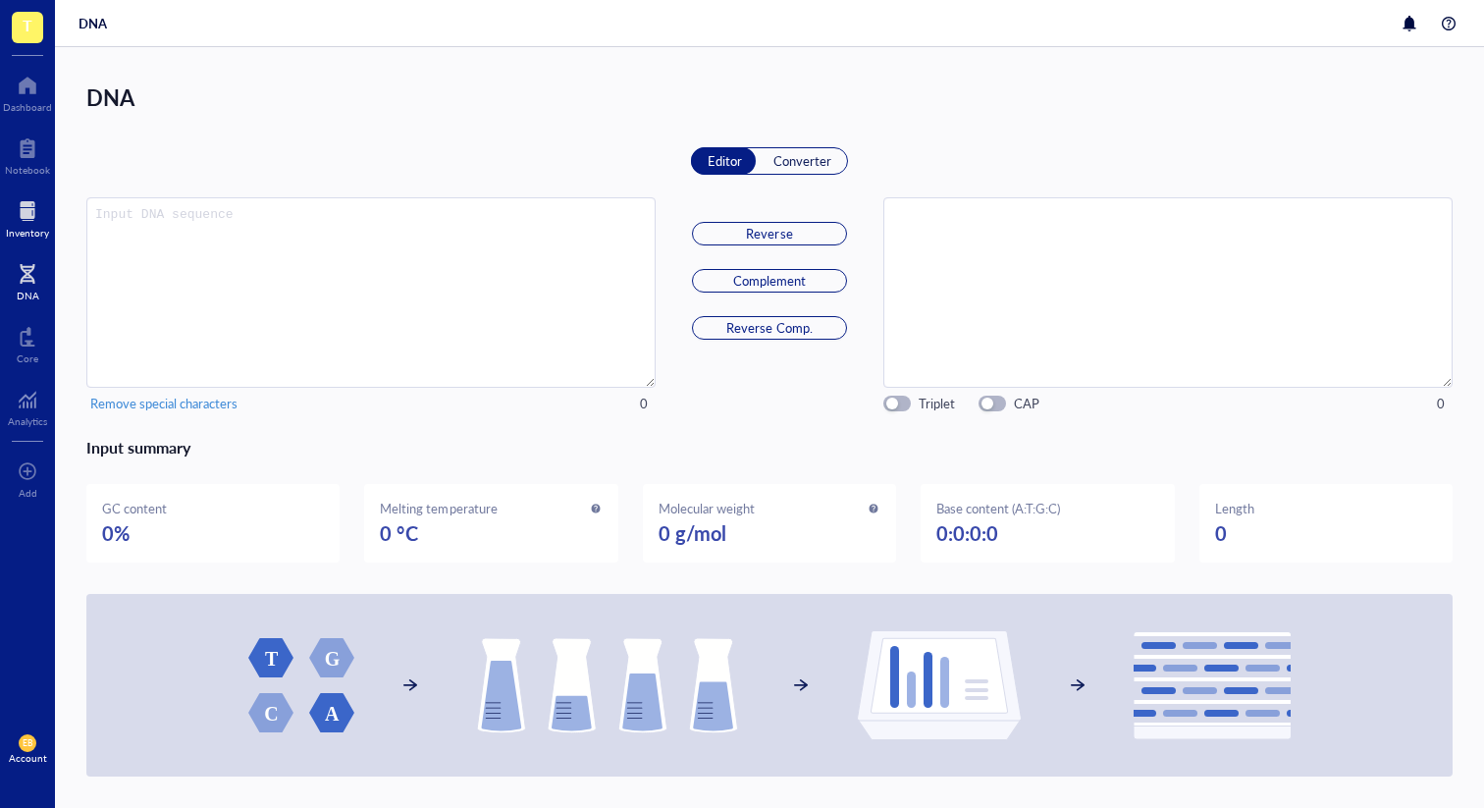
click at [31, 224] on div at bounding box center [27, 210] width 43 height 31
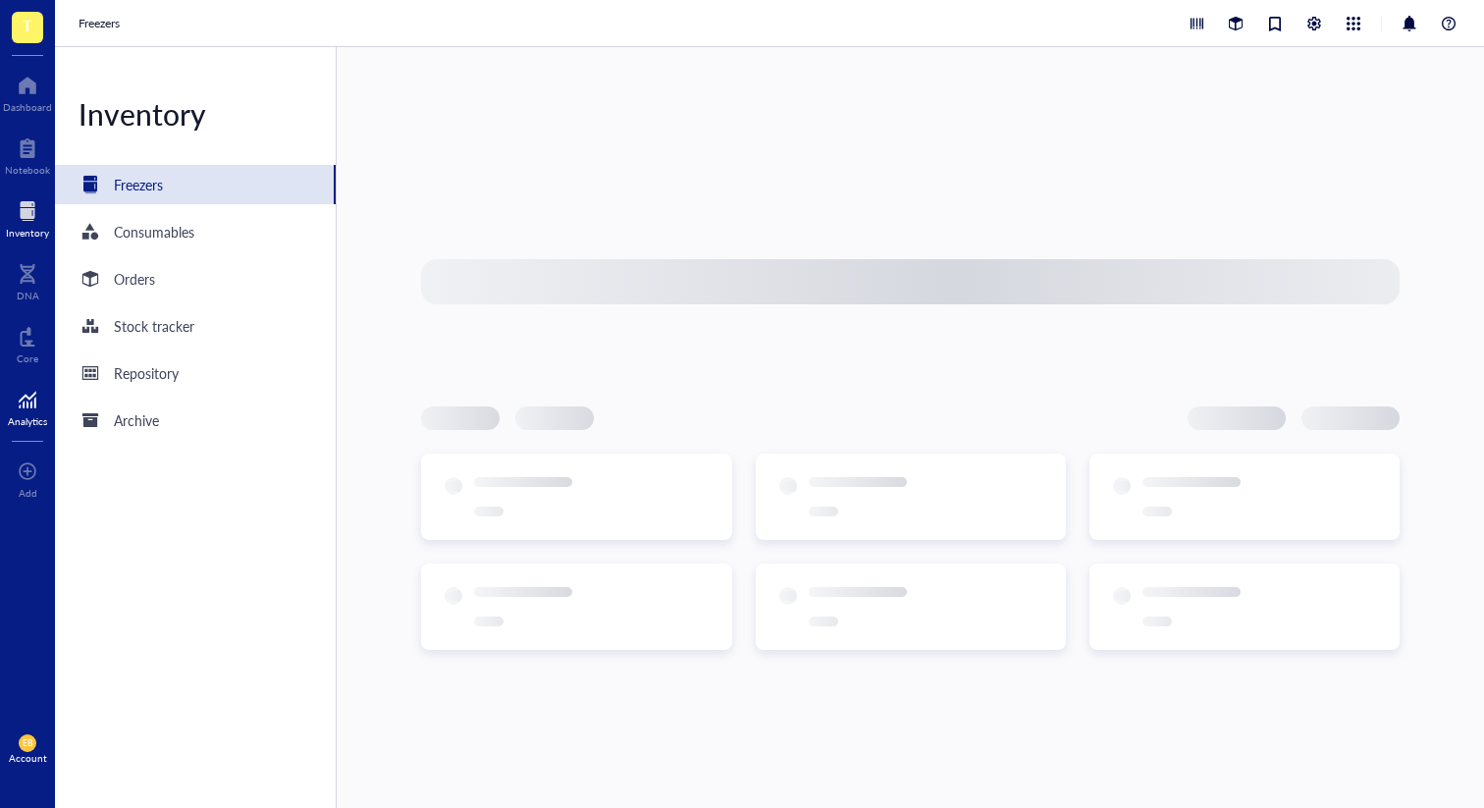
click at [29, 389] on div at bounding box center [27, 399] width 39 height 31
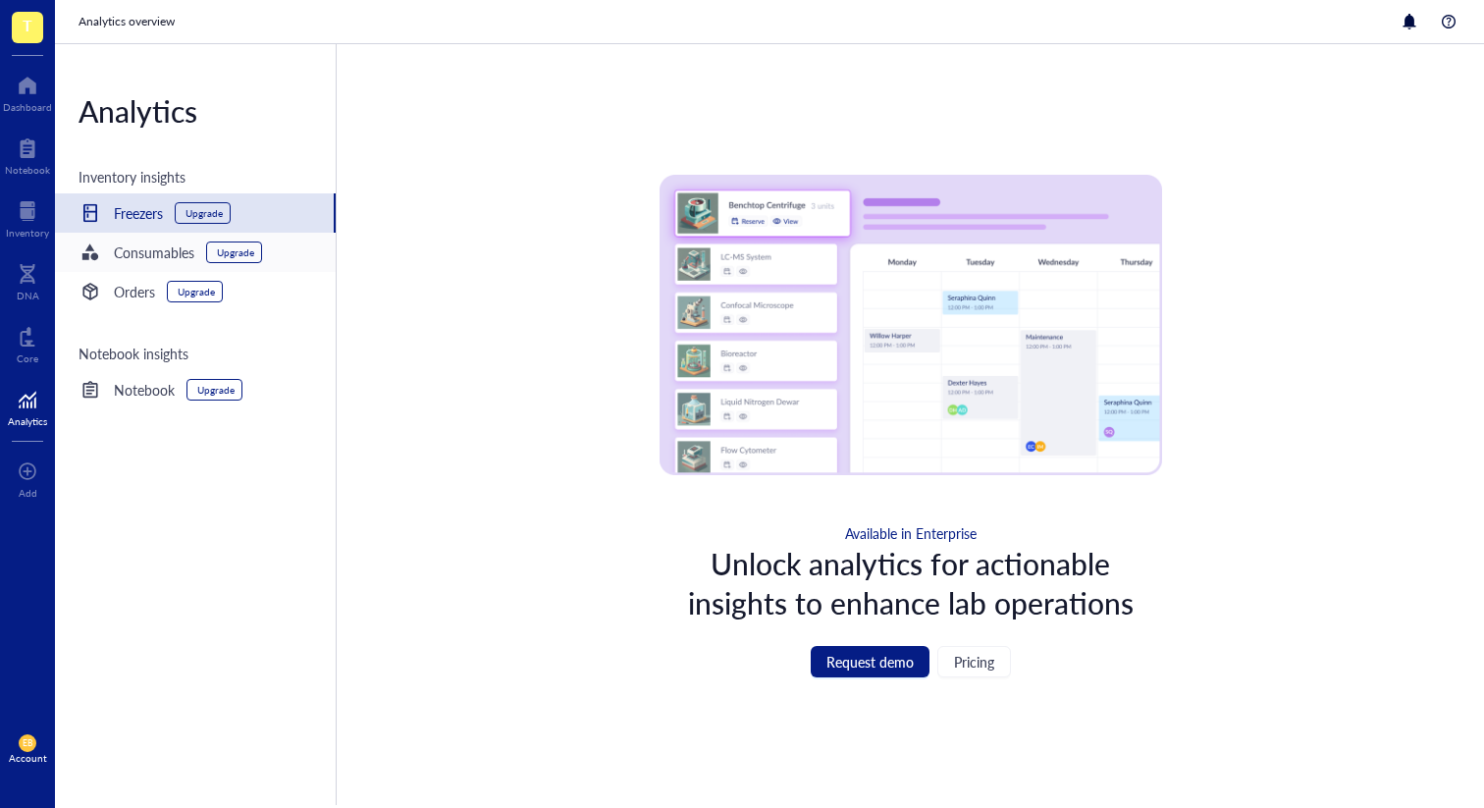
click at [225, 249] on div "Upgrade" at bounding box center [235, 252] width 37 height 12
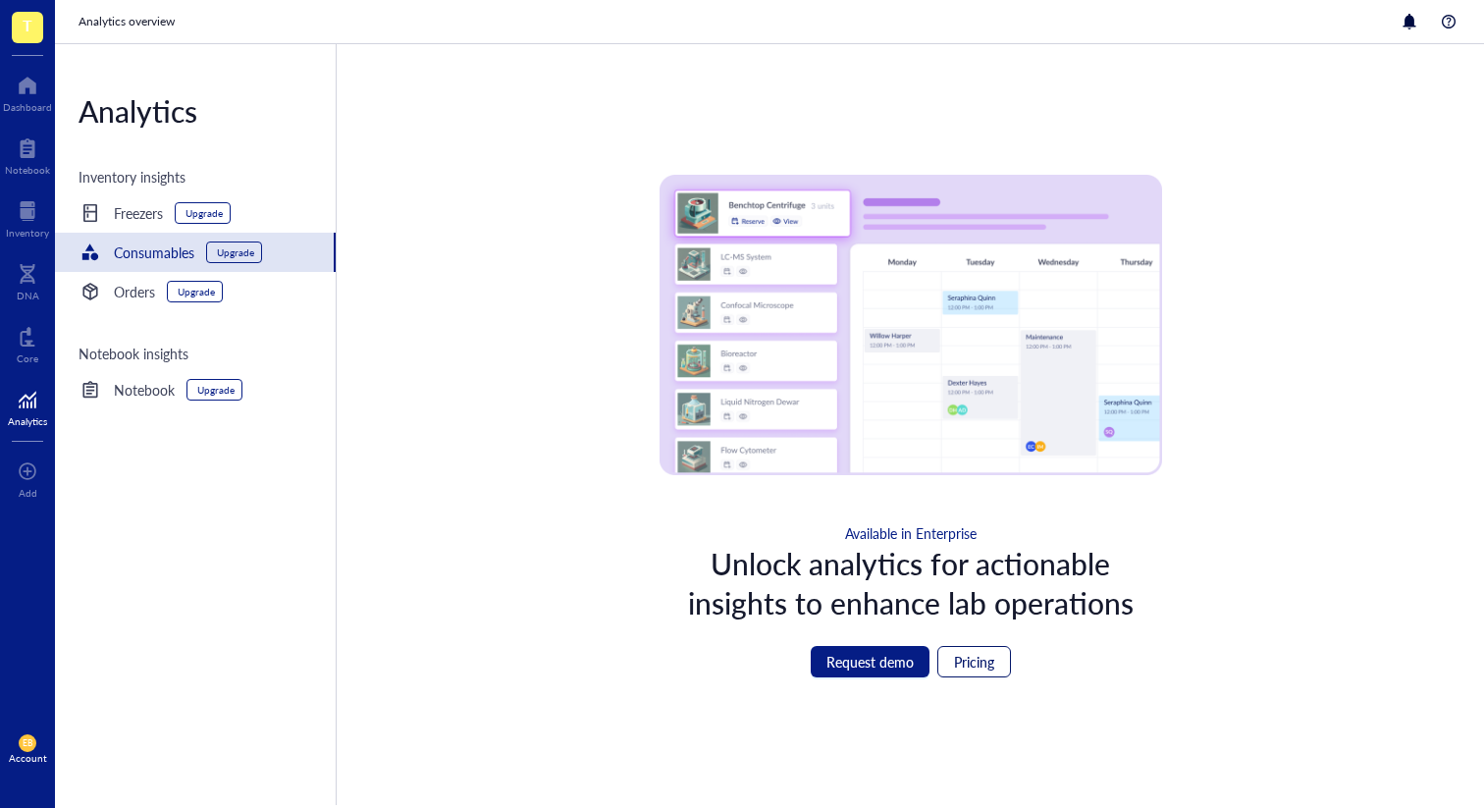
click at [980, 666] on span "Pricing" at bounding box center [974, 662] width 40 height 16
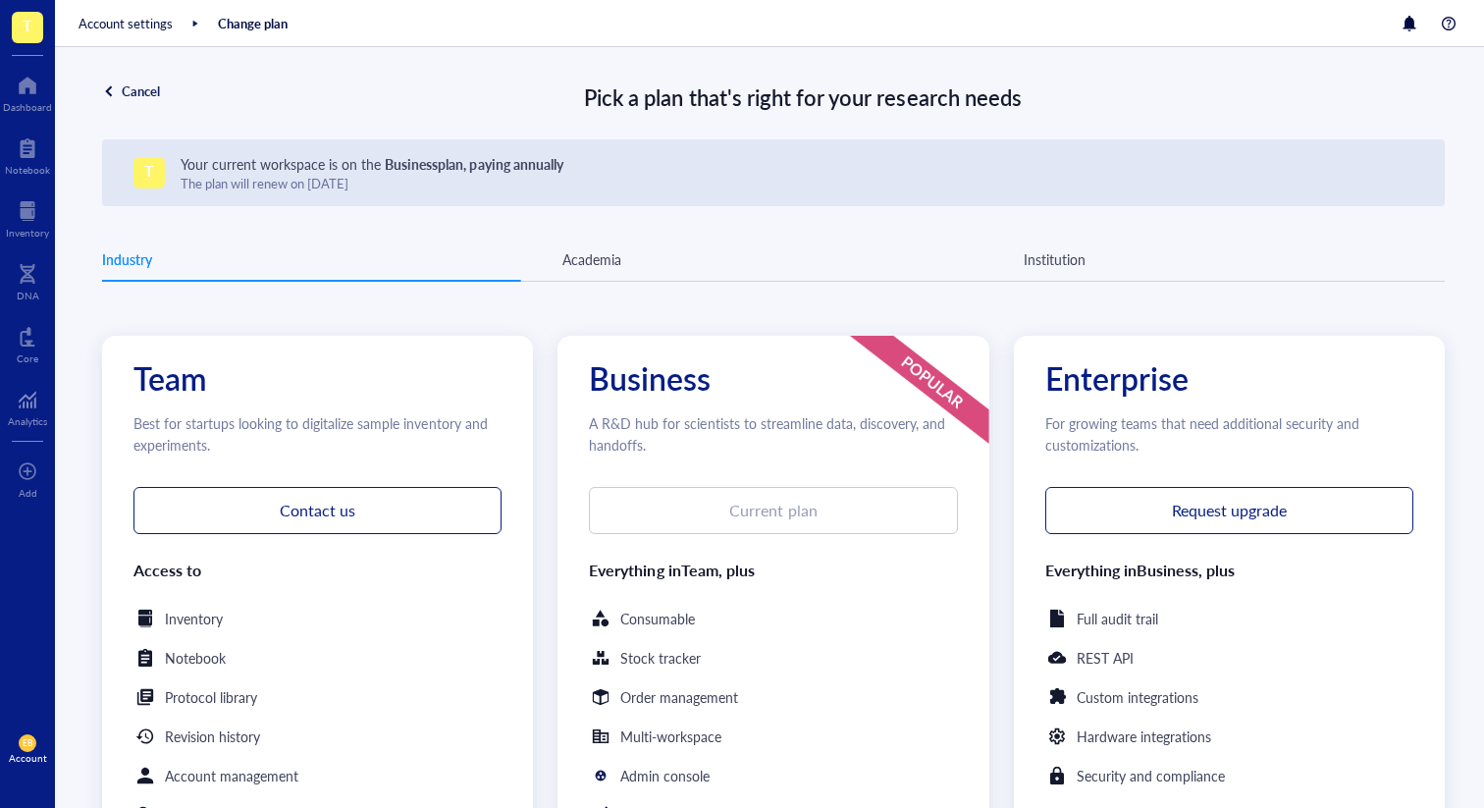
click at [104, 88] on div at bounding box center [109, 91] width 14 height 14
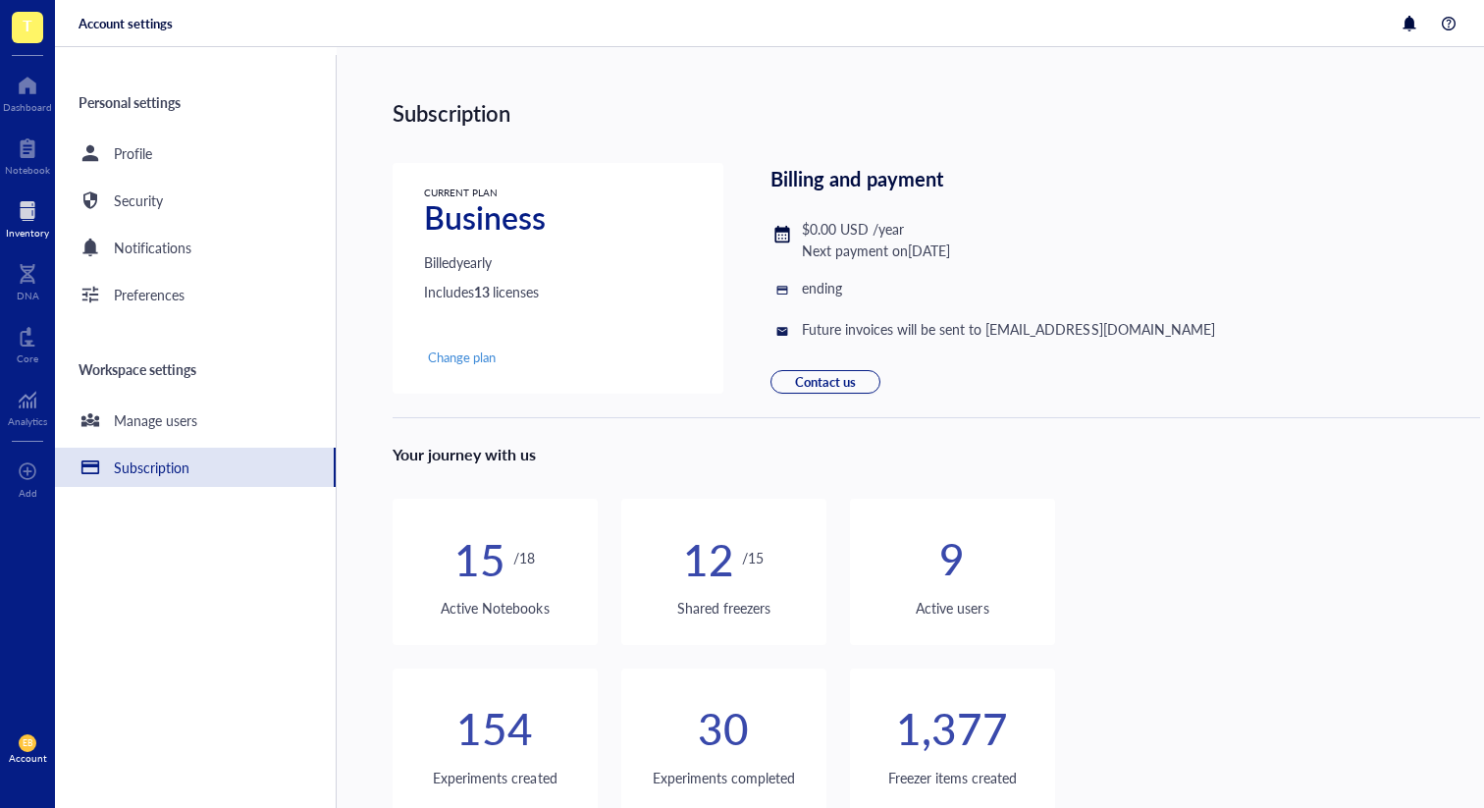
click at [31, 228] on div "Inventory" at bounding box center [27, 233] width 43 height 12
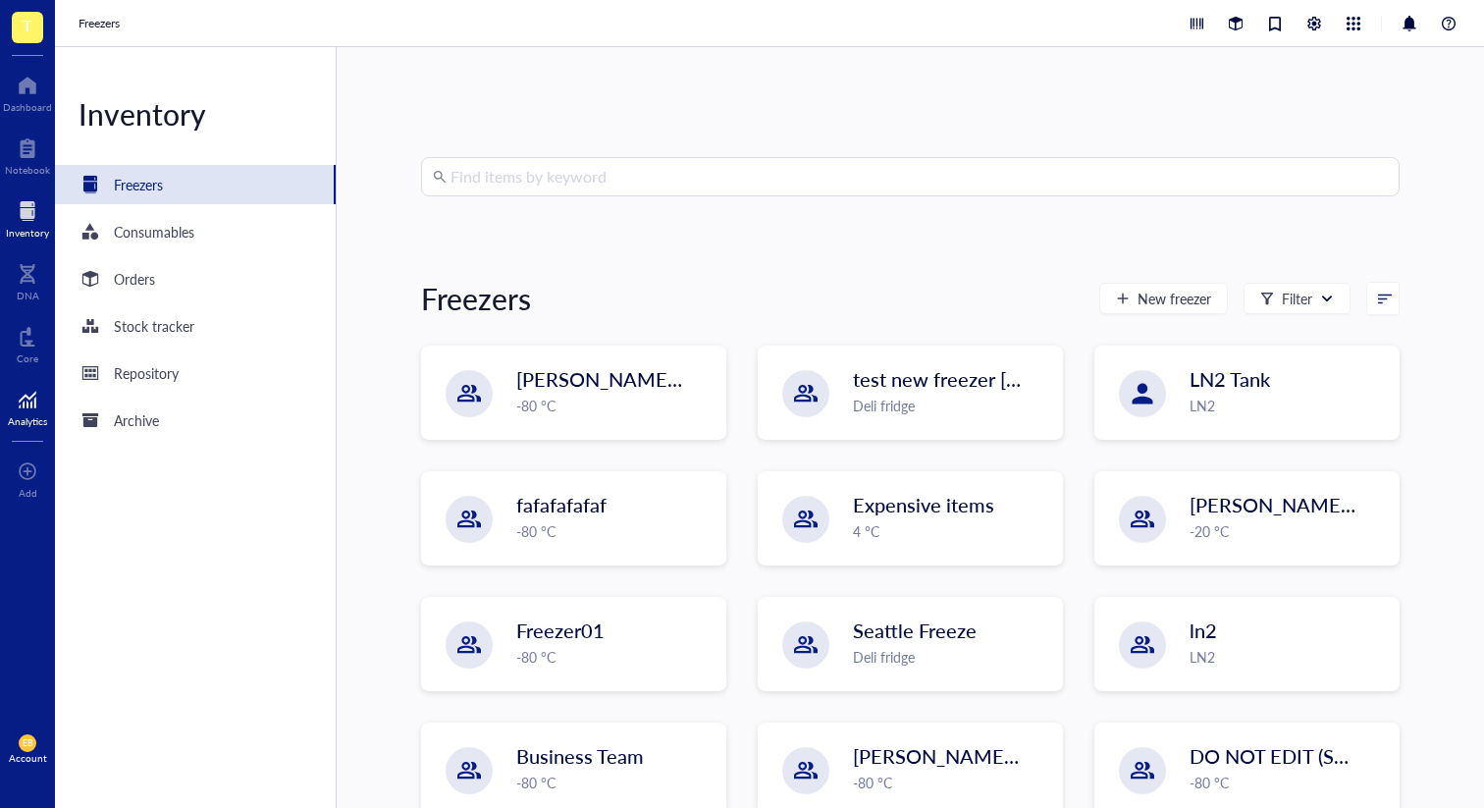
click at [6, 395] on div "Analytics" at bounding box center [27, 405] width 55 height 55
click at [34, 393] on div at bounding box center [27, 399] width 39 height 31
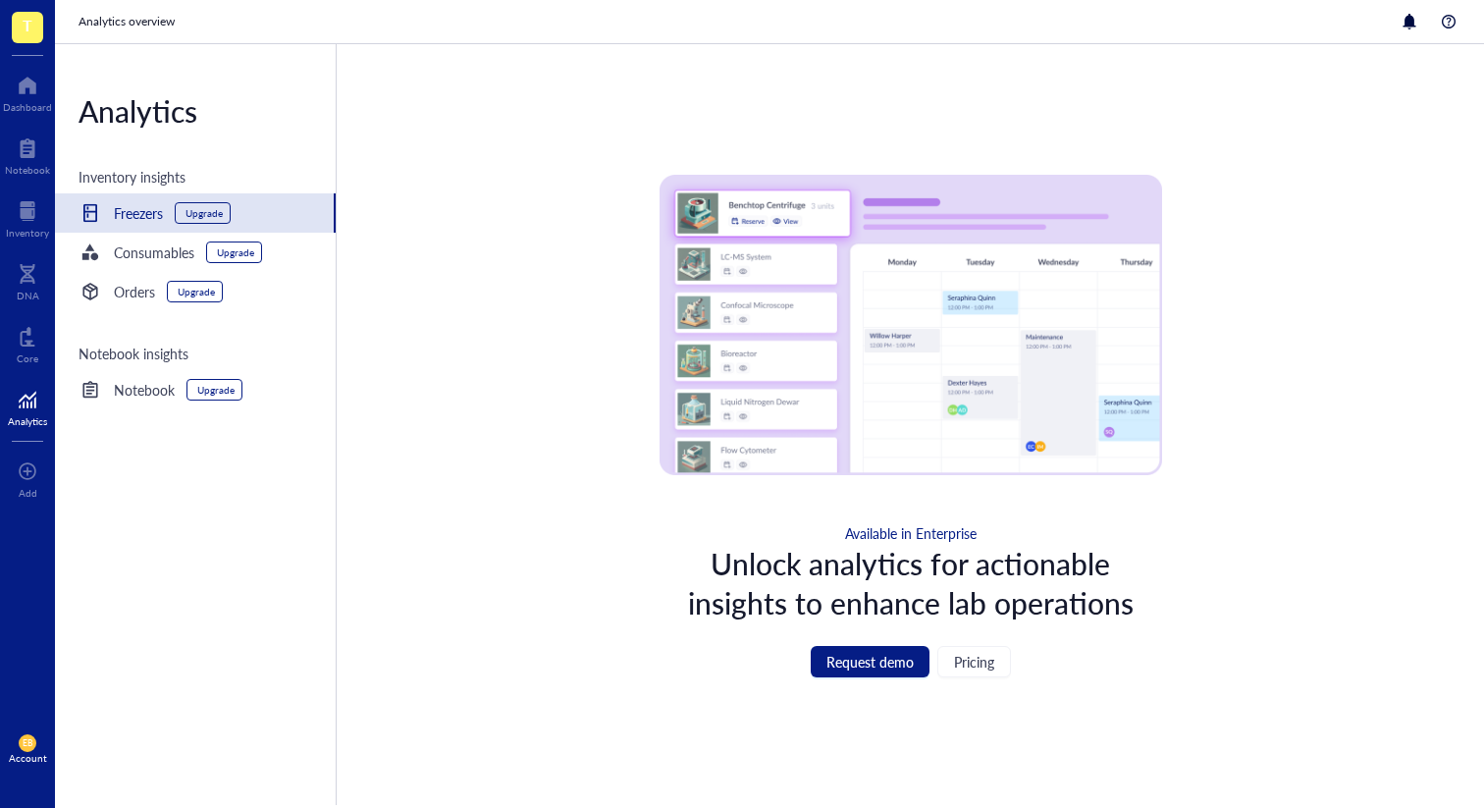
click at [988, 642] on div "Available in Enterprise Unlock analytics for actionable insights to enhance lab…" at bounding box center [911, 426] width 502 height 764
click at [984, 659] on span "Pricing" at bounding box center [974, 662] width 40 height 16
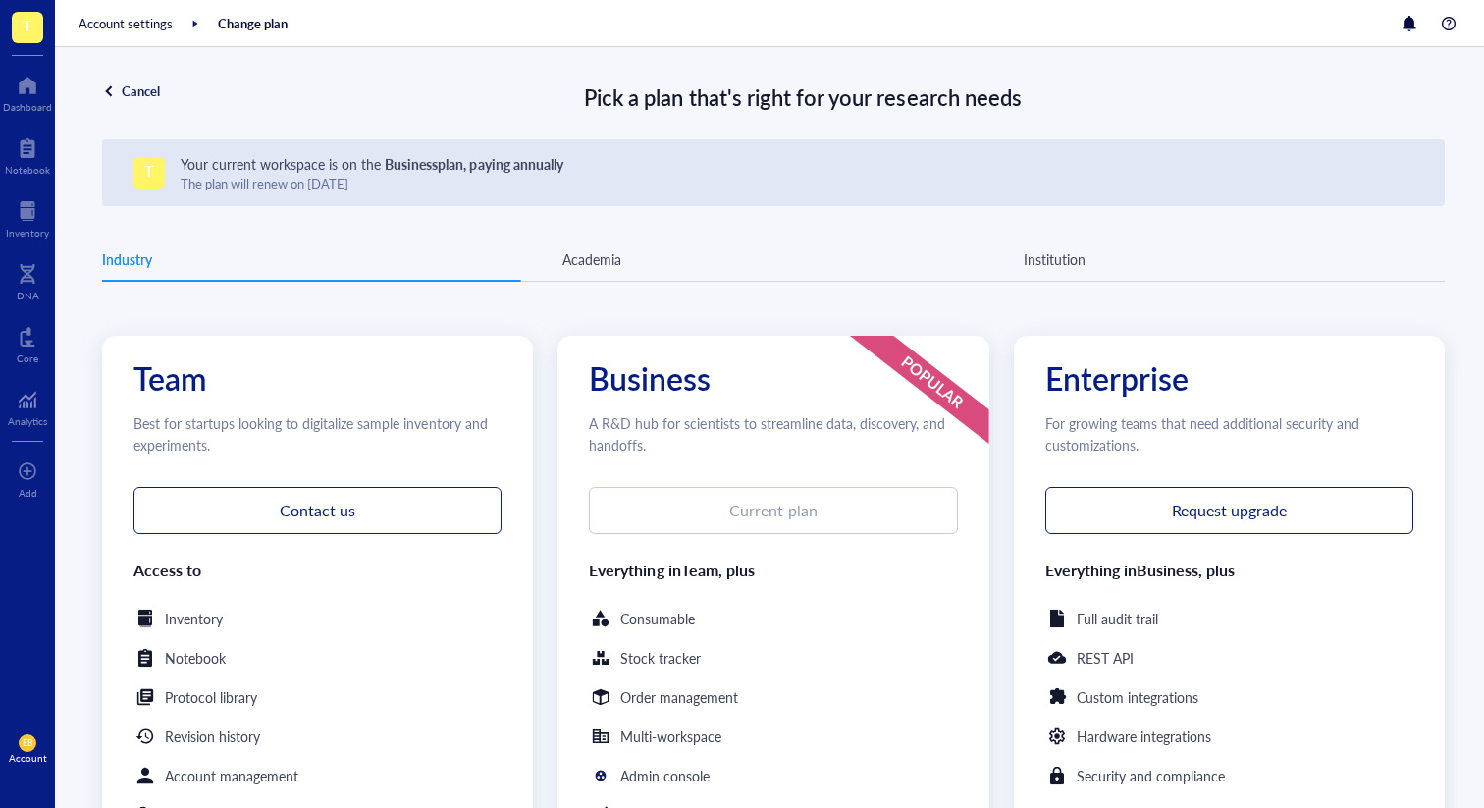
click at [574, 249] on div "Academia" at bounding box center [591, 259] width 59 height 22
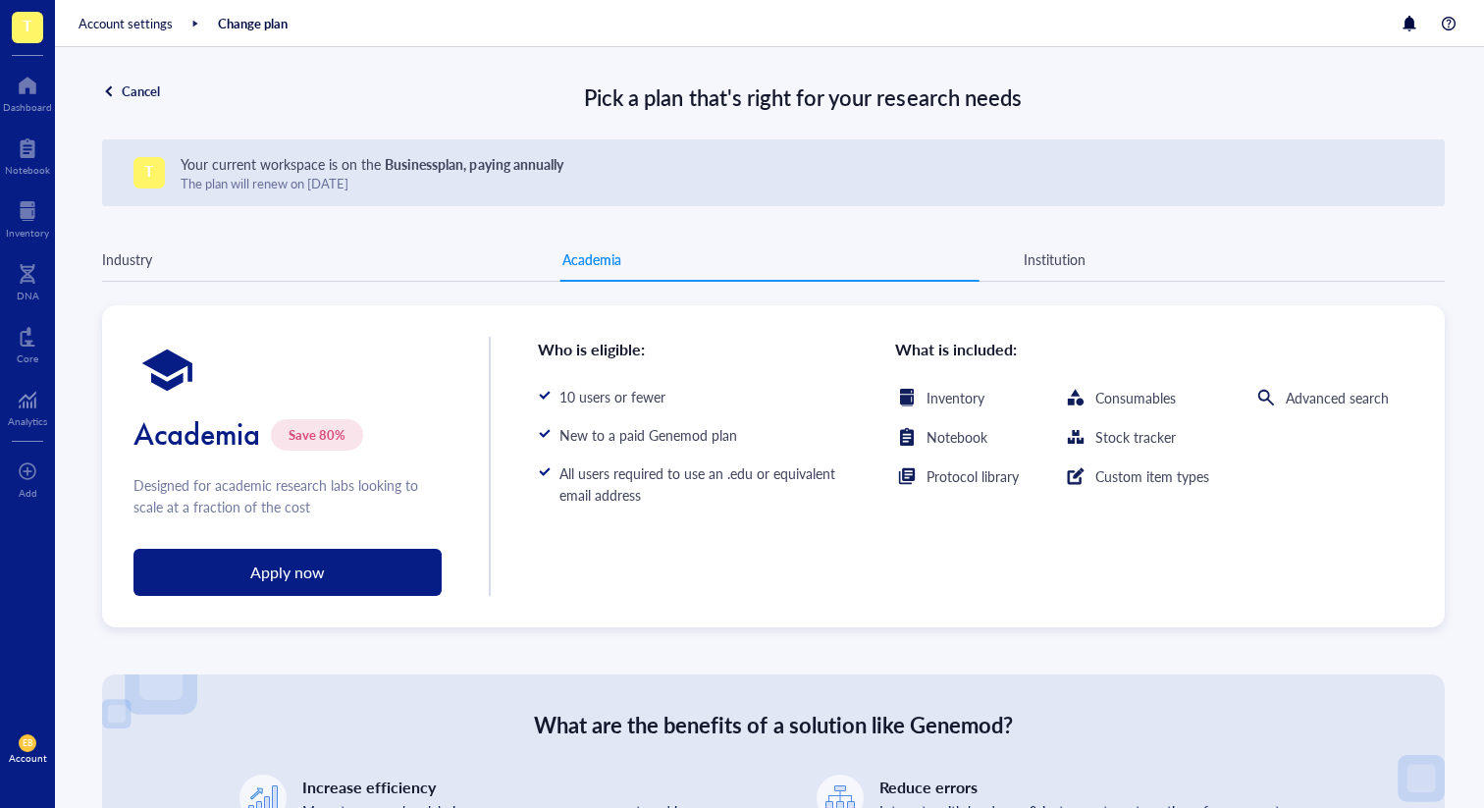
click at [1066, 261] on div "Institution" at bounding box center [1055, 259] width 62 height 22
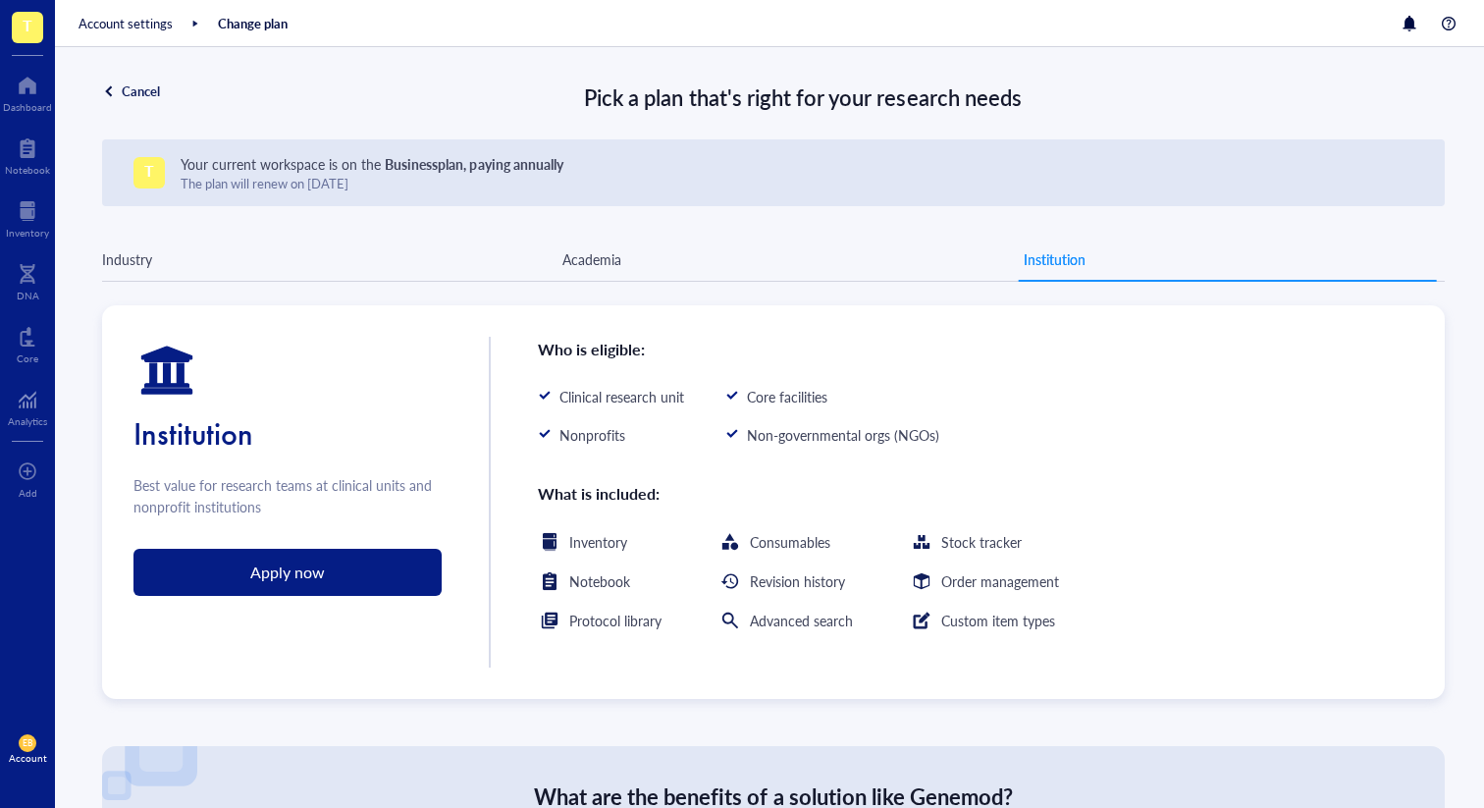
click at [569, 262] on div "Academia" at bounding box center [591, 259] width 59 height 22
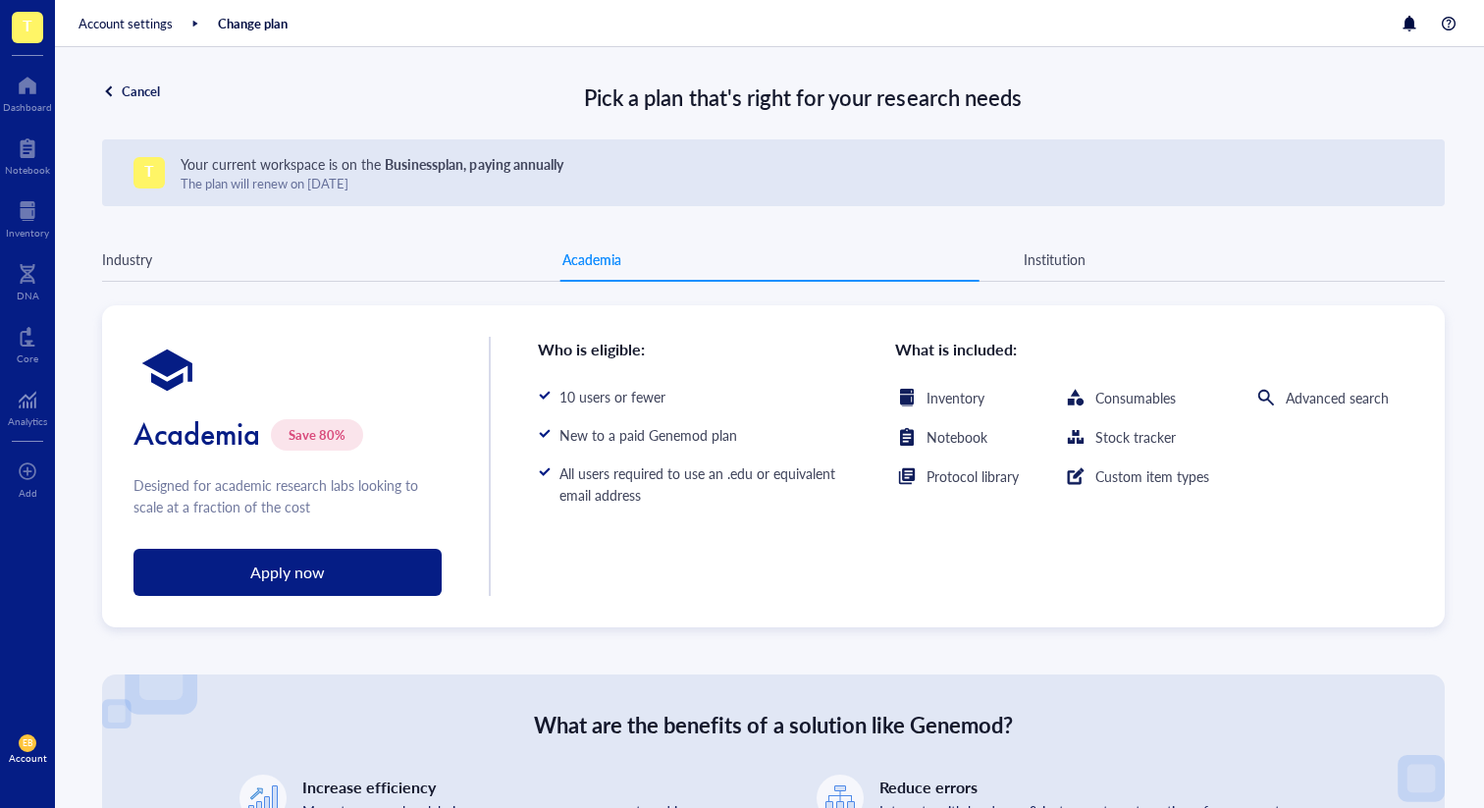
click at [132, 269] on div at bounding box center [167, 370] width 252 height 252
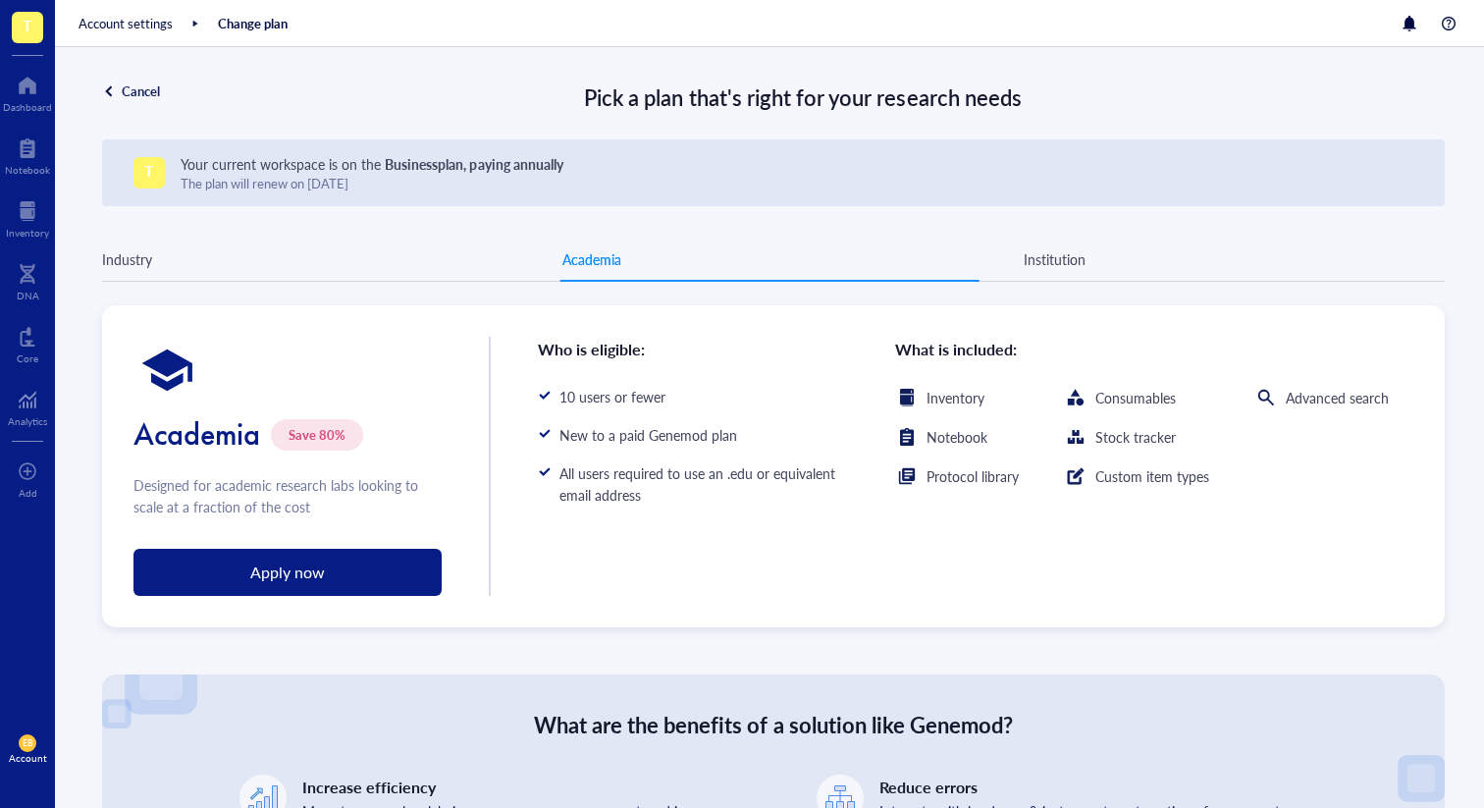
click at [168, 237] on div "T Your current workspace is on the Business plan, paying annually The plan will…" at bounding box center [773, 383] width 1343 height 488
click at [134, 270] on div at bounding box center [167, 370] width 252 height 252
click at [135, 91] on div "Cancel" at bounding box center [141, 91] width 38 height 18
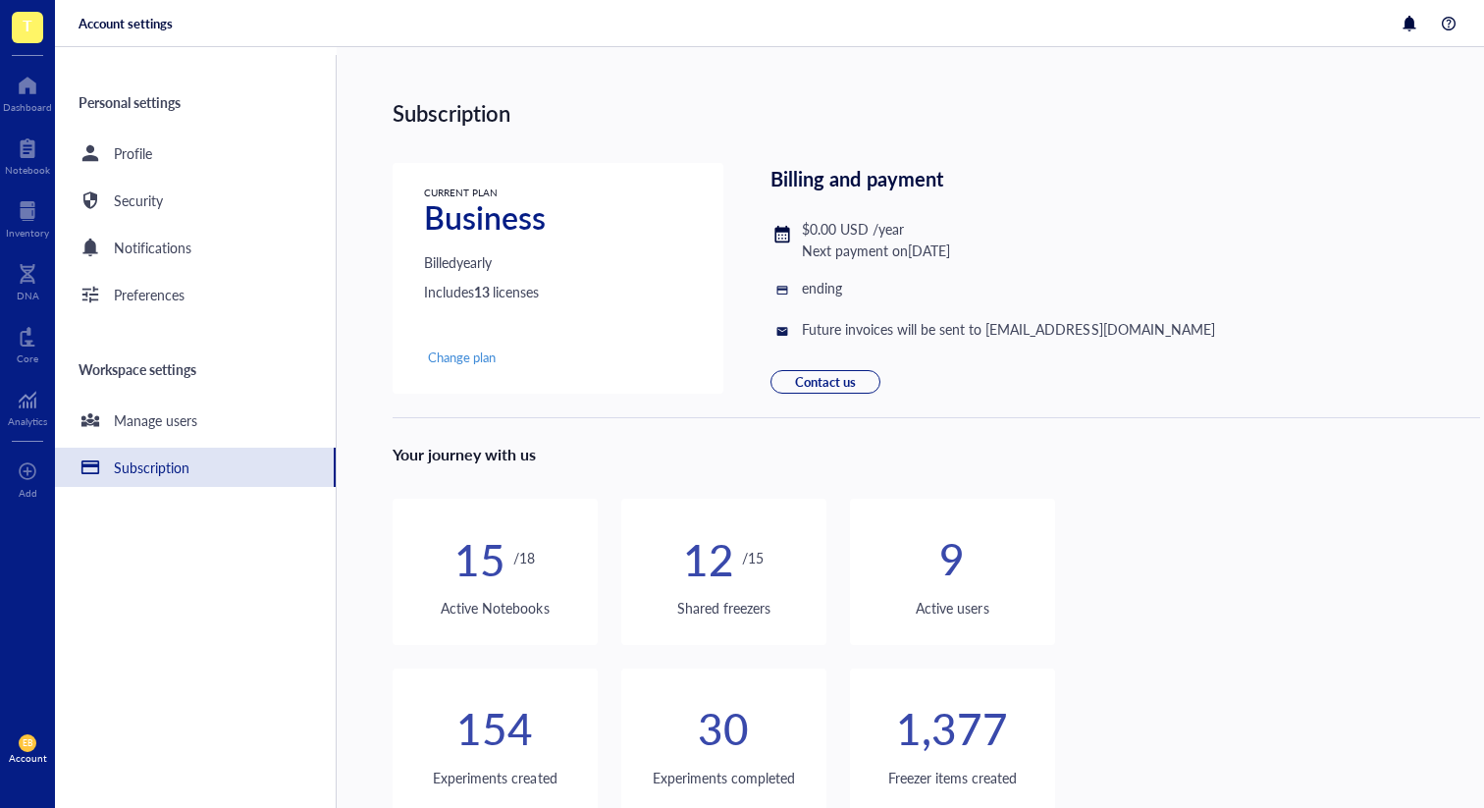
click at [921, 529] on div at bounding box center [952, 514] width 205 height 31
click at [215, 169] on div "Profile" at bounding box center [195, 152] width 281 height 39
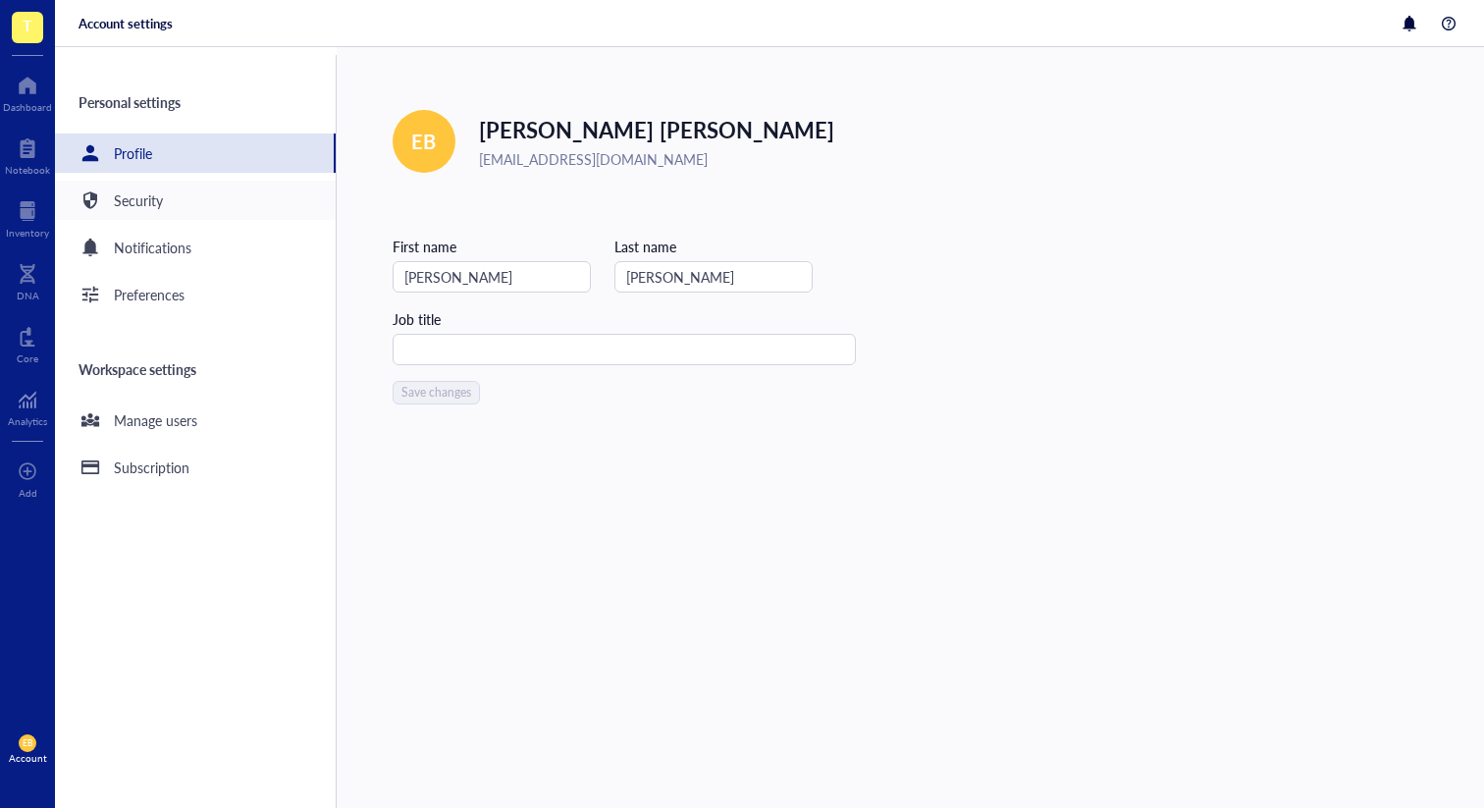
click at [201, 211] on div "Security" at bounding box center [195, 200] width 281 height 39
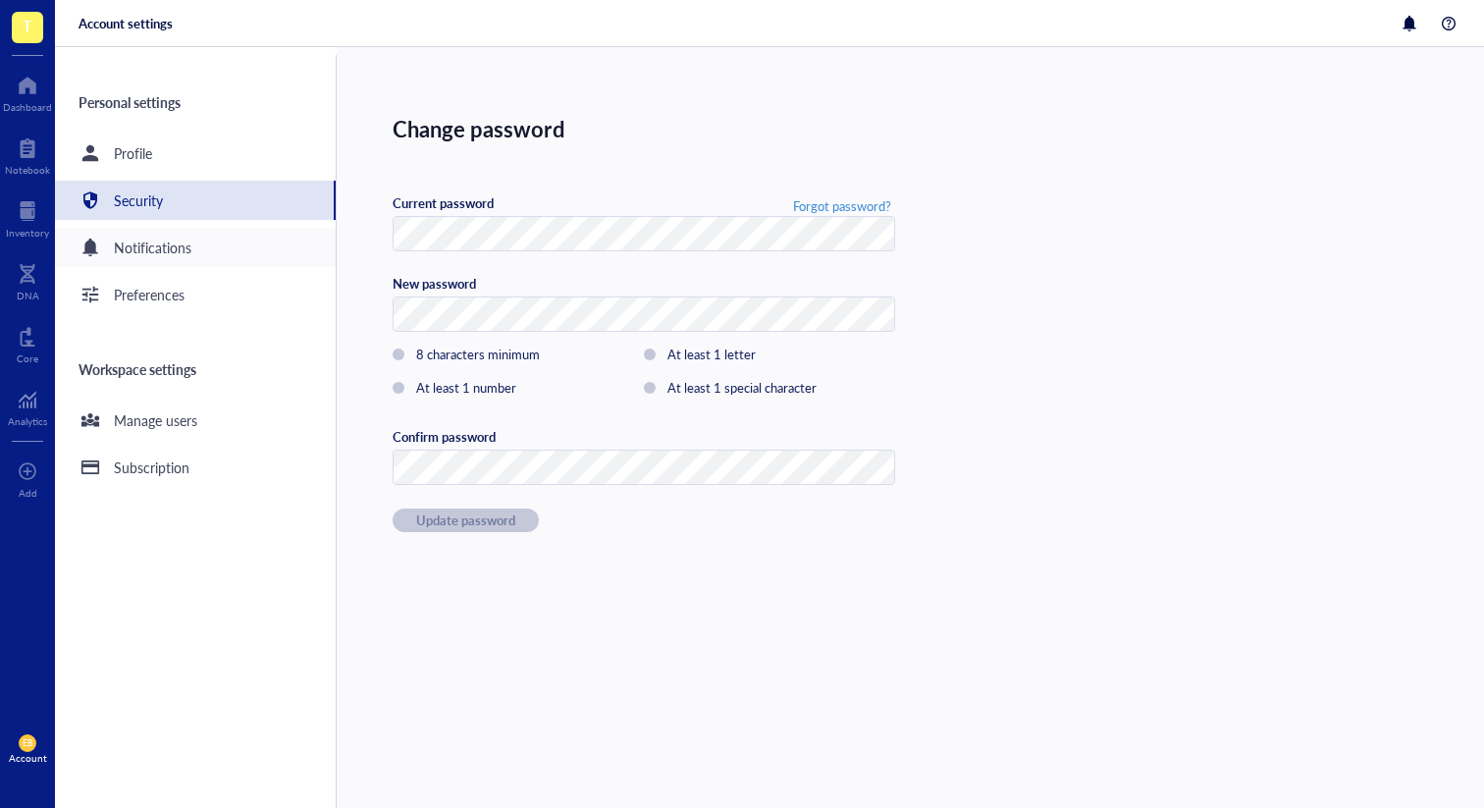
click at [137, 243] on div "Notifications" at bounding box center [153, 248] width 78 height 22
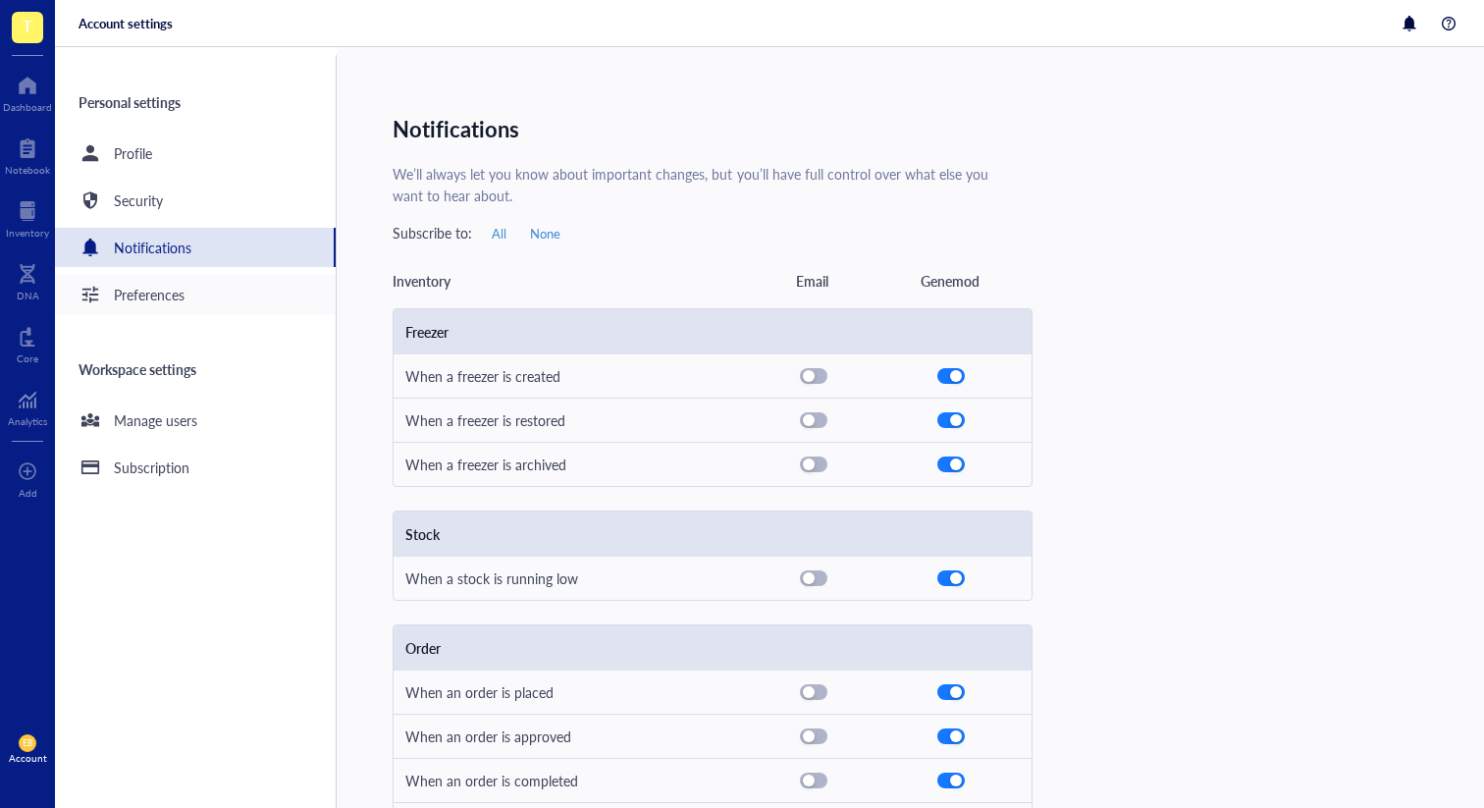
click at [199, 295] on div "Preferences" at bounding box center [195, 294] width 281 height 39
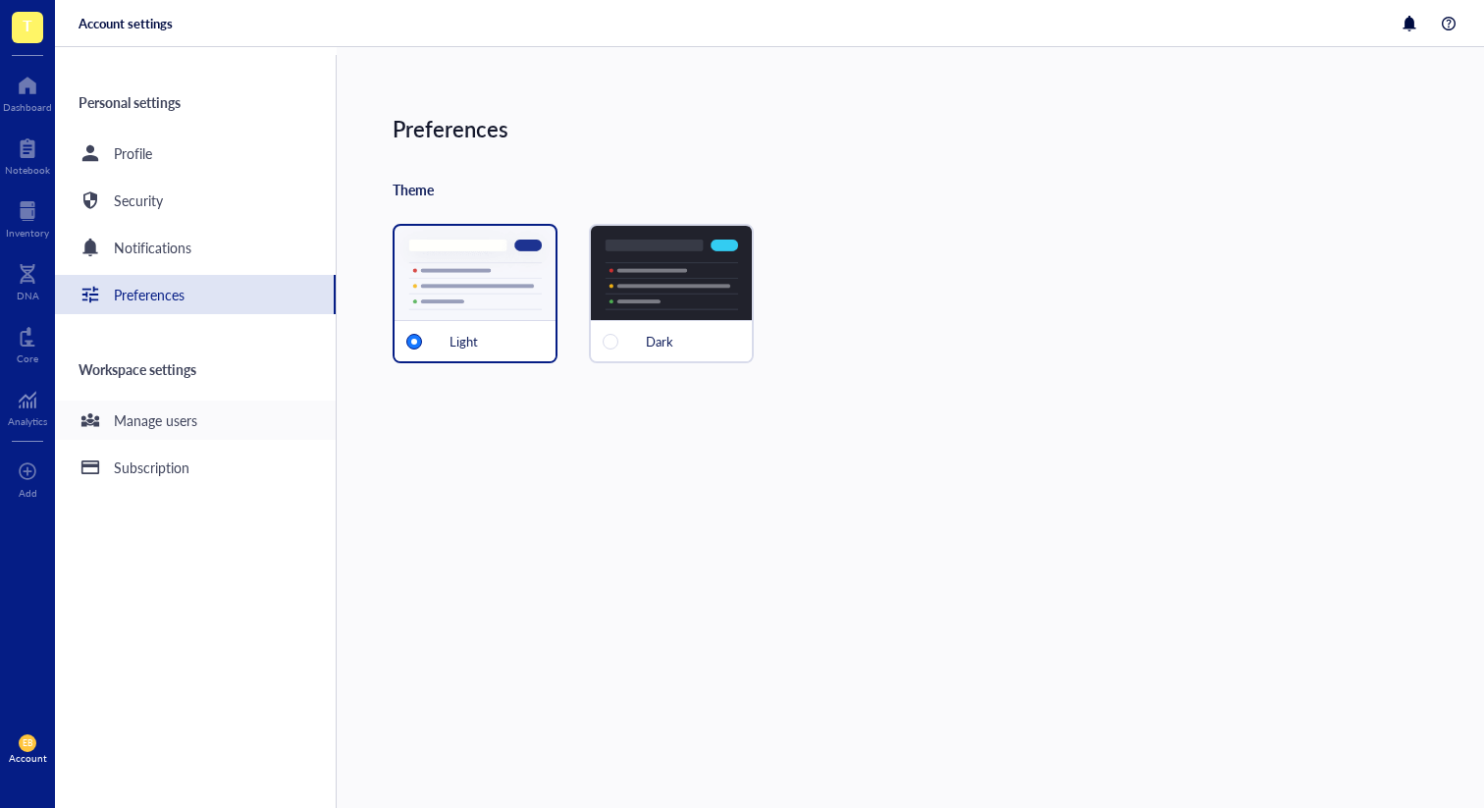
click at [164, 416] on div "Manage users" at bounding box center [155, 420] width 83 height 22
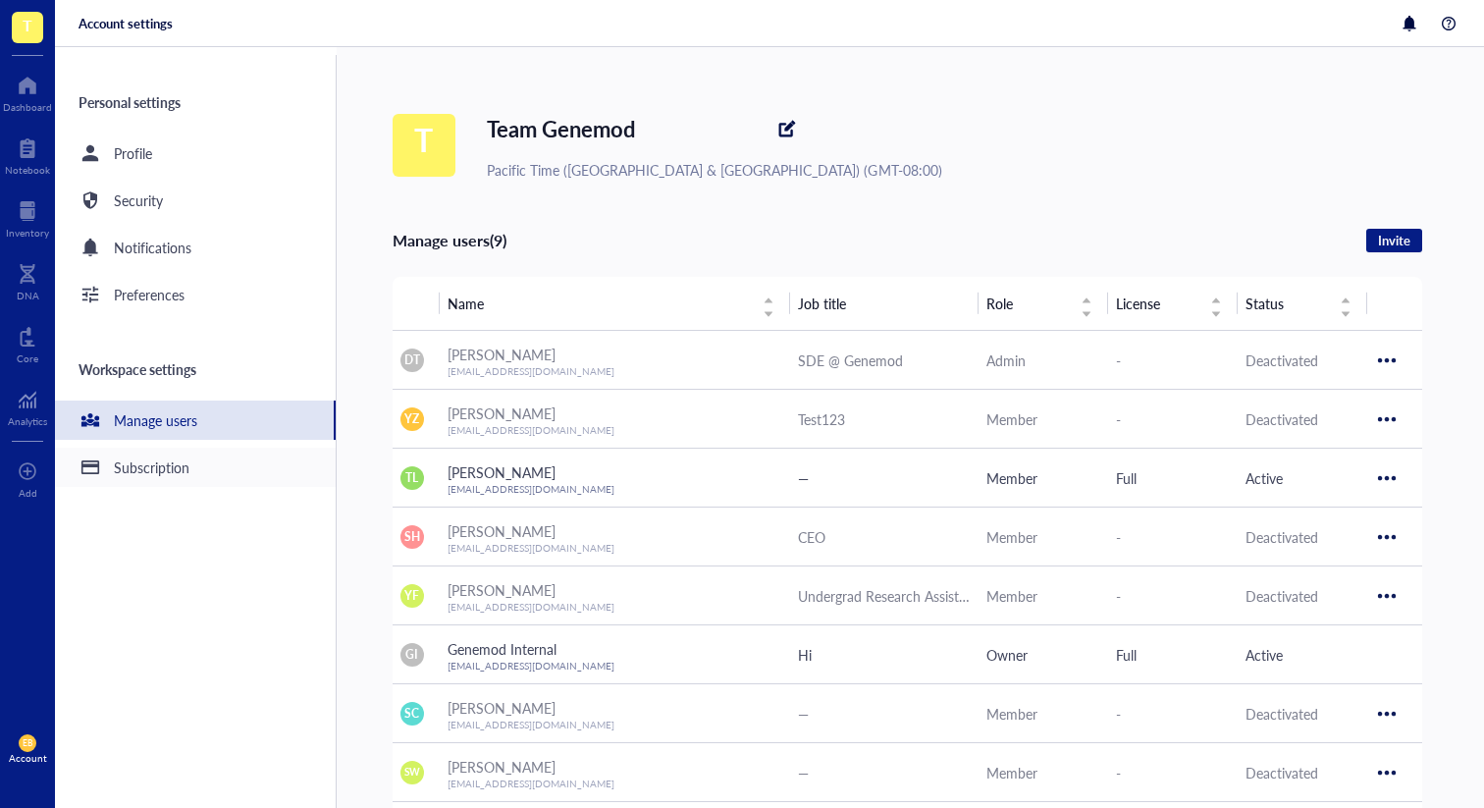
click at [147, 461] on div "Subscription" at bounding box center [152, 467] width 76 height 22
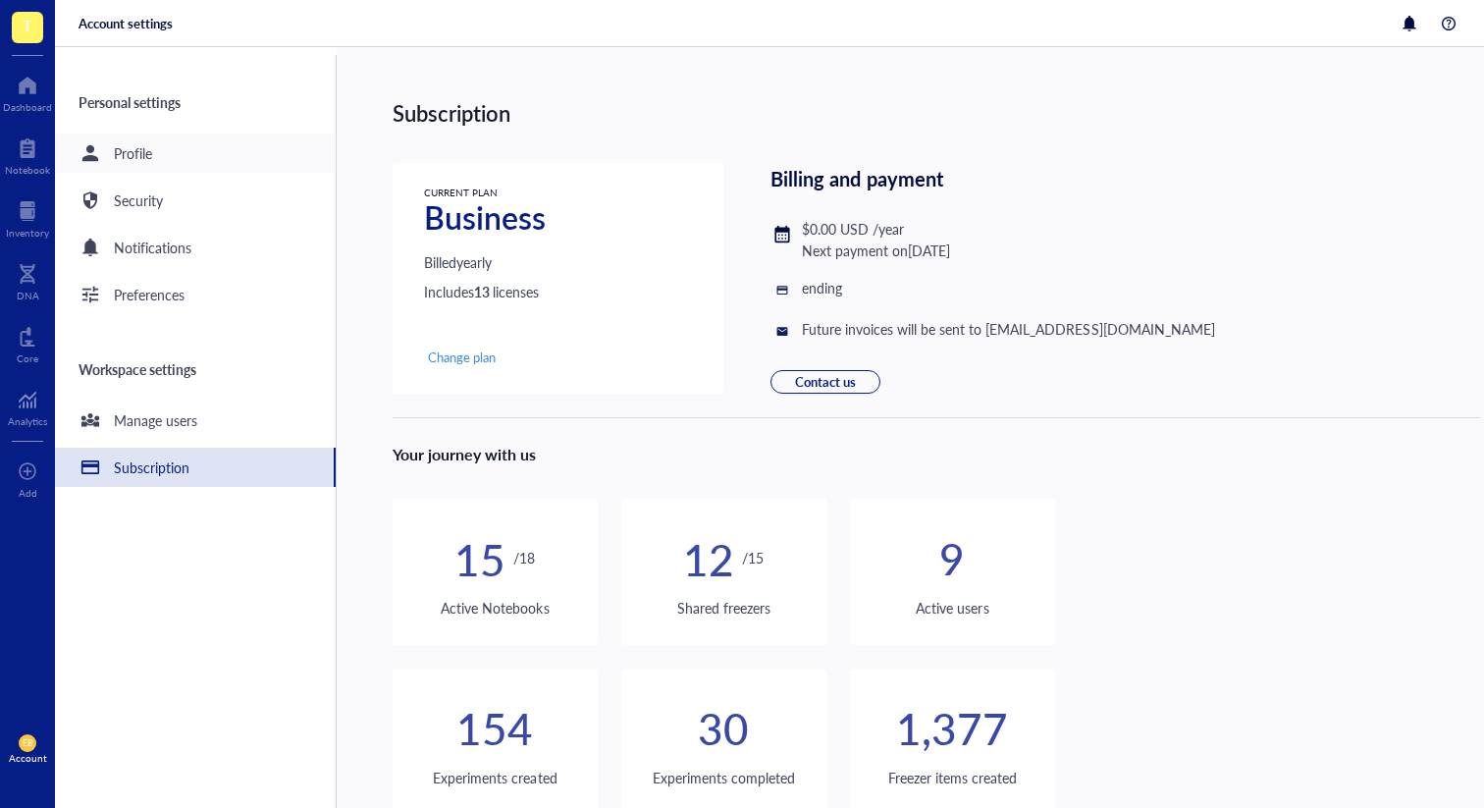
click at [193, 172] on div "Profile" at bounding box center [195, 152] width 281 height 39
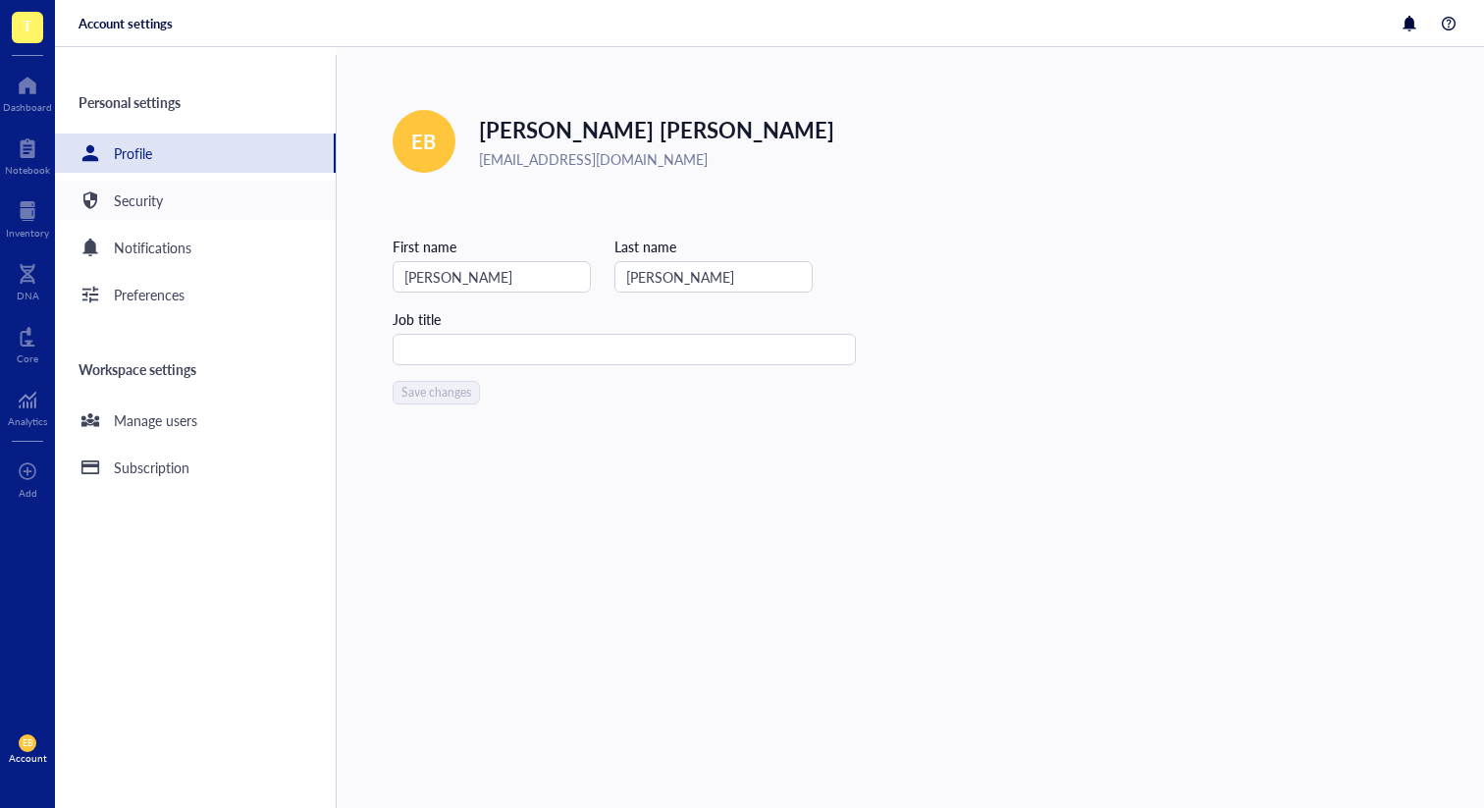
click at [189, 212] on div "Security" at bounding box center [195, 200] width 281 height 39
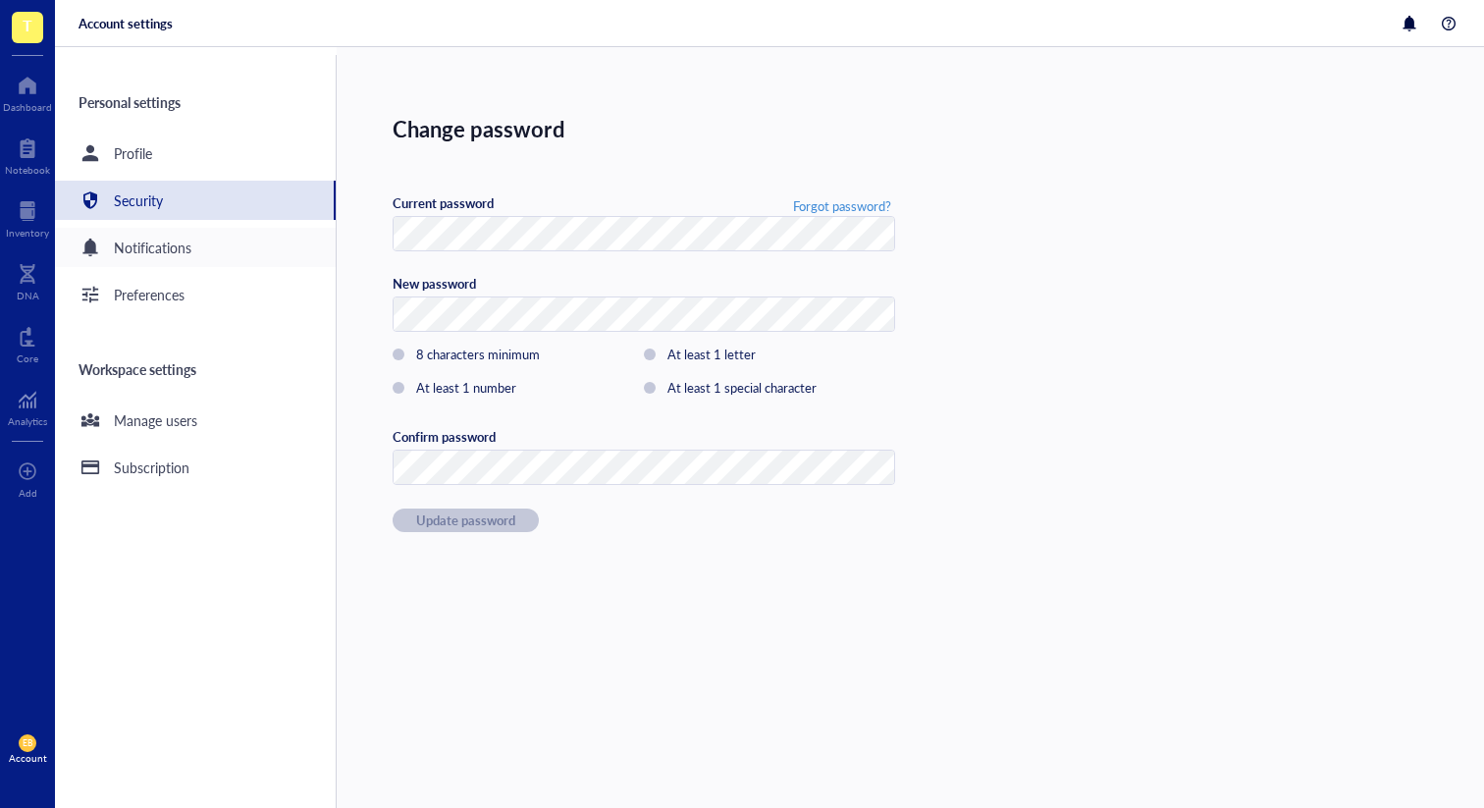
click at [189, 249] on div "Notifications" at bounding box center [153, 248] width 78 height 22
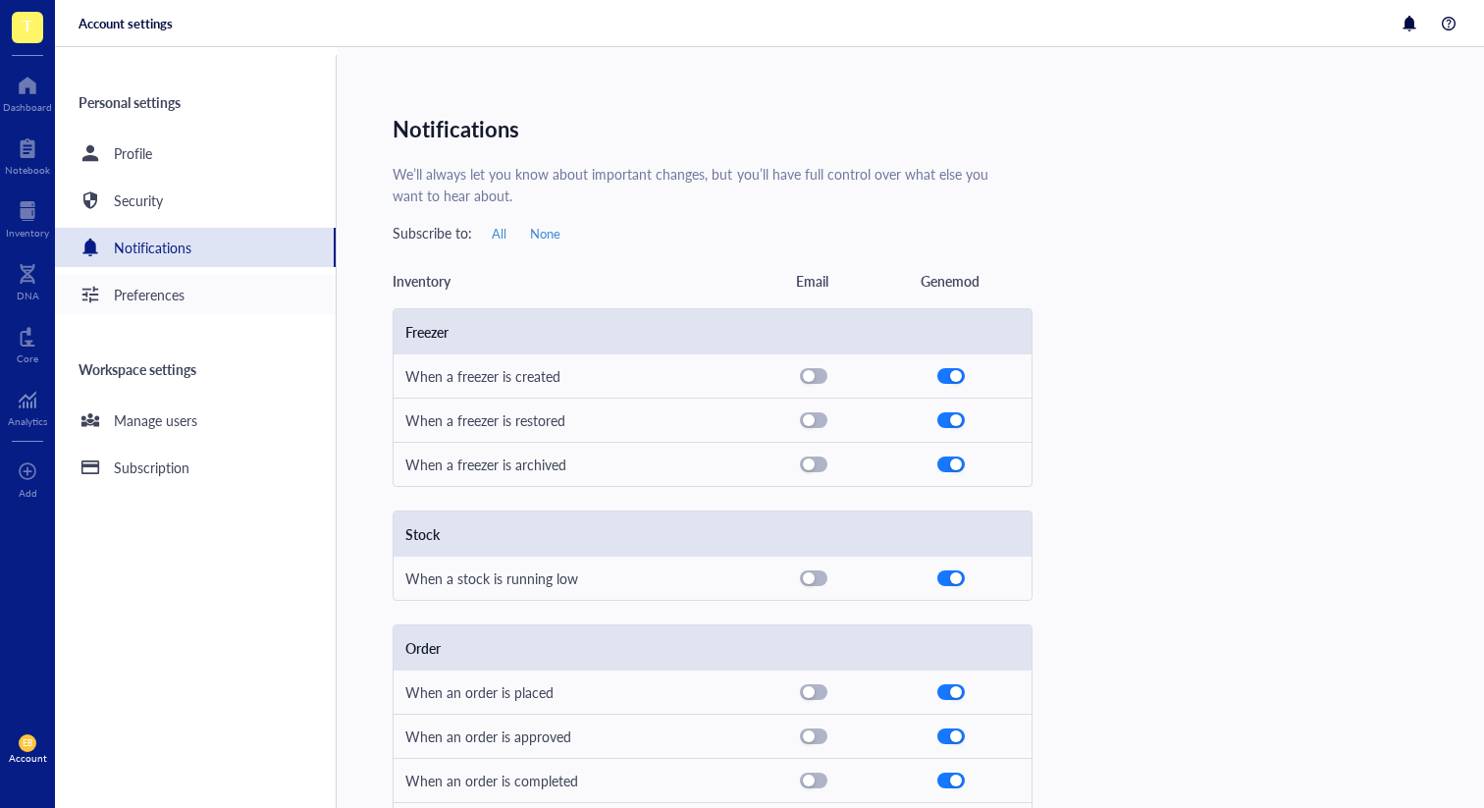
click at [191, 291] on div "Preferences" at bounding box center [195, 294] width 281 height 39
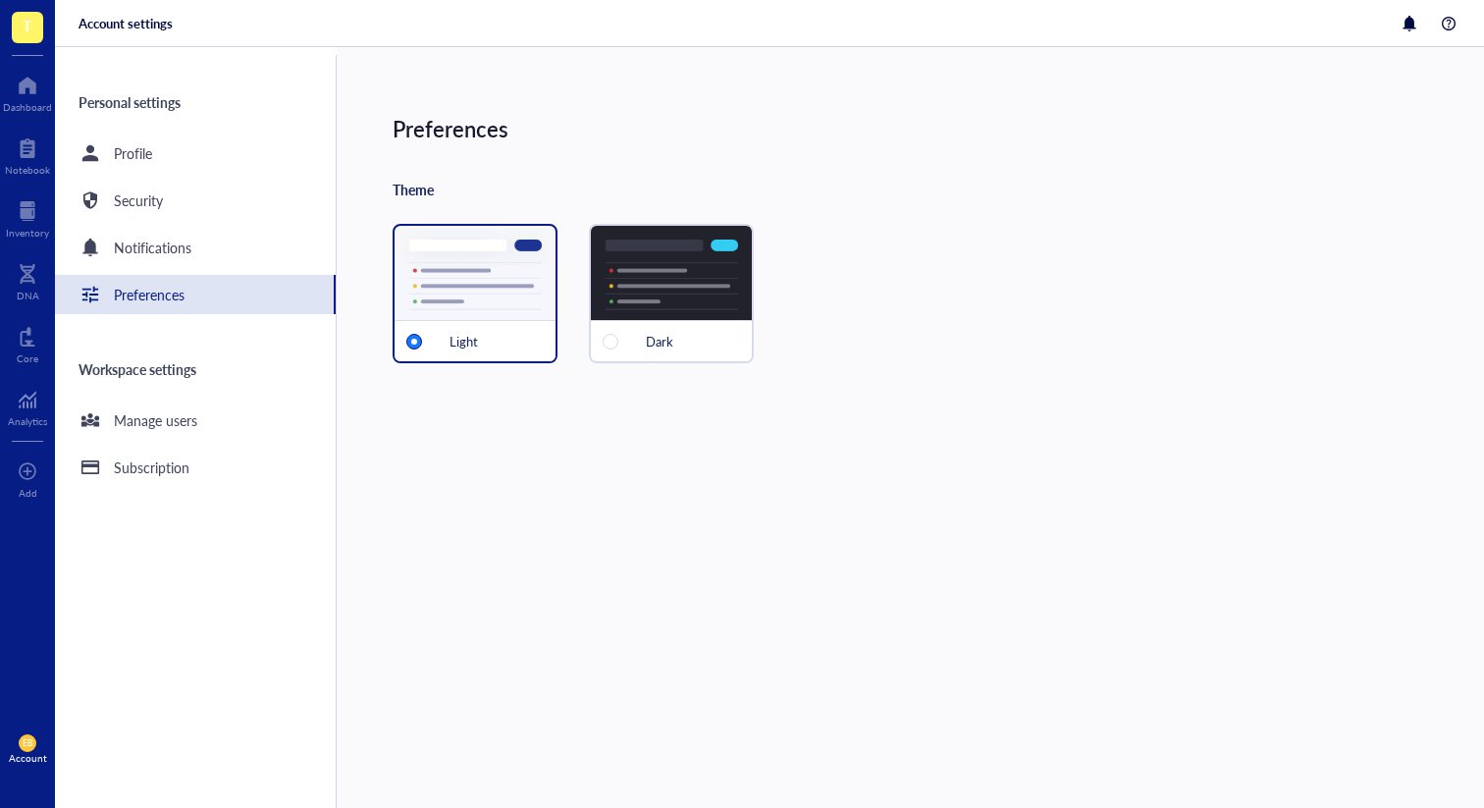
click at [191, 394] on div "Personal settings Profile Security Notifications Preferences Workspace settings…" at bounding box center [196, 431] width 282 height 753
click at [188, 417] on div "Manage users" at bounding box center [155, 420] width 83 height 22
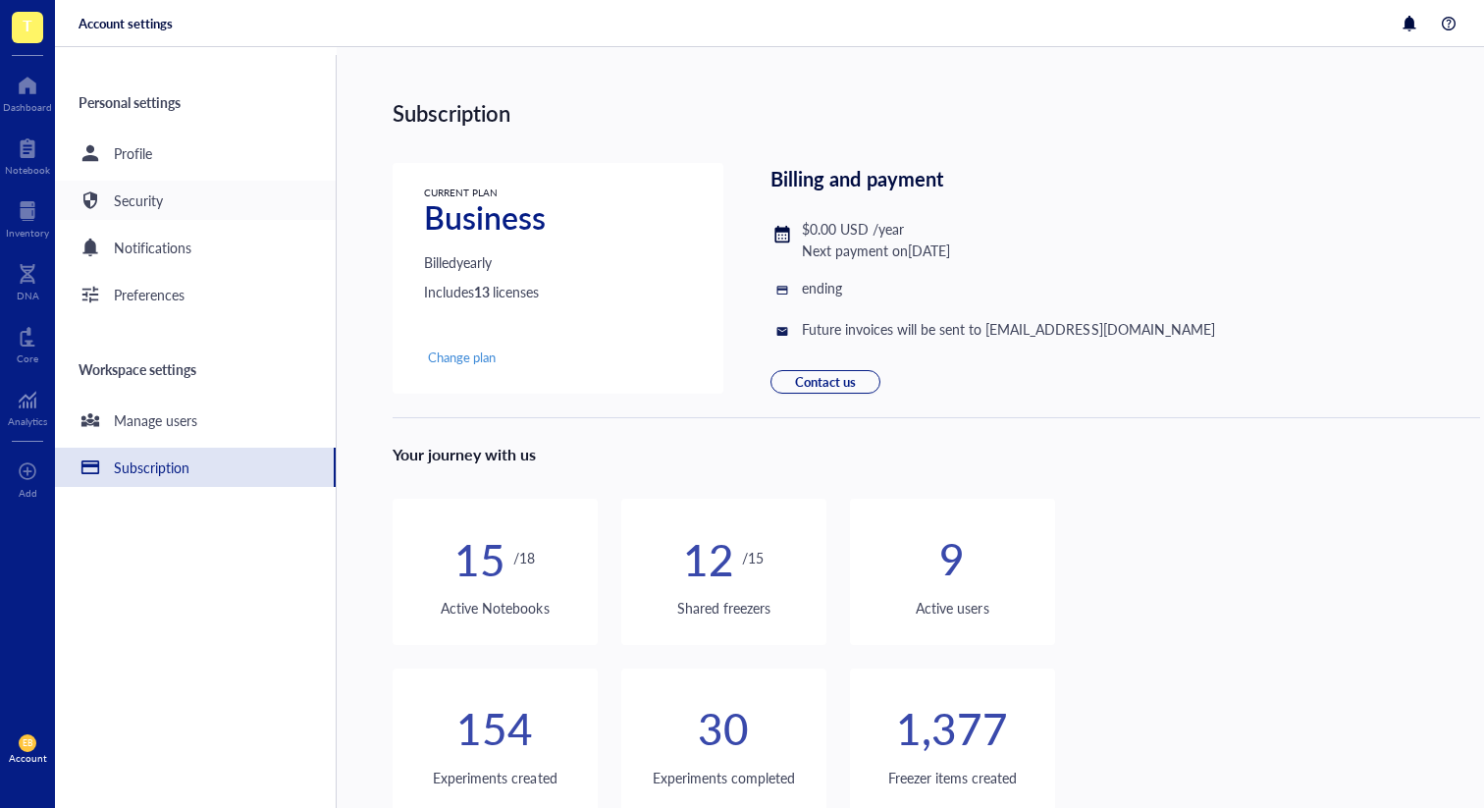
click at [239, 203] on div "Security" at bounding box center [195, 200] width 281 height 39
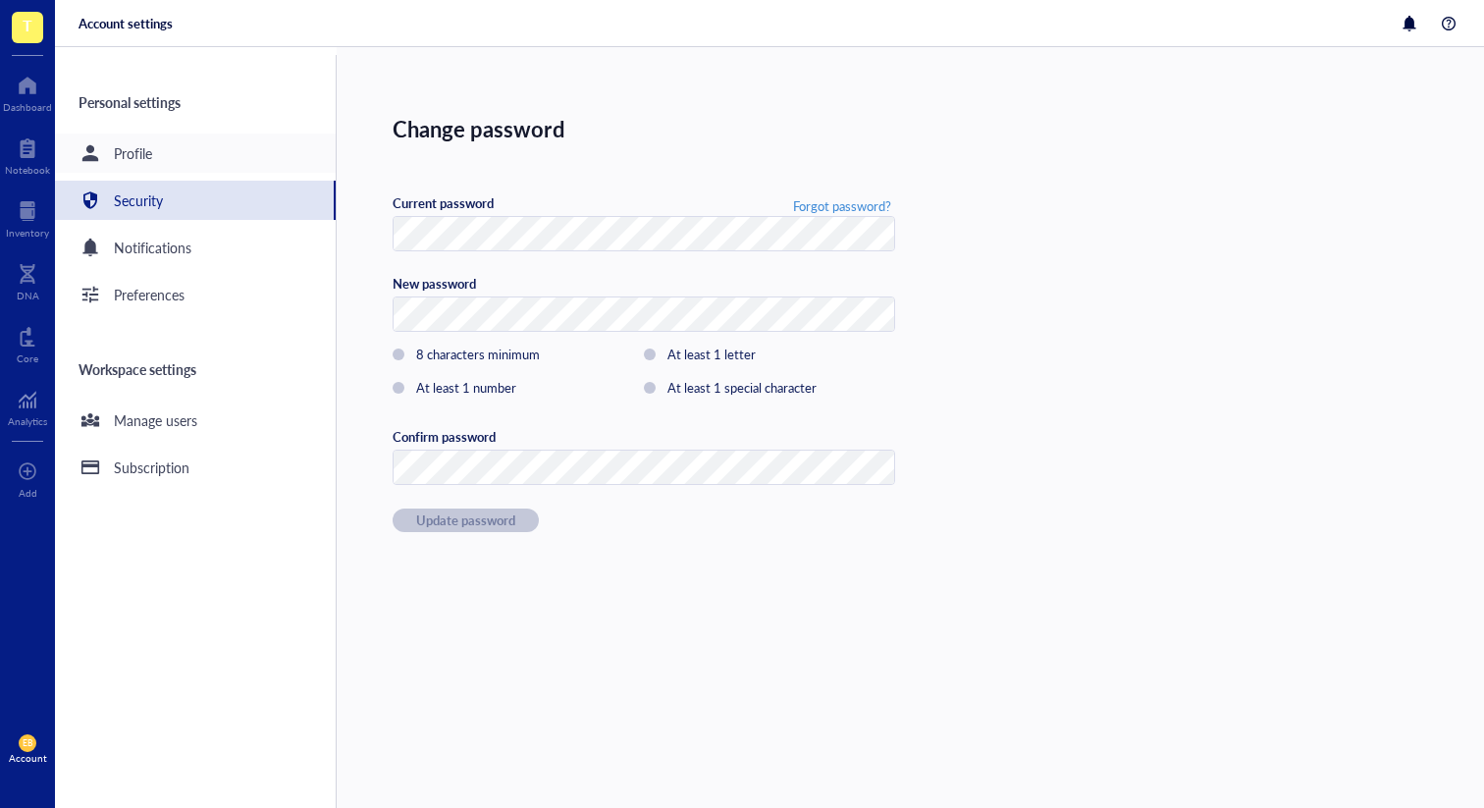
click at [236, 155] on div "Profile" at bounding box center [195, 152] width 281 height 39
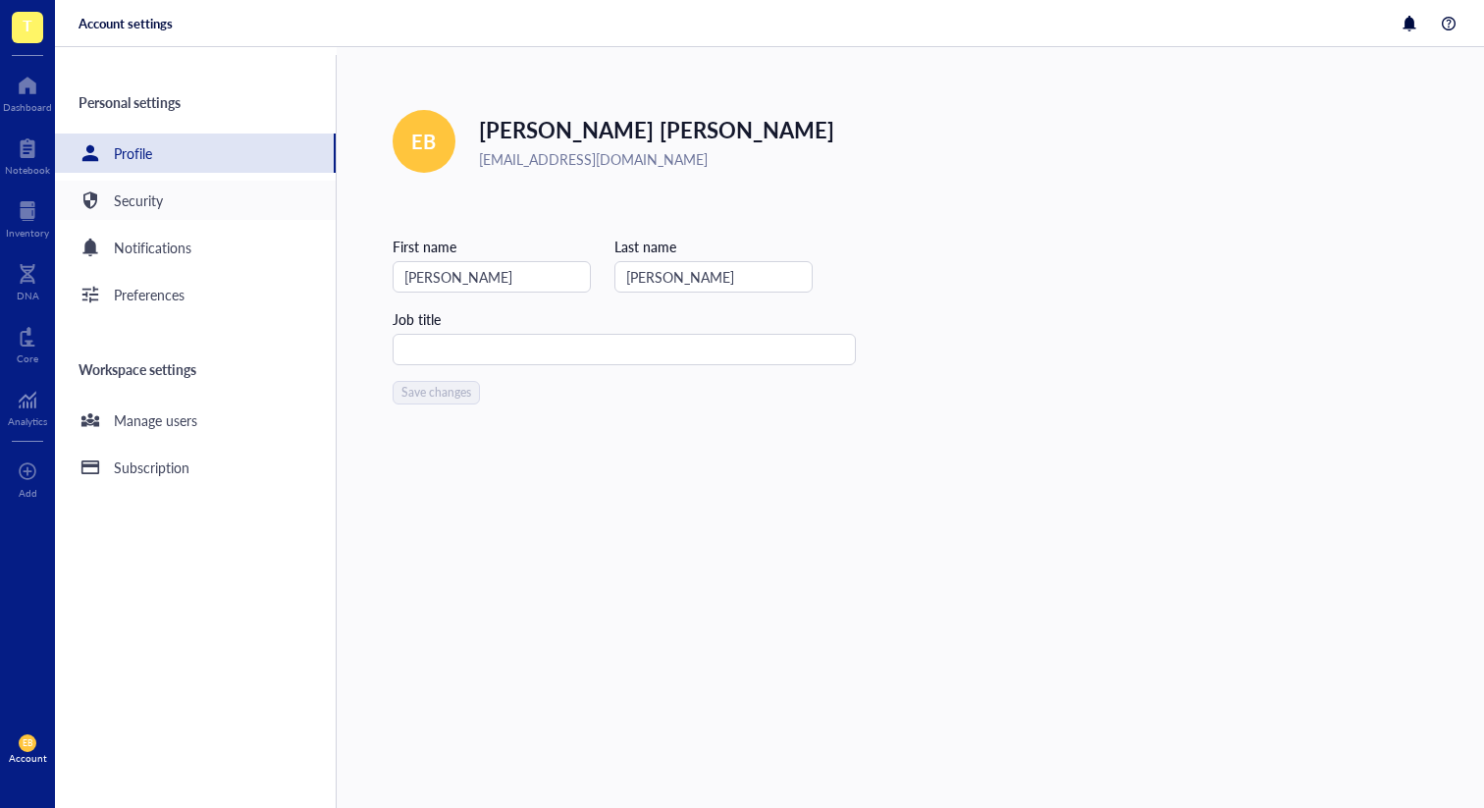
click at [202, 186] on div "Security" at bounding box center [195, 200] width 281 height 39
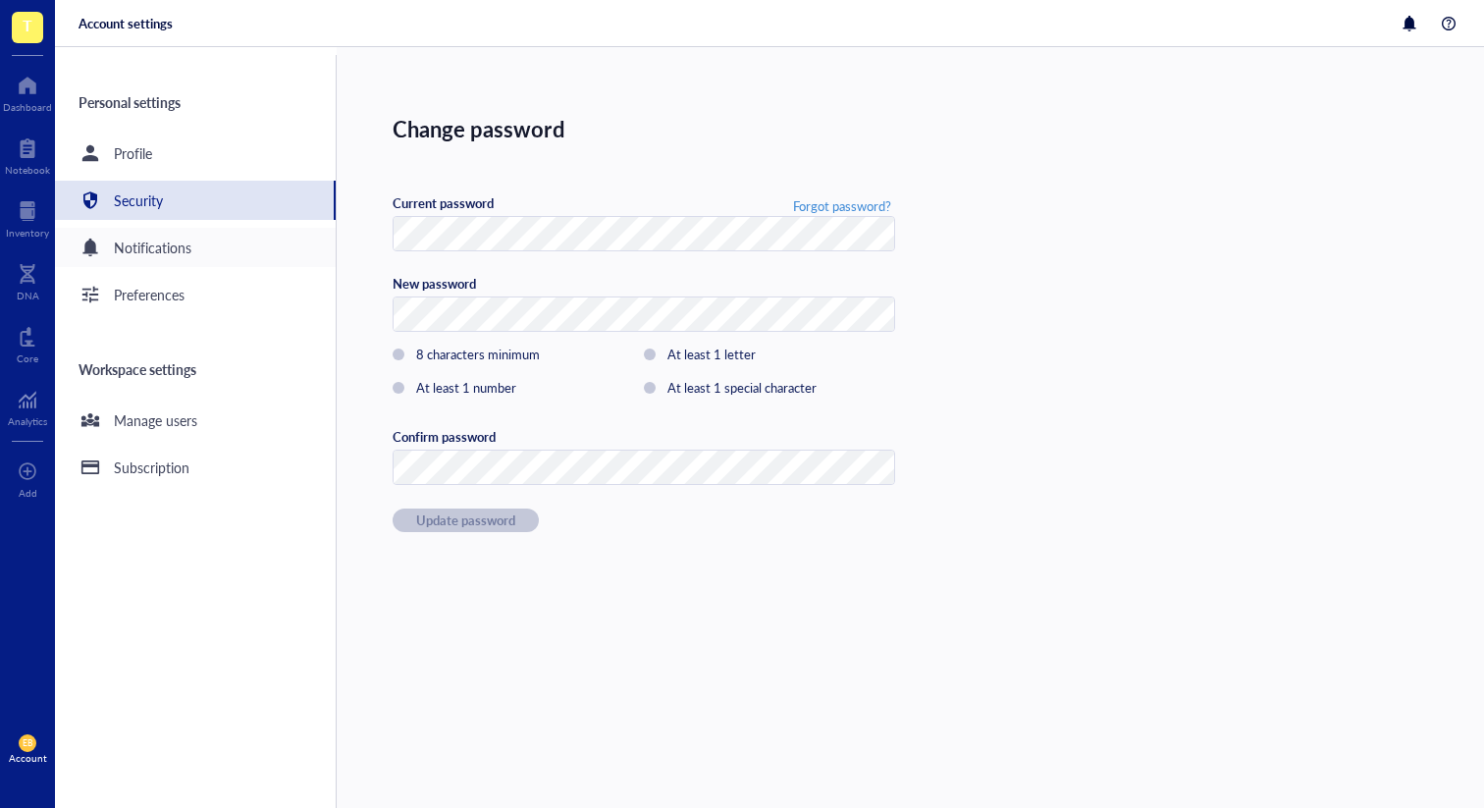
click at [185, 257] on div "Notifications" at bounding box center [153, 248] width 78 height 22
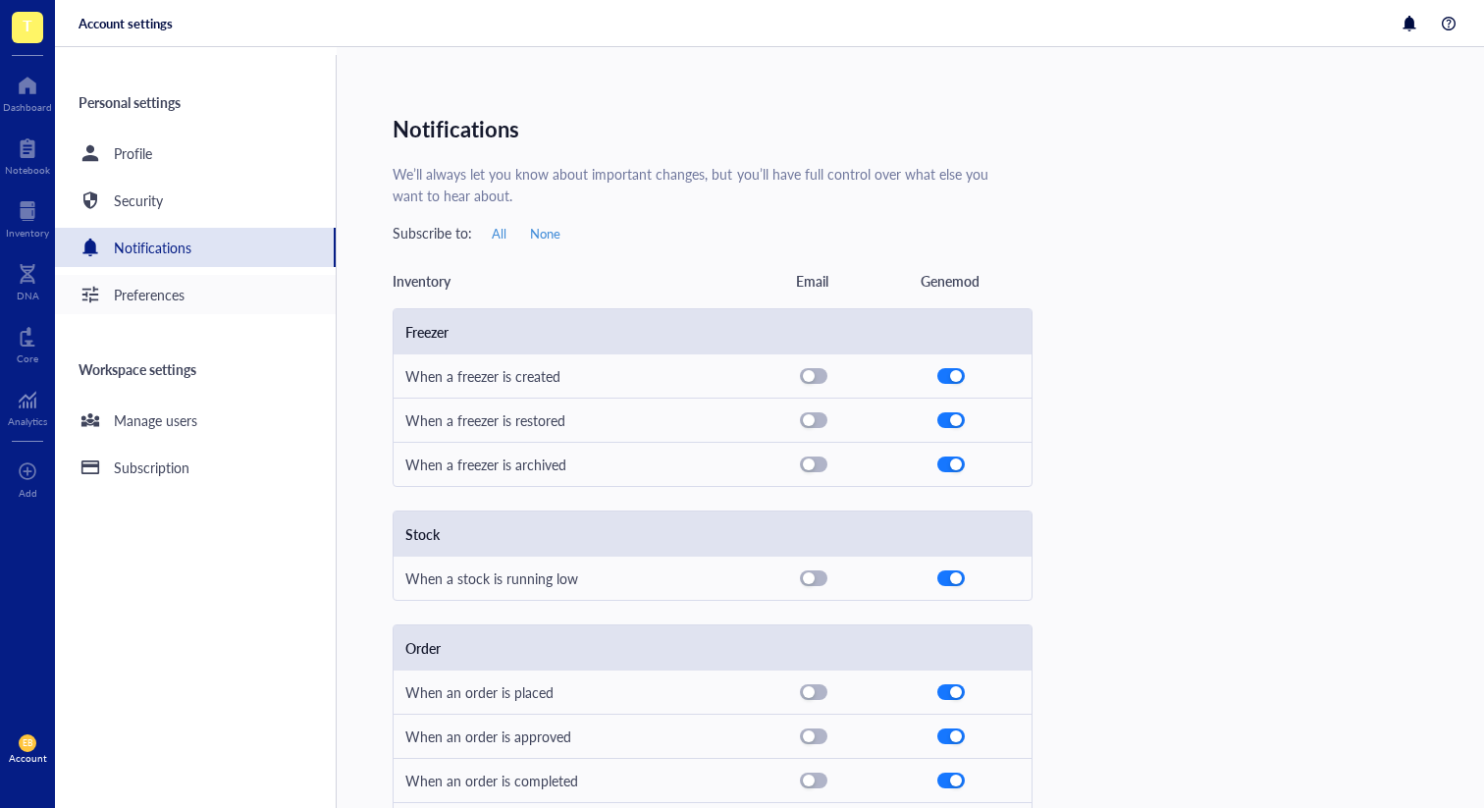
click at [223, 286] on div "Preferences" at bounding box center [195, 294] width 281 height 39
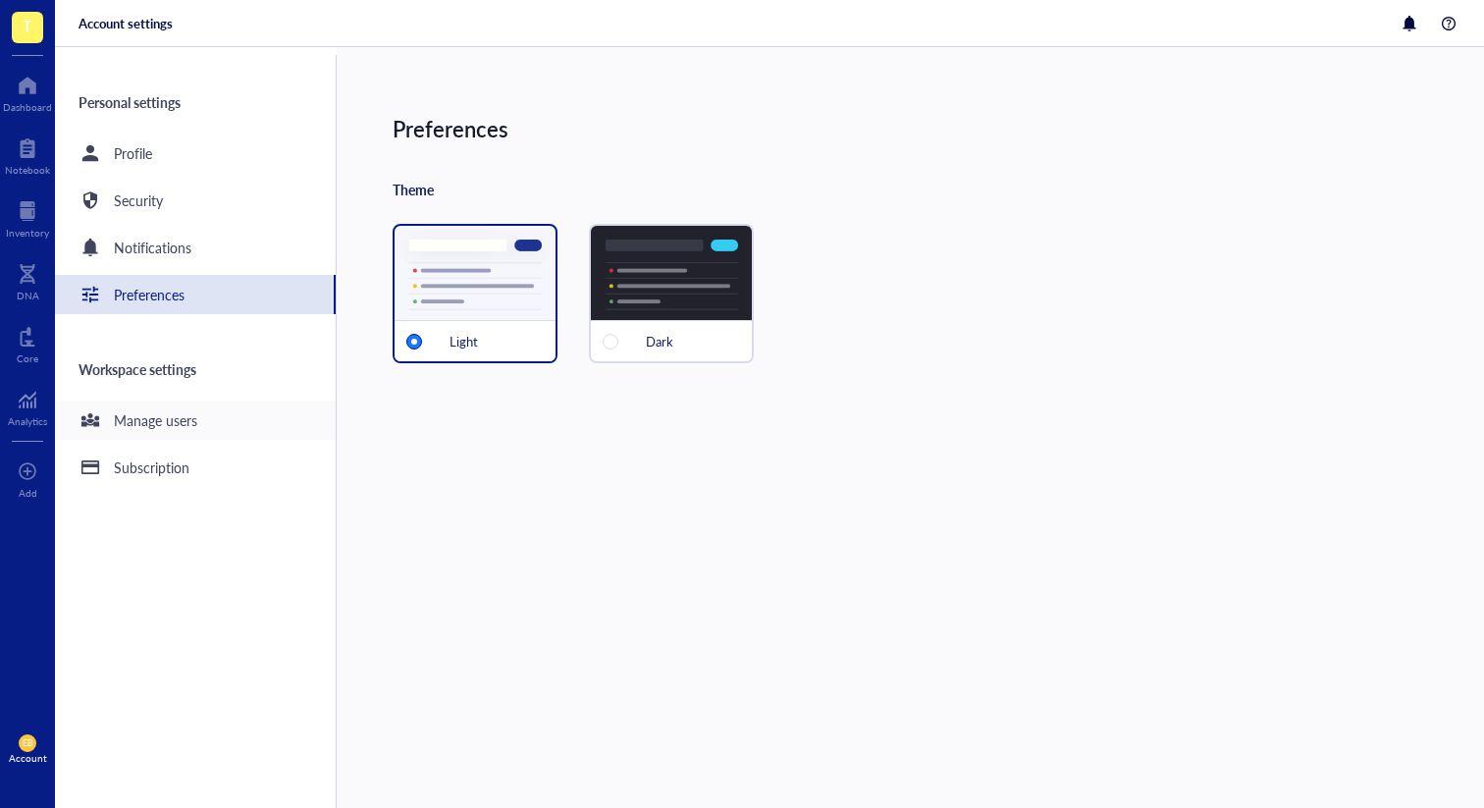
click at [148, 415] on div "Manage users" at bounding box center [155, 420] width 83 height 22
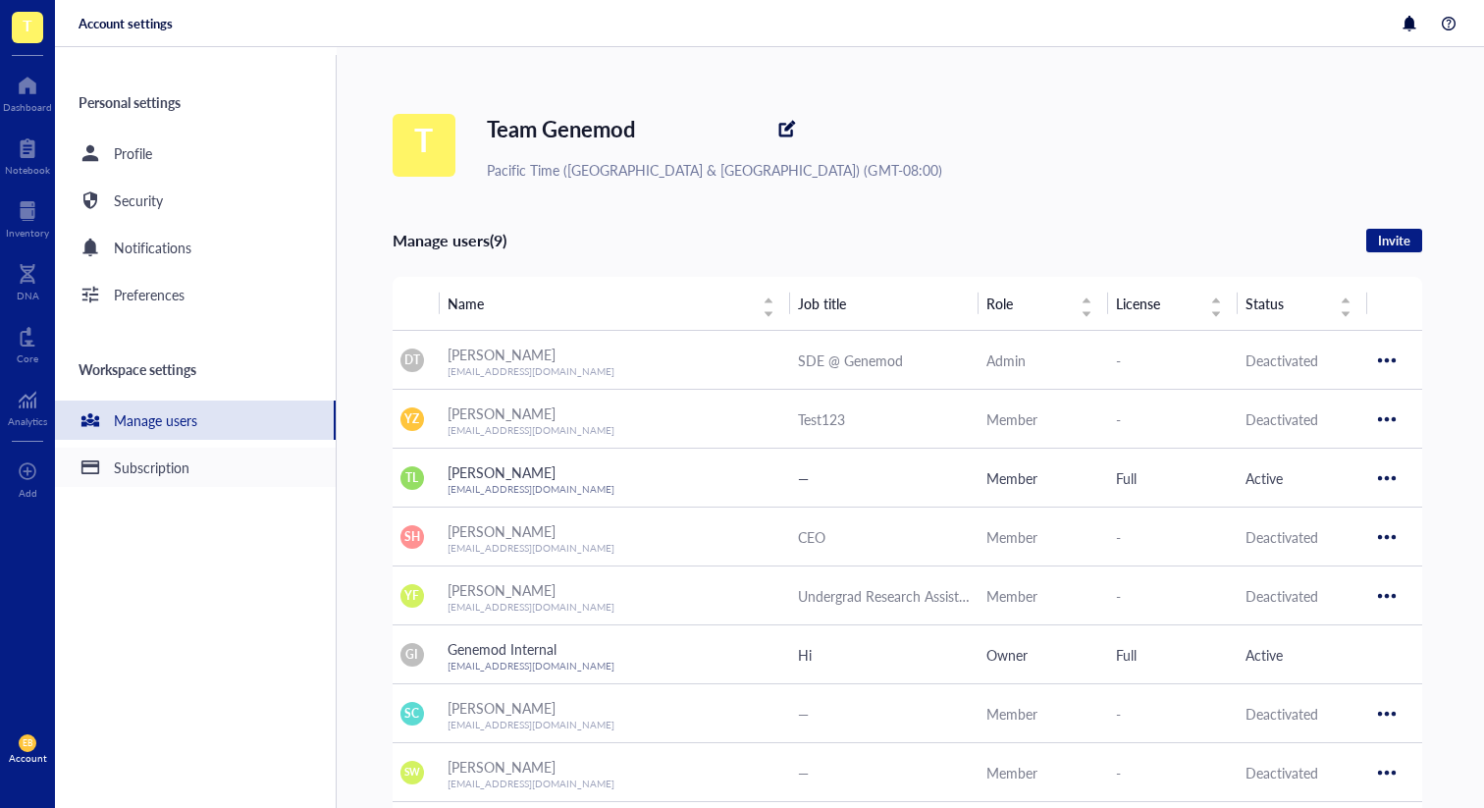
click at [233, 473] on div "Subscription" at bounding box center [195, 467] width 281 height 39
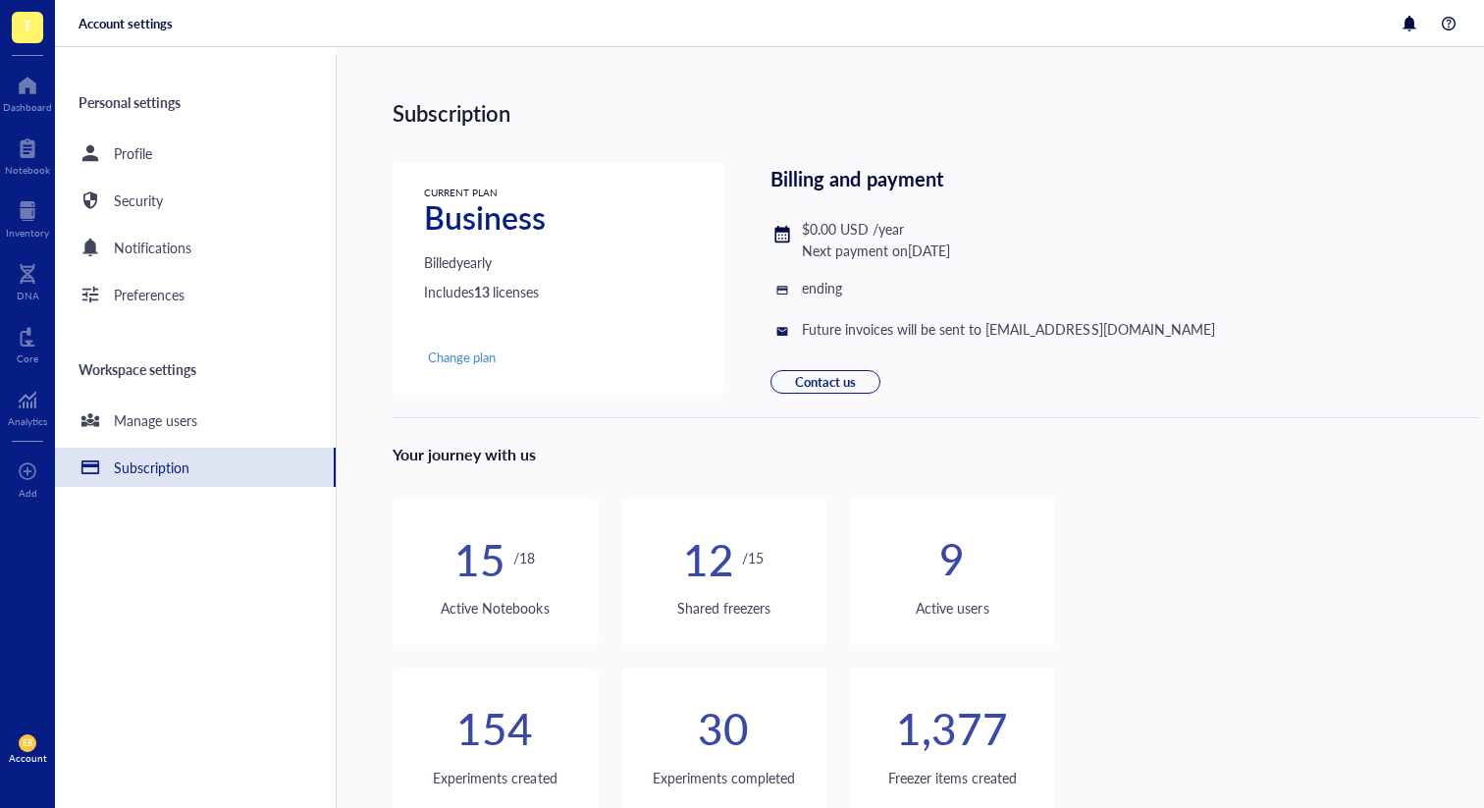
scroll to position [69, 0]
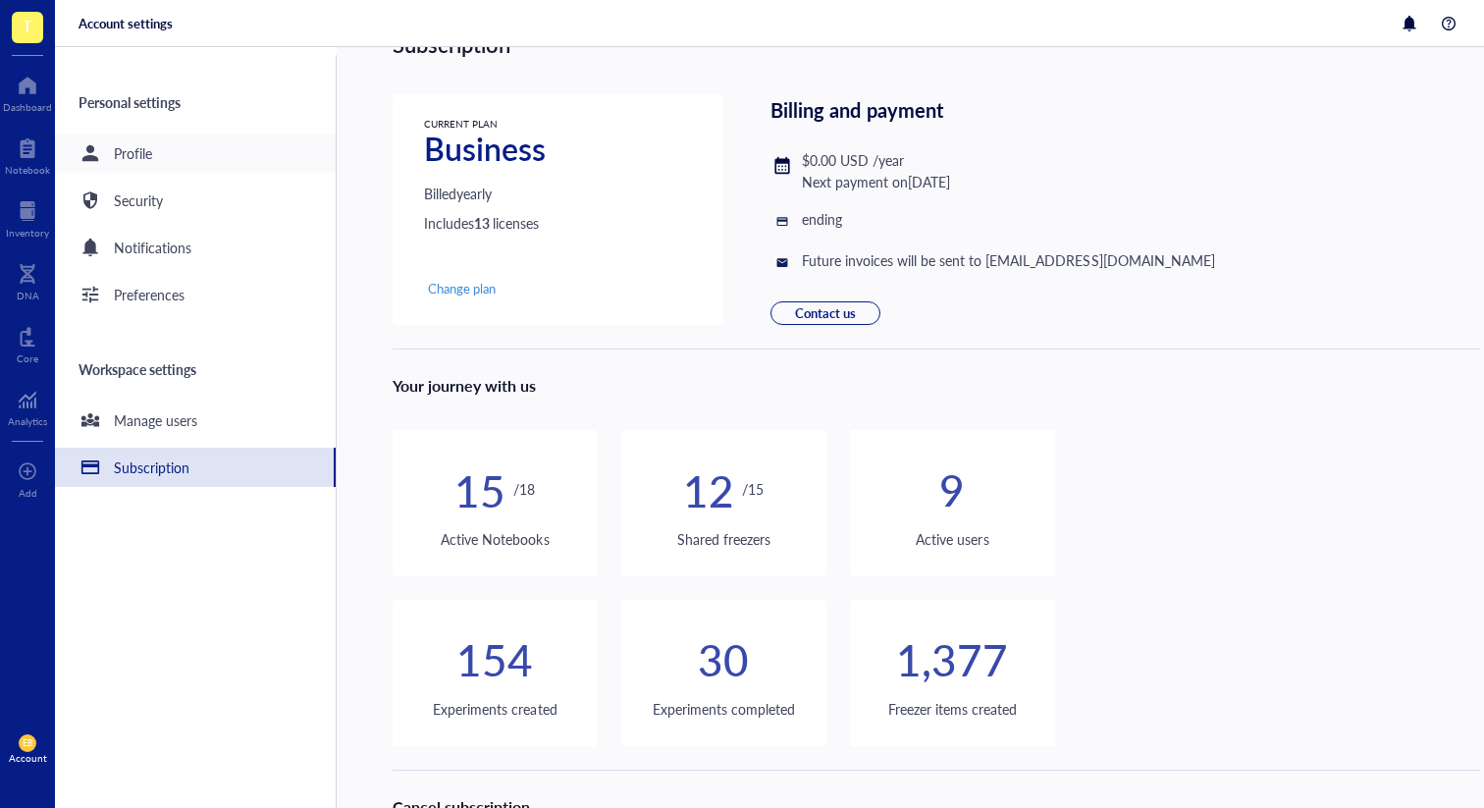
click at [195, 147] on div "Profile" at bounding box center [195, 152] width 281 height 39
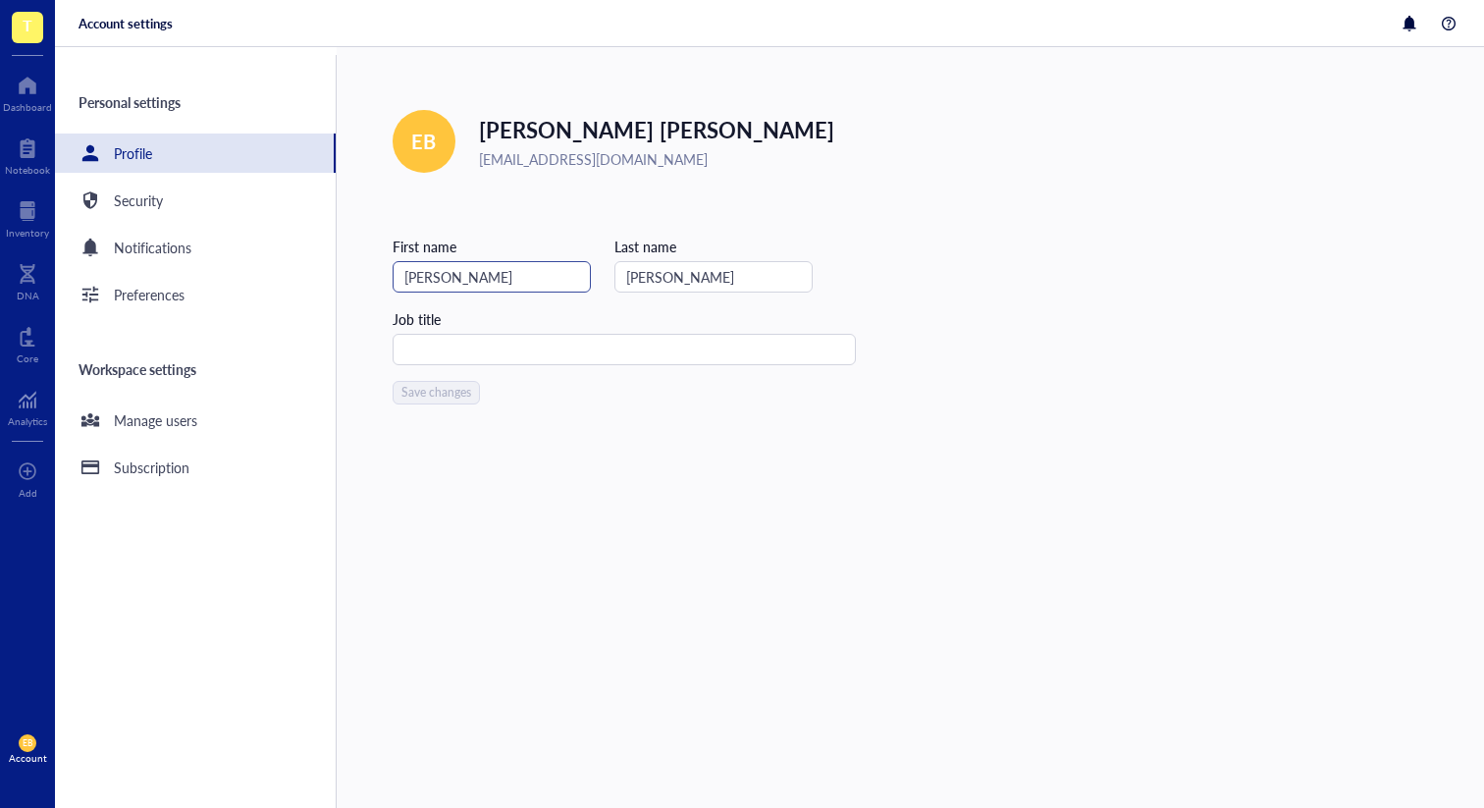
drag, startPoint x: 483, startPoint y: 270, endPoint x: 393, endPoint y: 270, distance: 90.3
click at [395, 270] on input "Emily" at bounding box center [492, 276] width 198 height 31
type input "Testing"
click at [449, 397] on span "Save changes" at bounding box center [436, 393] width 70 height 14
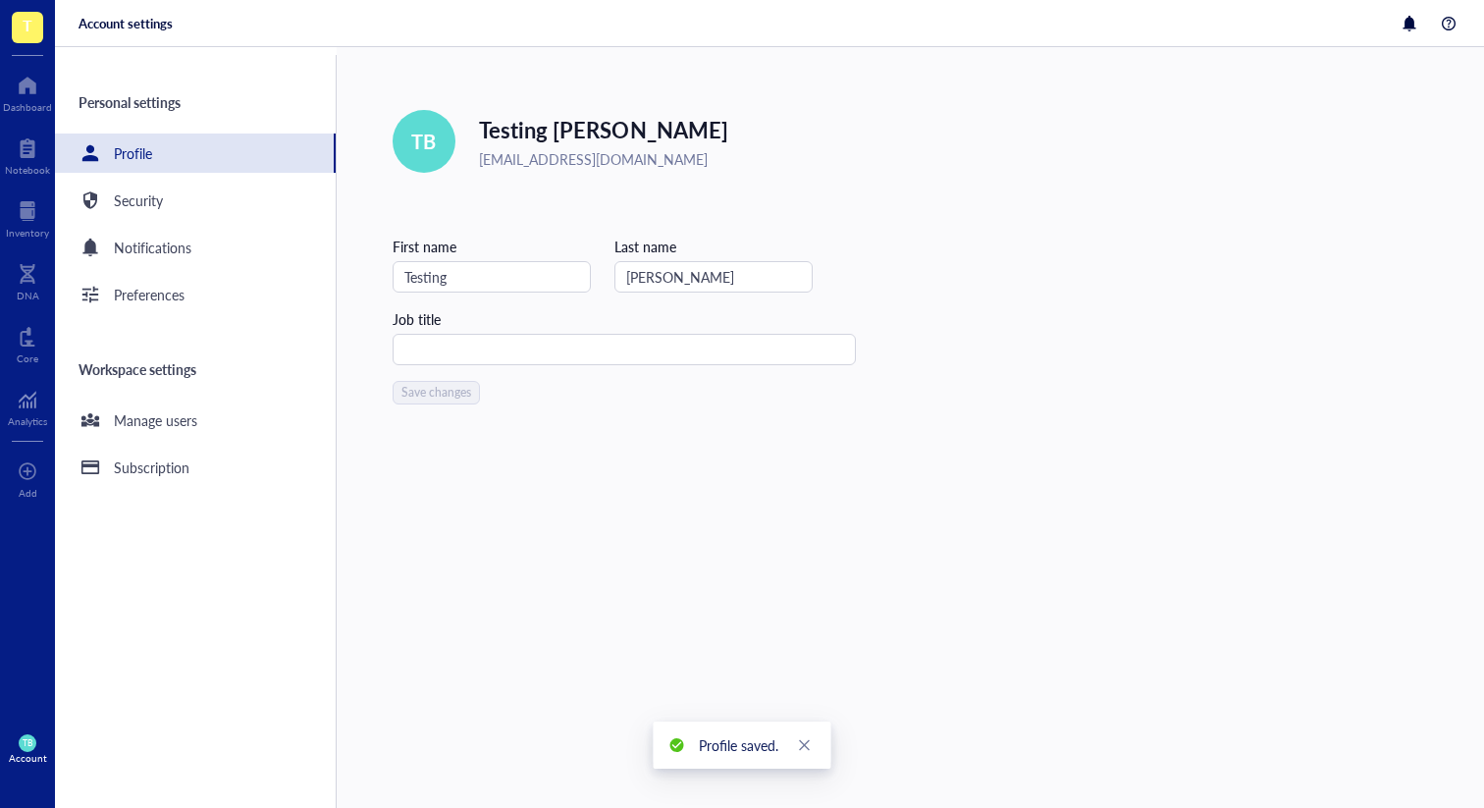
drag, startPoint x: 441, startPoint y: 273, endPoint x: 347, endPoint y: 274, distance: 93.2
click at [352, 274] on div "Edit TB Testing Blakeman eblakeman@genemod.net First name Testing Last name Bla…" at bounding box center [910, 427] width 1147 height 761
type input "T"
type input "Emily"
click at [427, 144] on div "Edit" at bounding box center [424, 142] width 24 height 22
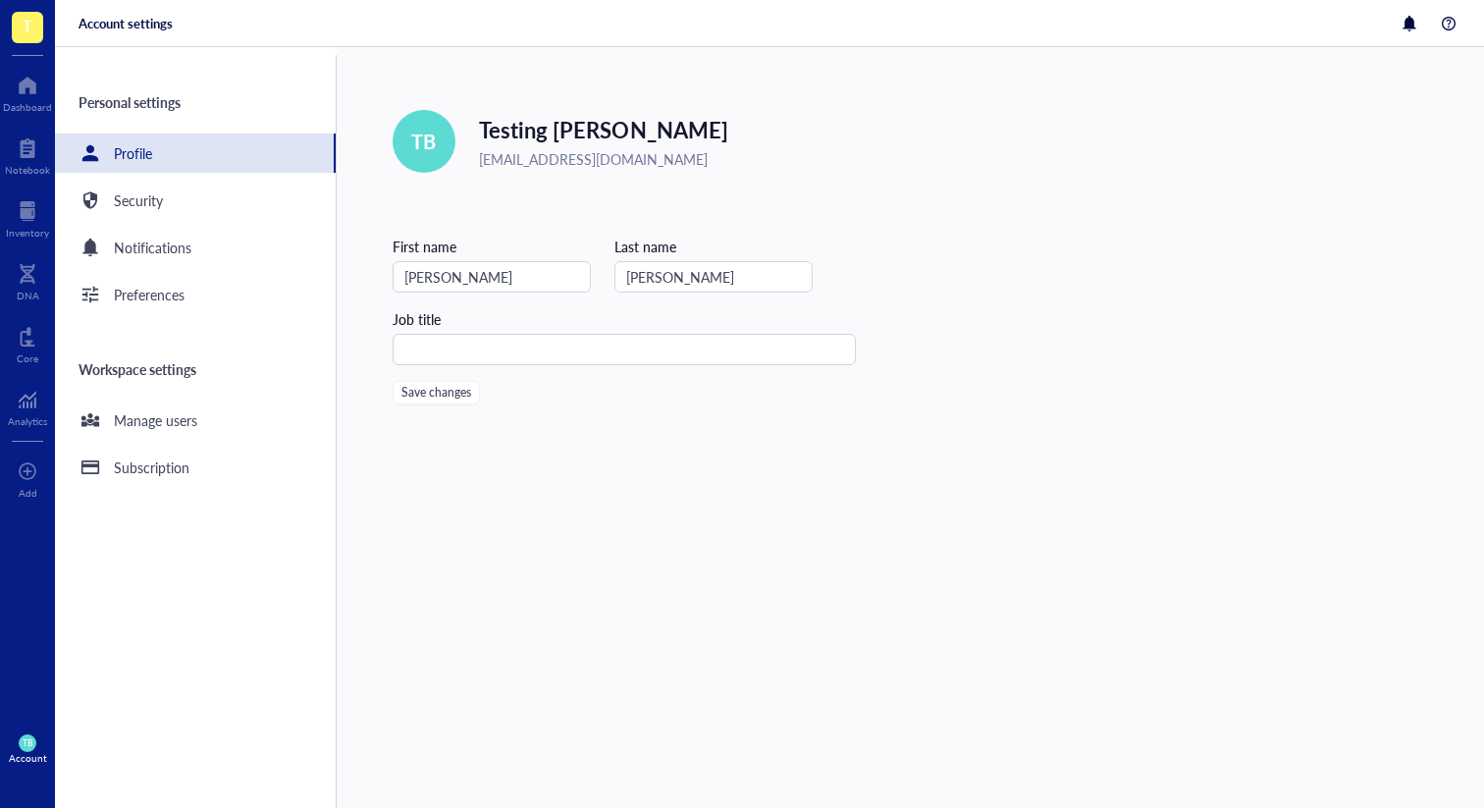
click at [647, 201] on div "Edit TB Testing Blakeman eblakeman@genemod.net First name Emily Last name Blake…" at bounding box center [624, 257] width 463 height 294
click at [441, 406] on div "Edit TB Testing Blakeman eblakeman@genemod.net First name Emily Last name Blake…" at bounding box center [910, 427] width 1147 height 761
click at [441, 396] on span "Save changes" at bounding box center [436, 393] width 70 height 14
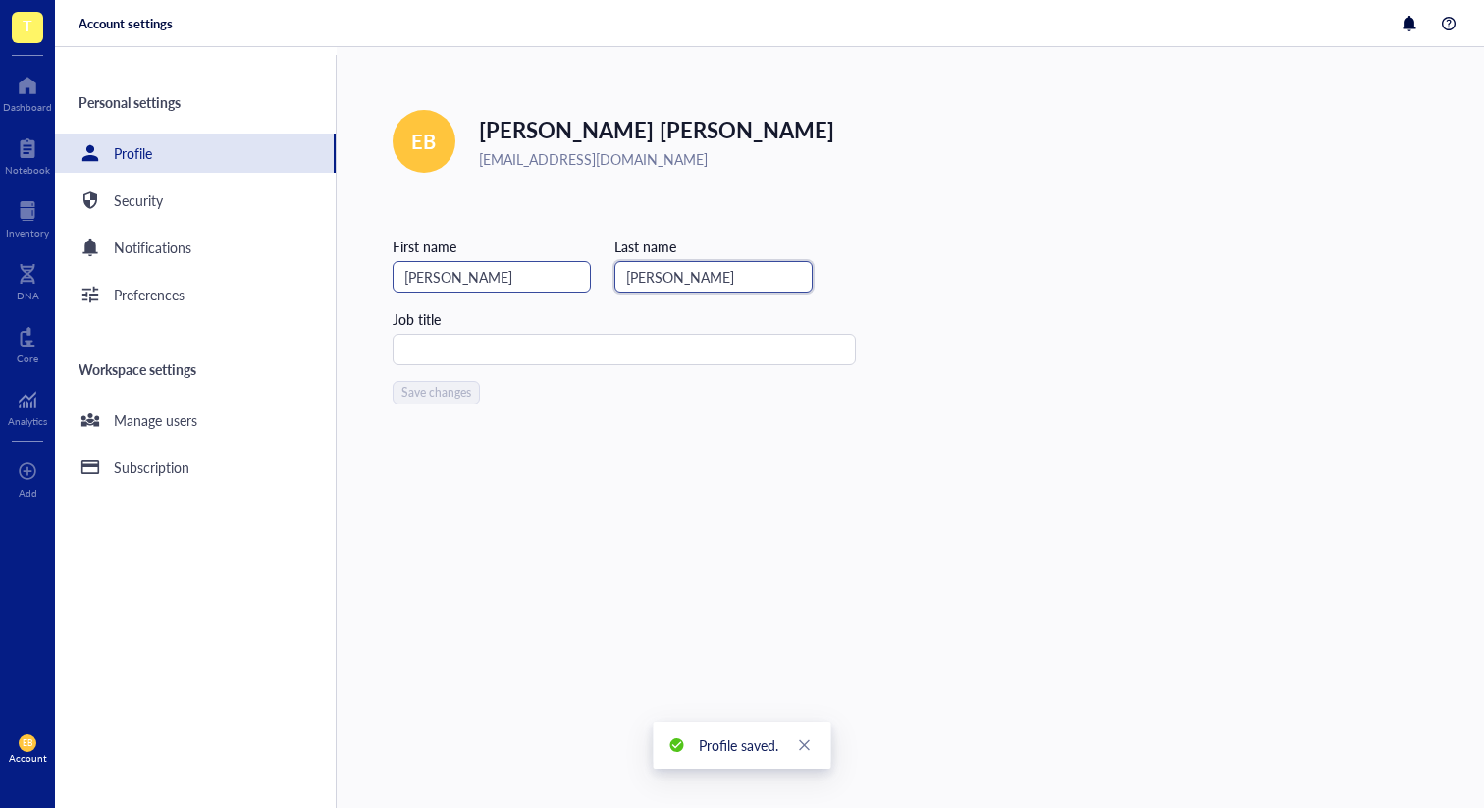
drag, startPoint x: 692, startPoint y: 279, endPoint x: 508, endPoint y: 267, distance: 183.9
click at [515, 268] on div "First name Emily Last name Blakeman" at bounding box center [624, 264] width 463 height 57
type input "Wacj"
click at [453, 386] on span "Save changes" at bounding box center [436, 393] width 70 height 14
click at [703, 287] on input "Wacj" at bounding box center [713, 276] width 198 height 31
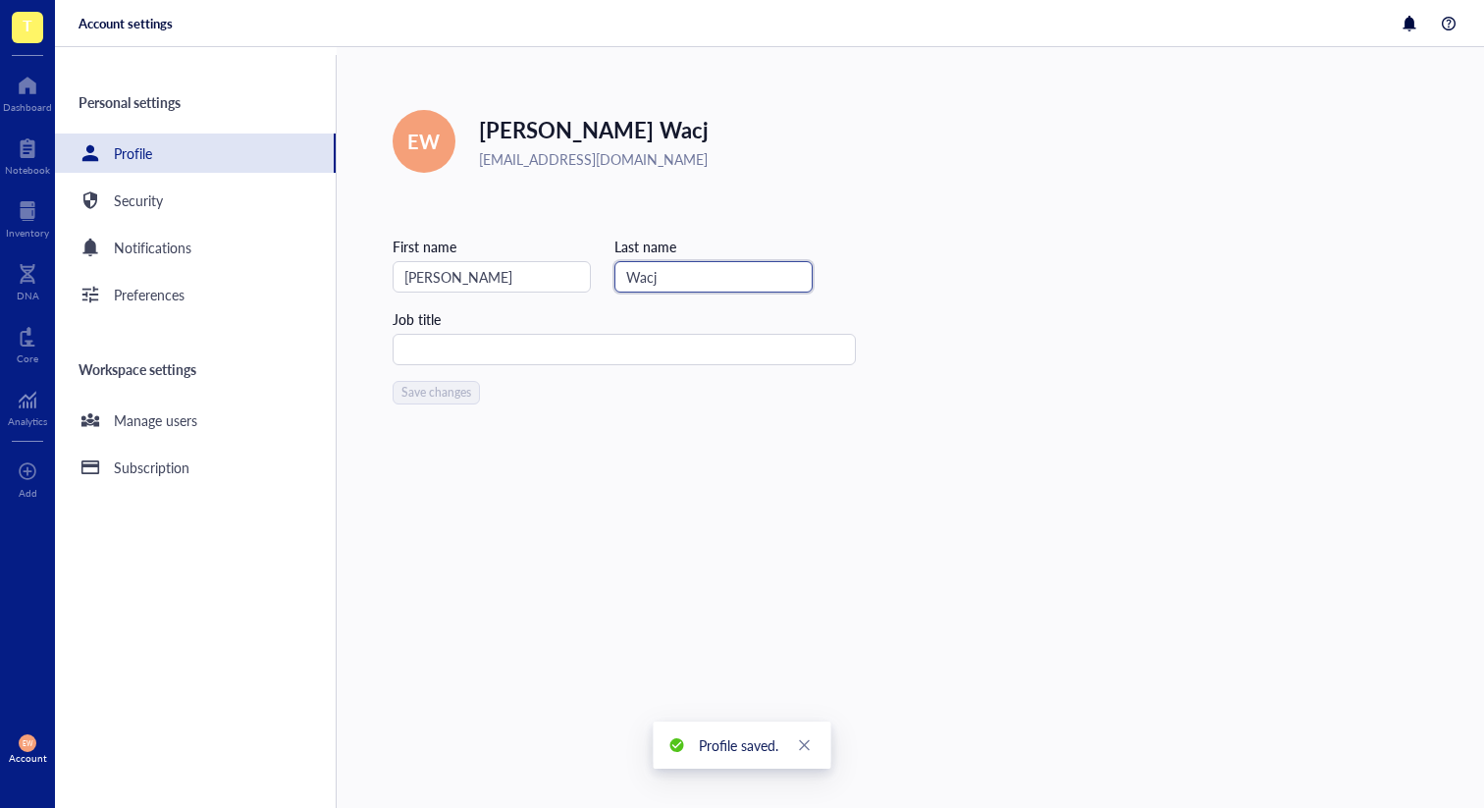
click at [614, 270] on input "Wacj" at bounding box center [713, 276] width 198 height 31
drag, startPoint x: 631, startPoint y: 271, endPoint x: 575, endPoint y: 263, distance: 56.5
click at [576, 270] on div "First name Emily Last name Wacj" at bounding box center [624, 264] width 463 height 57
type input "Blakeman"
click at [443, 392] on span "Save changes" at bounding box center [436, 393] width 70 height 14
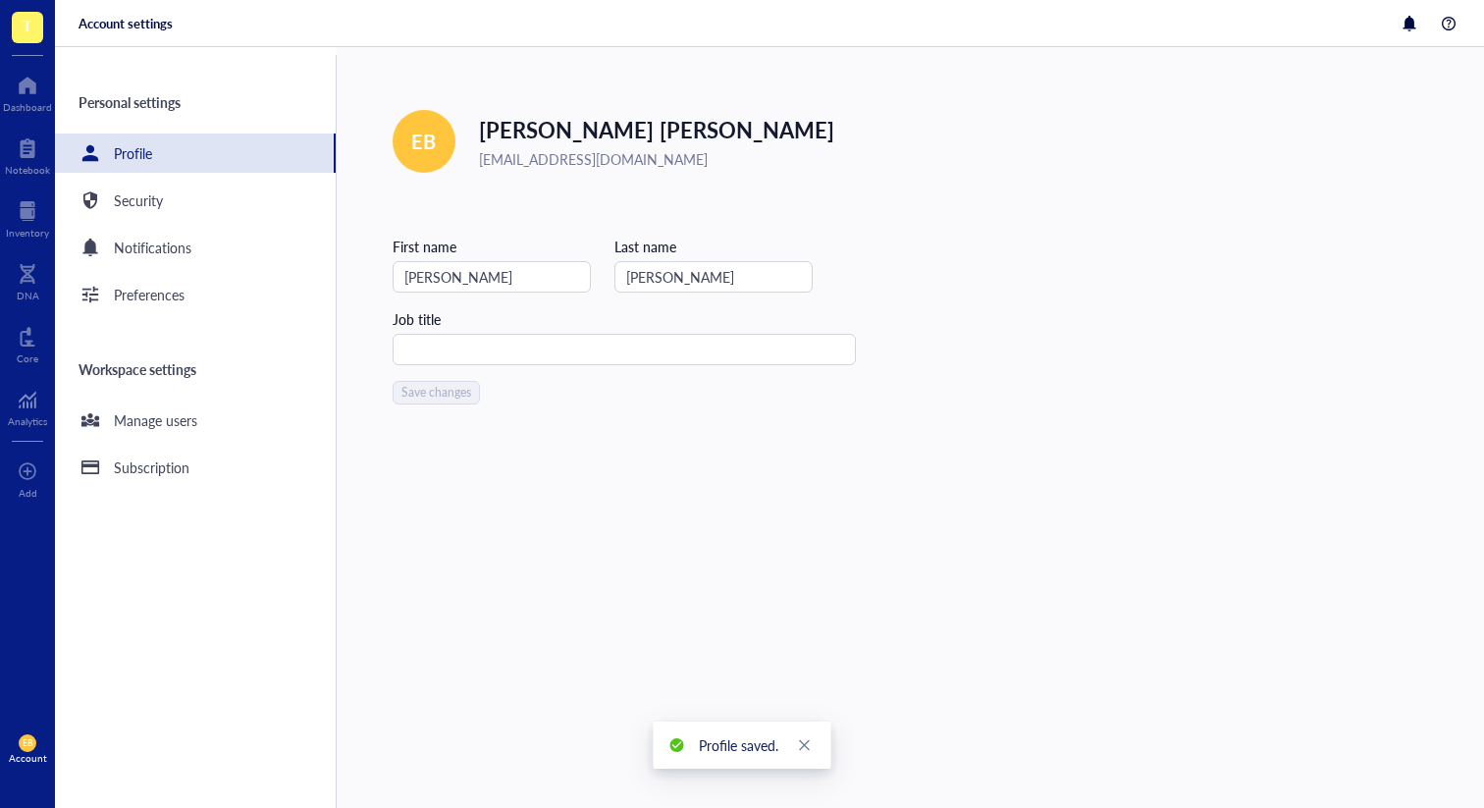
drag, startPoint x: 434, startPoint y: 276, endPoint x: 344, endPoint y: 270, distance: 89.5
click at [352, 272] on div "Edit EB Emily Blakeman eblakeman@genemod.net First name Emily Last name Blakema…" at bounding box center [910, 427] width 1147 height 761
type input "Testing"
click at [430, 395] on span "Save changes" at bounding box center [436, 393] width 70 height 14
drag, startPoint x: 465, startPoint y: 273, endPoint x: 359, endPoint y: 270, distance: 106.0
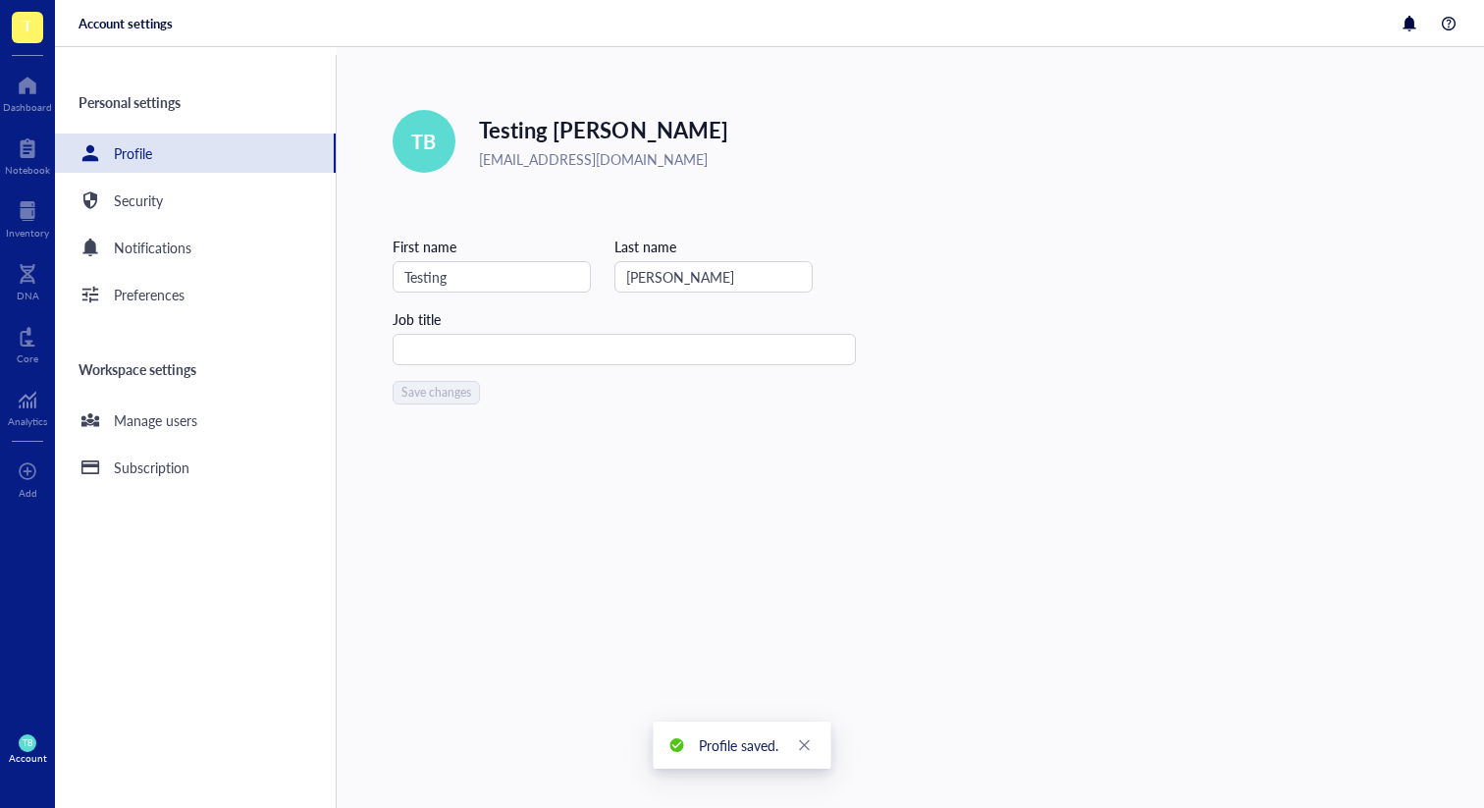
click at [363, 272] on div "Edit TB Testing Blakeman eblakeman@genemod.net First name Testing Last name Bla…" at bounding box center [910, 427] width 1147 height 761
type input "test"
click at [412, 390] on span "Save changes" at bounding box center [436, 393] width 70 height 14
drag, startPoint x: 457, startPoint y: 266, endPoint x: 351, endPoint y: 252, distance: 106.9
click at [357, 256] on div "Edit TB test Blakeman eblakeman@genemod.net First name test Last name Blakeman …" at bounding box center [910, 427] width 1147 height 761
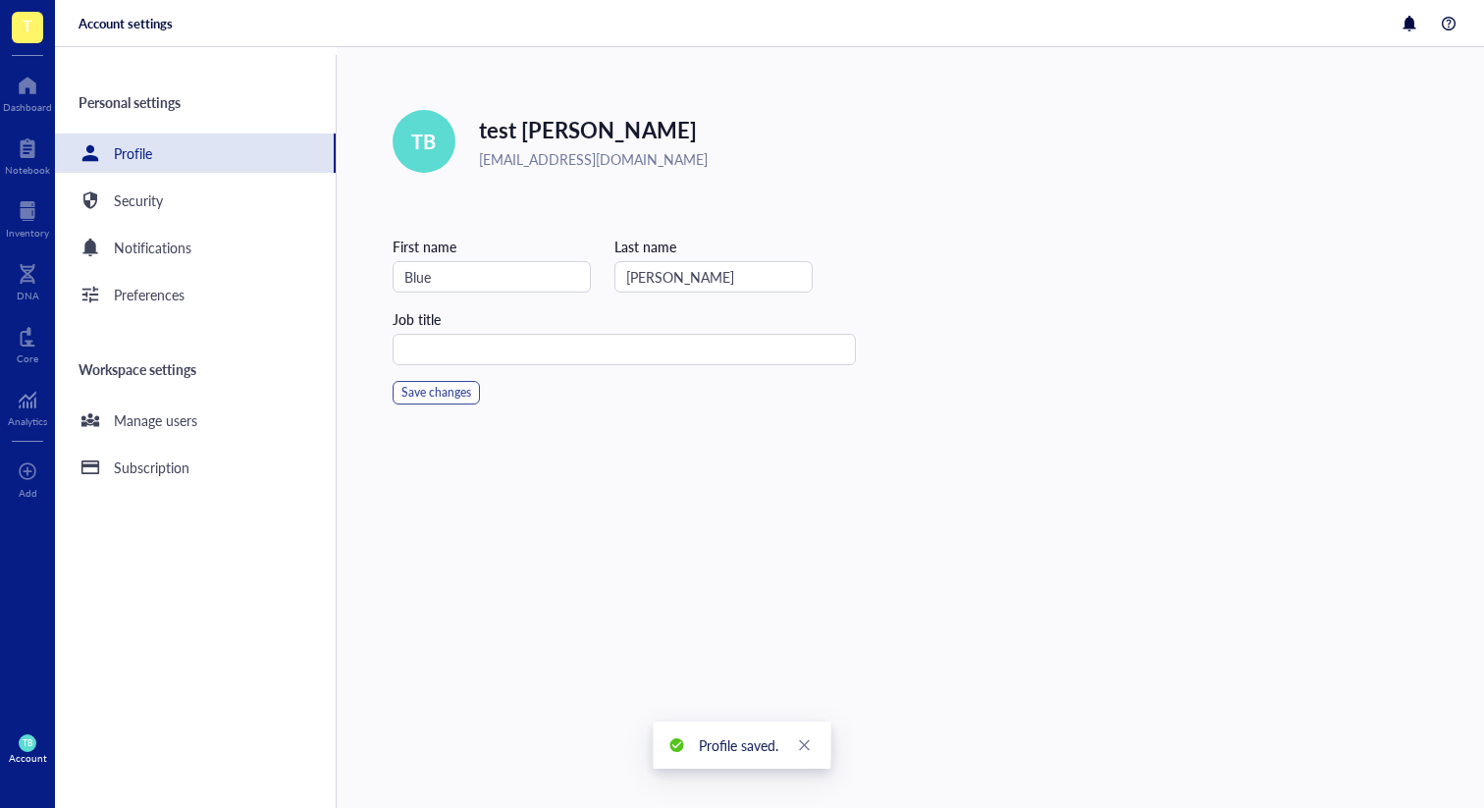
type input "Blue"
click at [428, 397] on span "Save changes" at bounding box center [436, 393] width 70 height 14
drag, startPoint x: 470, startPoint y: 283, endPoint x: 377, endPoint y: 277, distance: 93.4
click at [381, 277] on div "Edit BB Blue Blakeman eblakeman@genemod.net First name Blue Last name Blakeman …" at bounding box center [910, 427] width 1147 height 761
type input "E"
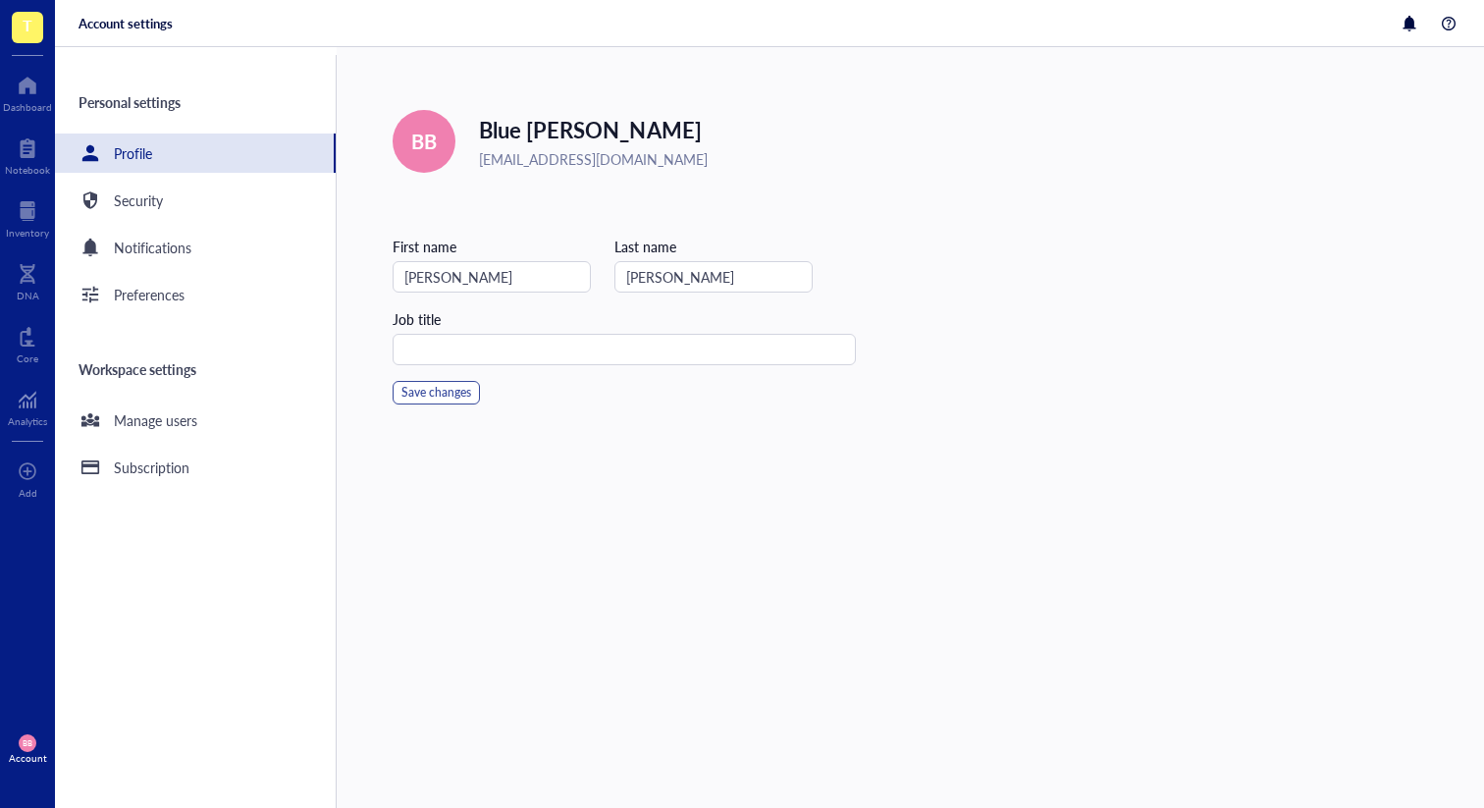
type input "Emily"
click at [466, 390] on span "Save changes" at bounding box center [436, 393] width 70 height 14
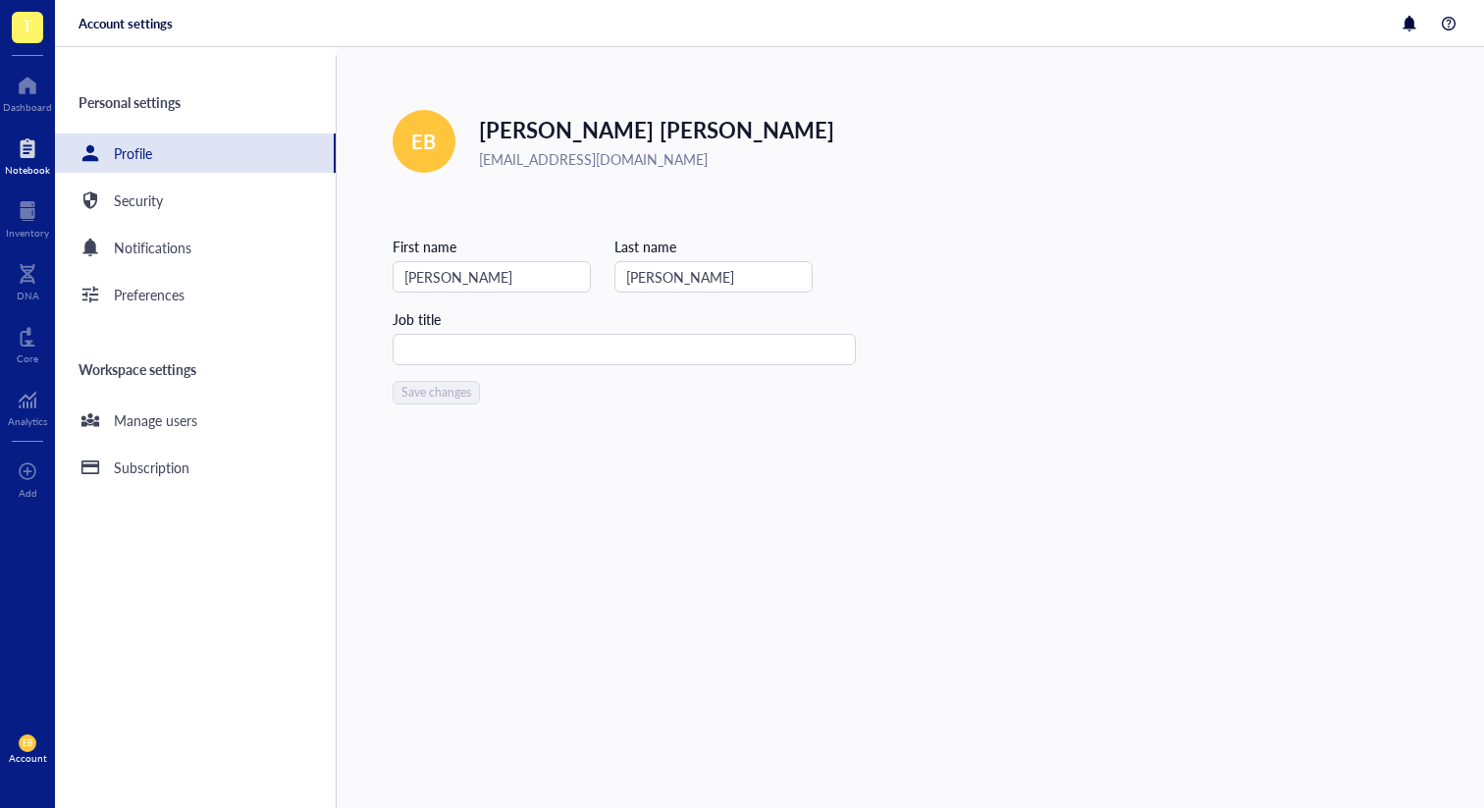
click at [34, 171] on div "Notebook" at bounding box center [27, 170] width 45 height 12
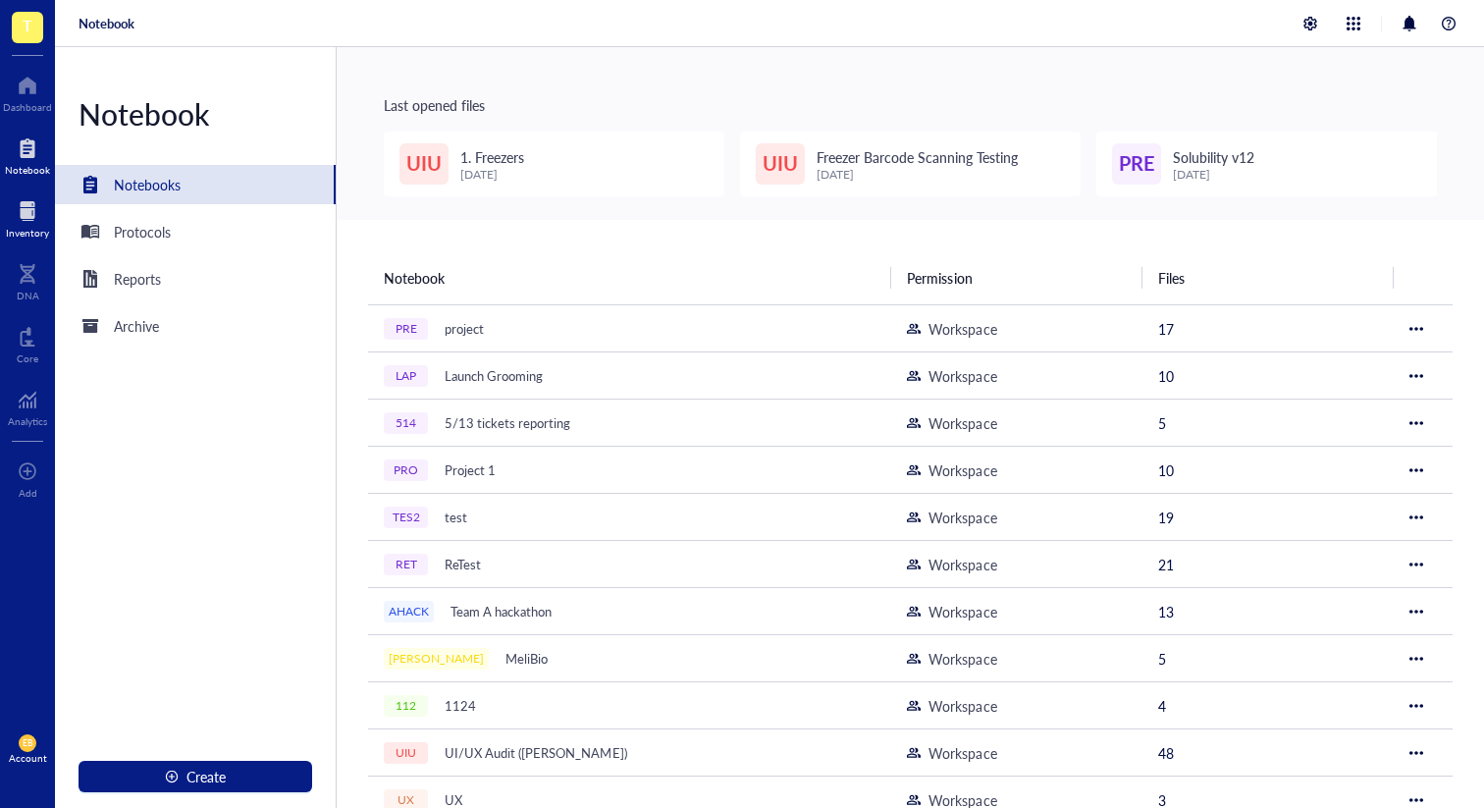
click at [36, 221] on div at bounding box center [27, 210] width 43 height 31
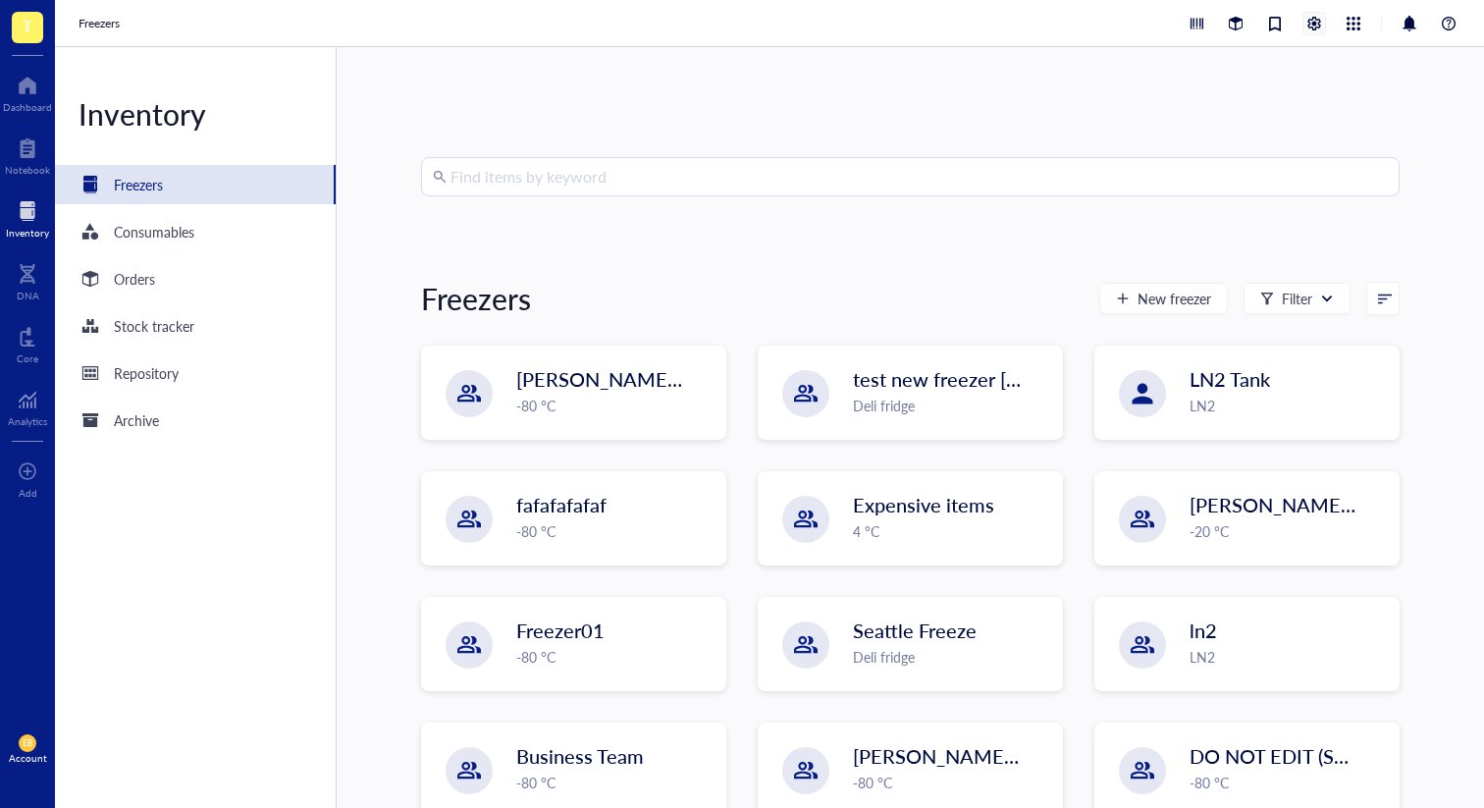
click at [1312, 19] on div at bounding box center [1314, 24] width 22 height 22
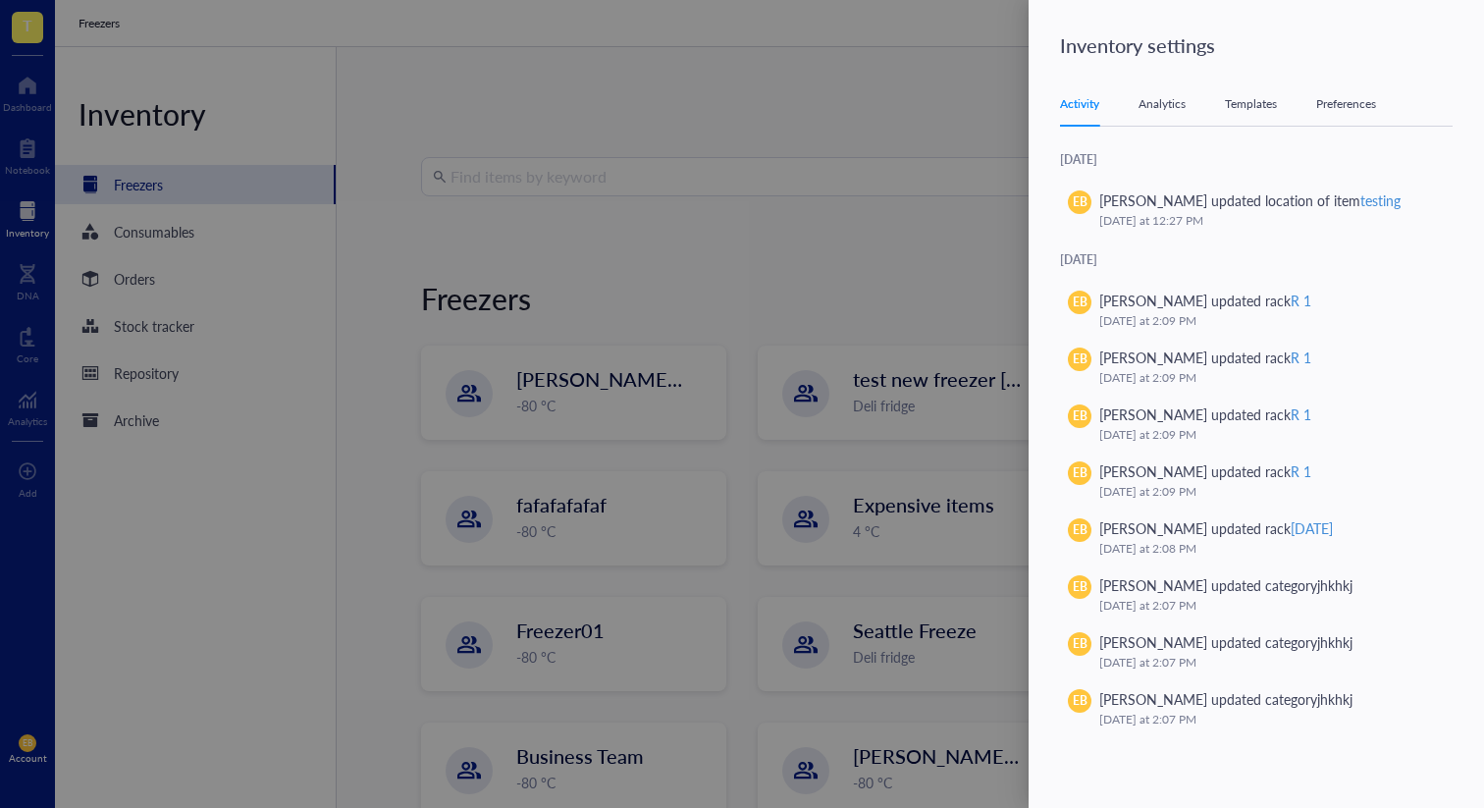
click at [1273, 99] on div "Templates" at bounding box center [1251, 104] width 52 height 20
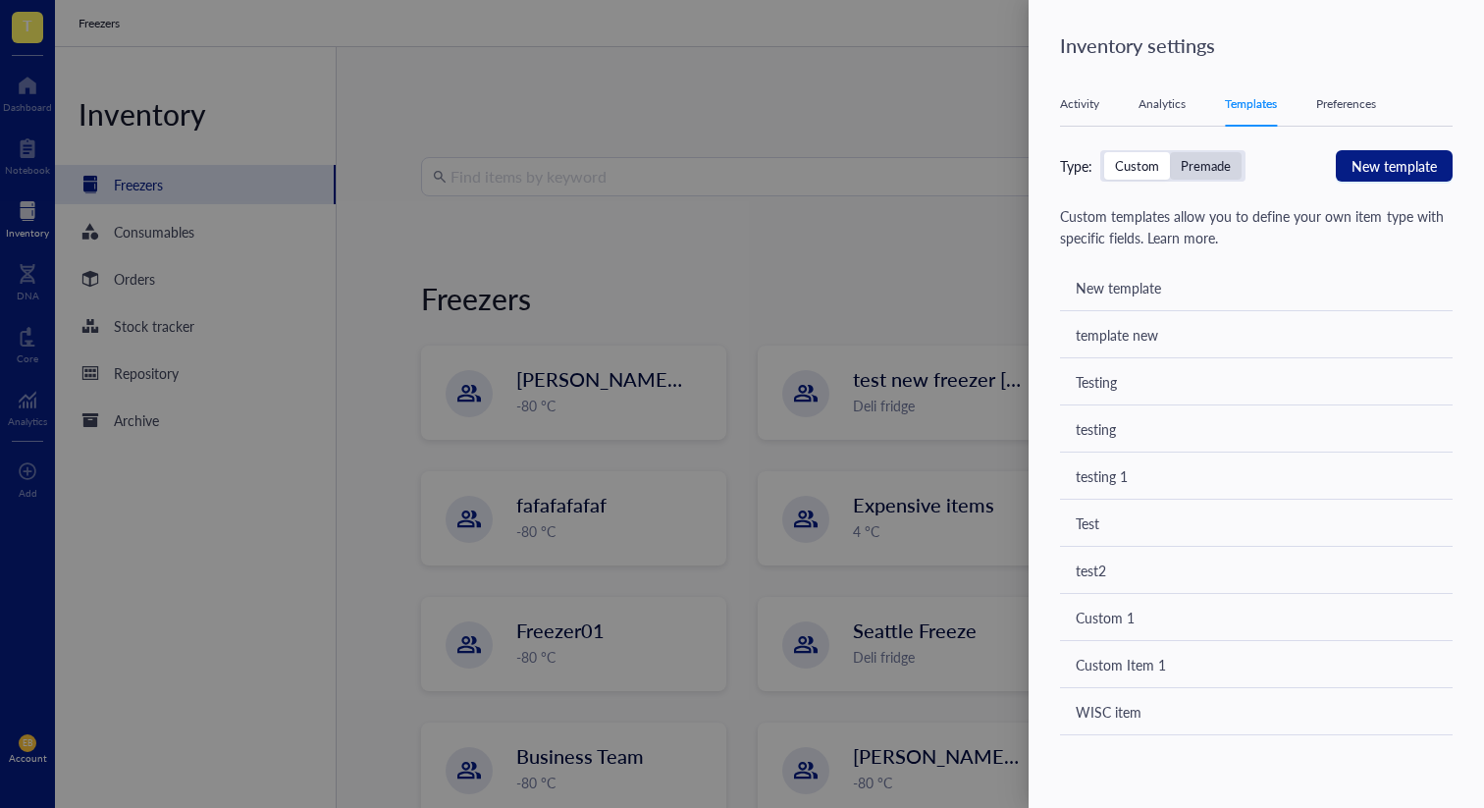
click at [1221, 162] on div "Premade" at bounding box center [1206, 166] width 50 height 18
click at [1170, 152] on input "Premade" at bounding box center [1170, 152] width 0 height 0
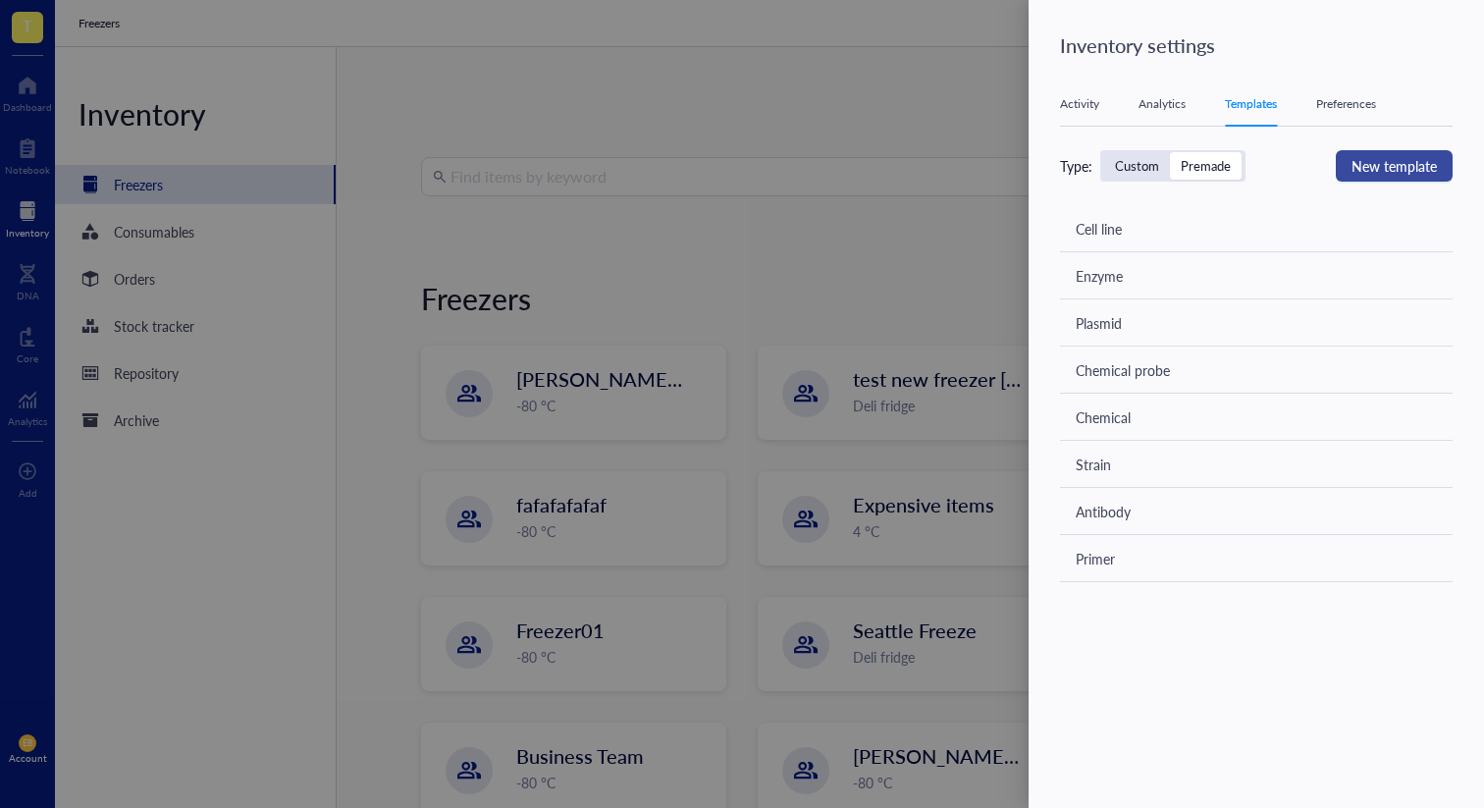
click at [1365, 160] on span "New template" at bounding box center [1393, 166] width 85 height 22
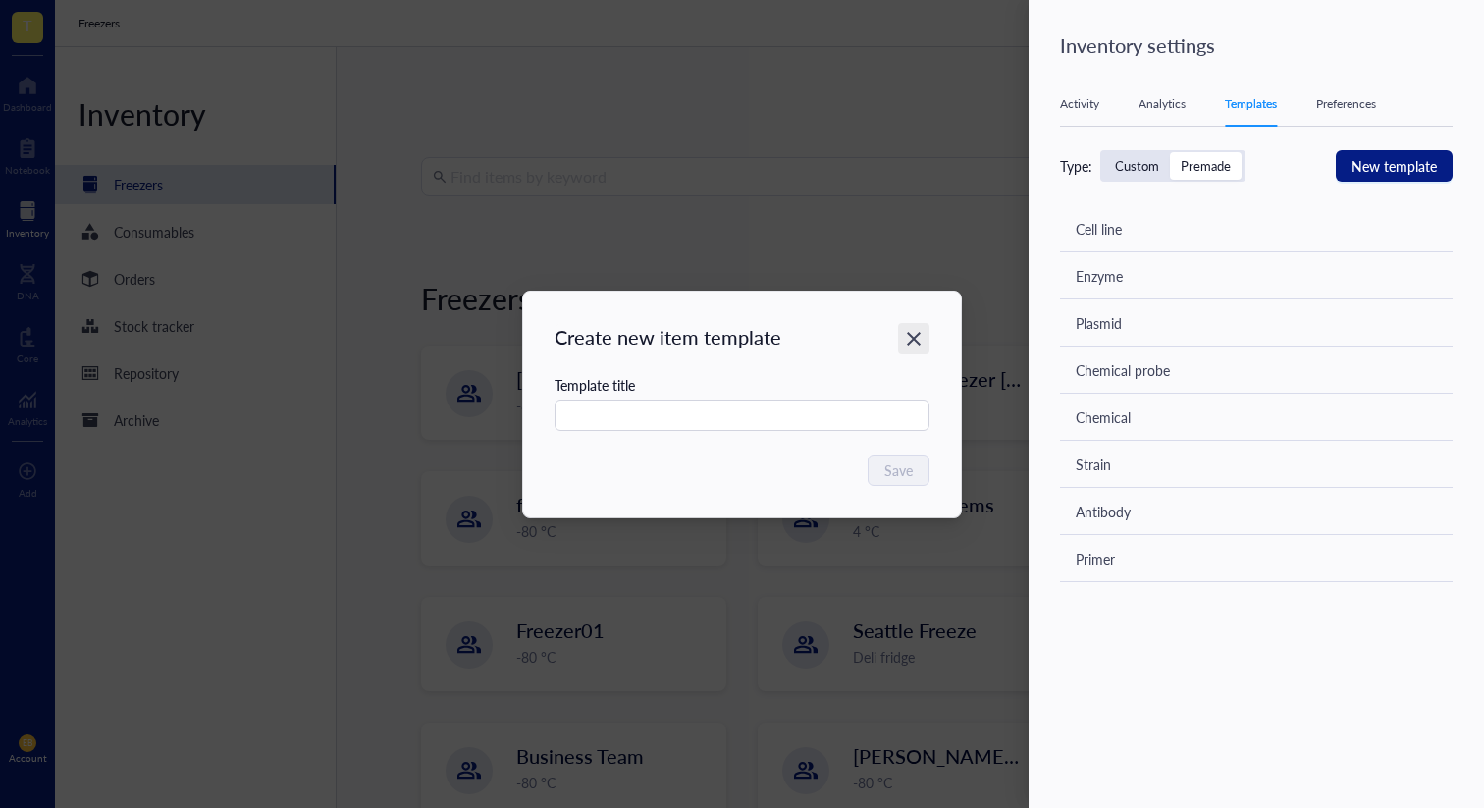
click at [916, 333] on icon "Close" at bounding box center [914, 338] width 19 height 19
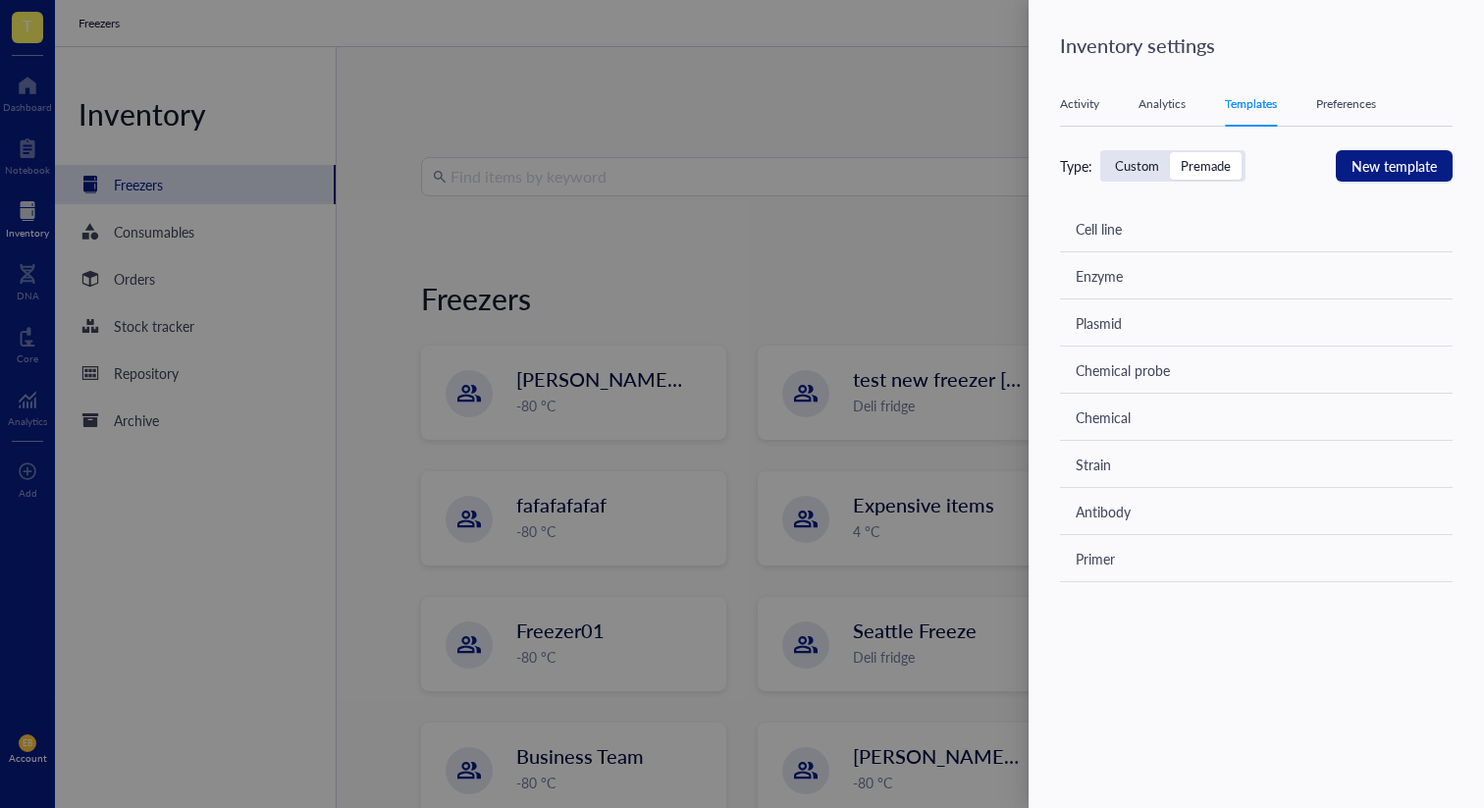
click at [470, 240] on div at bounding box center [742, 404] width 1484 height 808
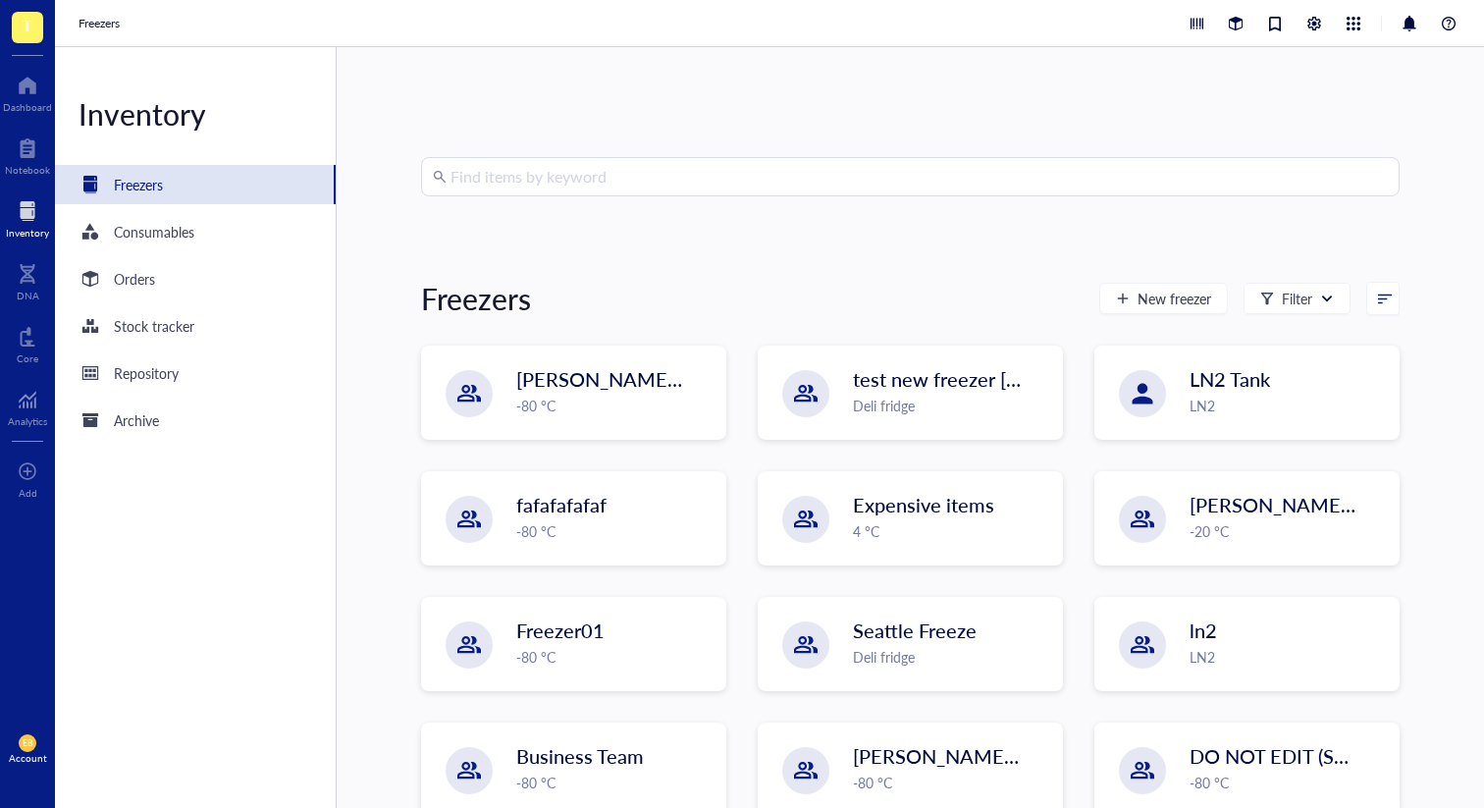
click at [20, 748] on span "EB" at bounding box center [28, 743] width 18 height 18
click at [158, 708] on link "Framework" at bounding box center [131, 711] width 113 height 35
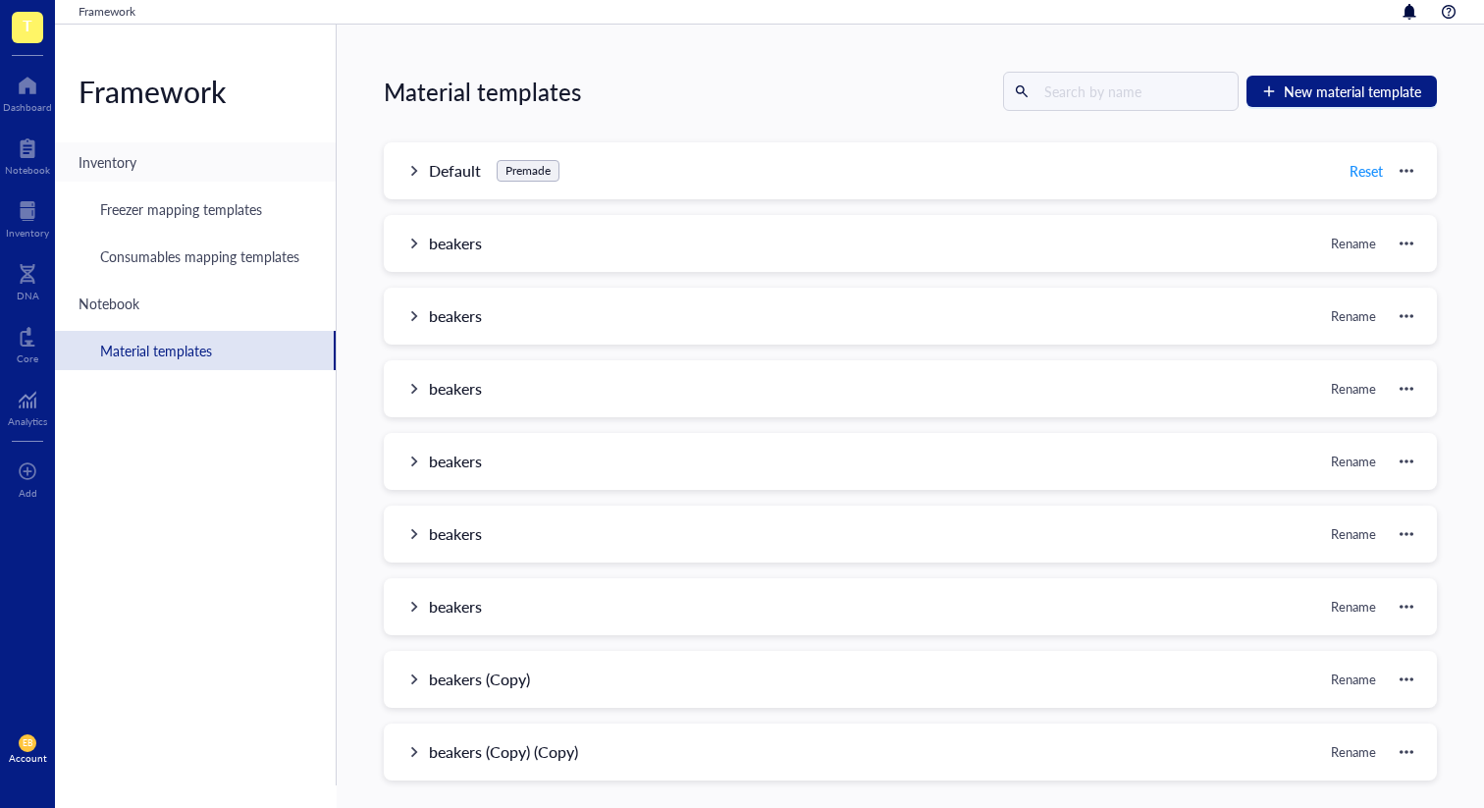
click at [170, 157] on div "Inventory" at bounding box center [195, 161] width 281 height 39
click at [185, 210] on div "Freezer mapping templates" at bounding box center [181, 209] width 162 height 22
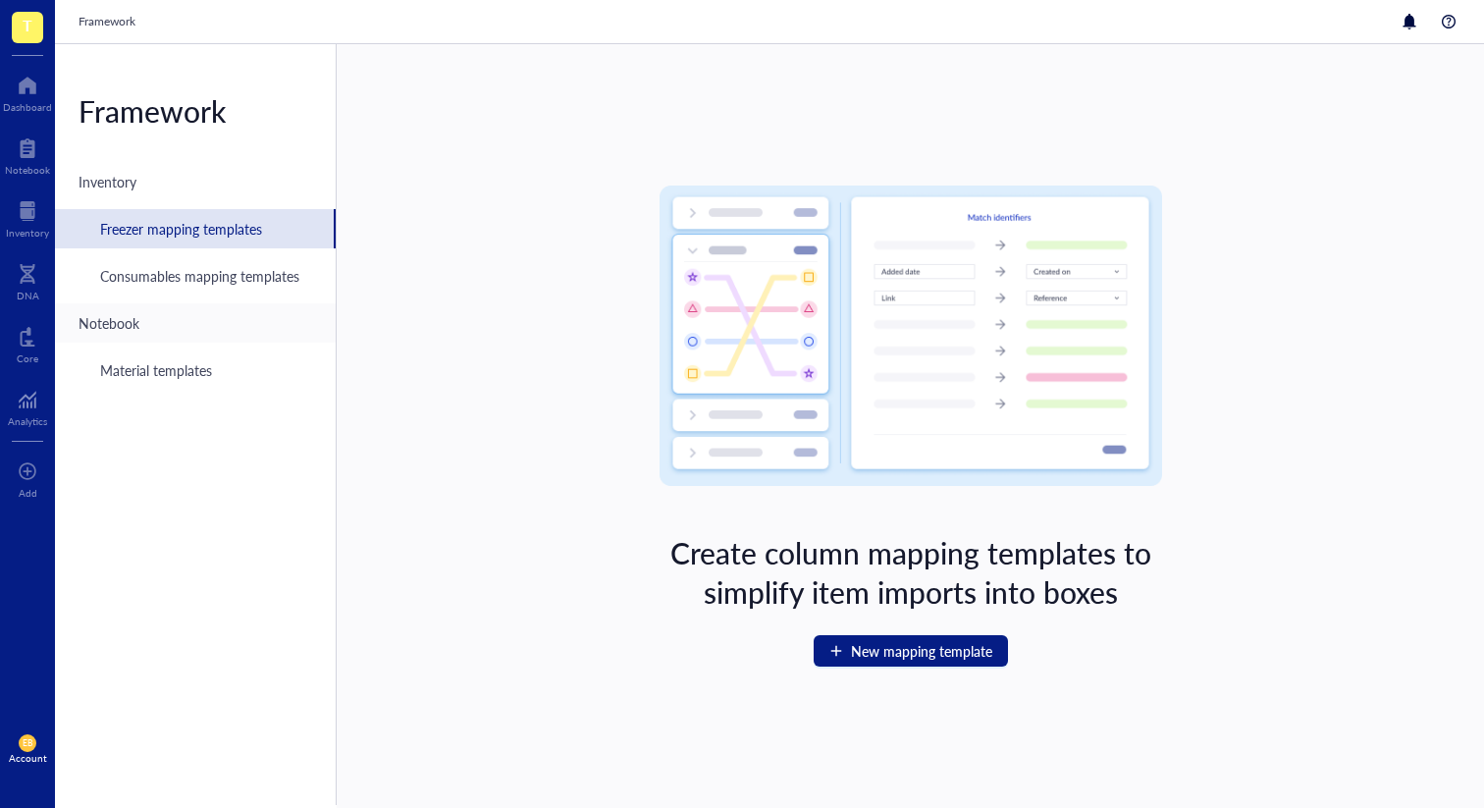
click at [127, 308] on div "Notebook" at bounding box center [195, 322] width 281 height 39
click at [150, 187] on div "Inventory" at bounding box center [195, 181] width 281 height 39
click at [25, 740] on span "EB" at bounding box center [28, 743] width 10 height 10
click at [150, 677] on link "Account settings" at bounding box center [131, 676] width 113 height 35
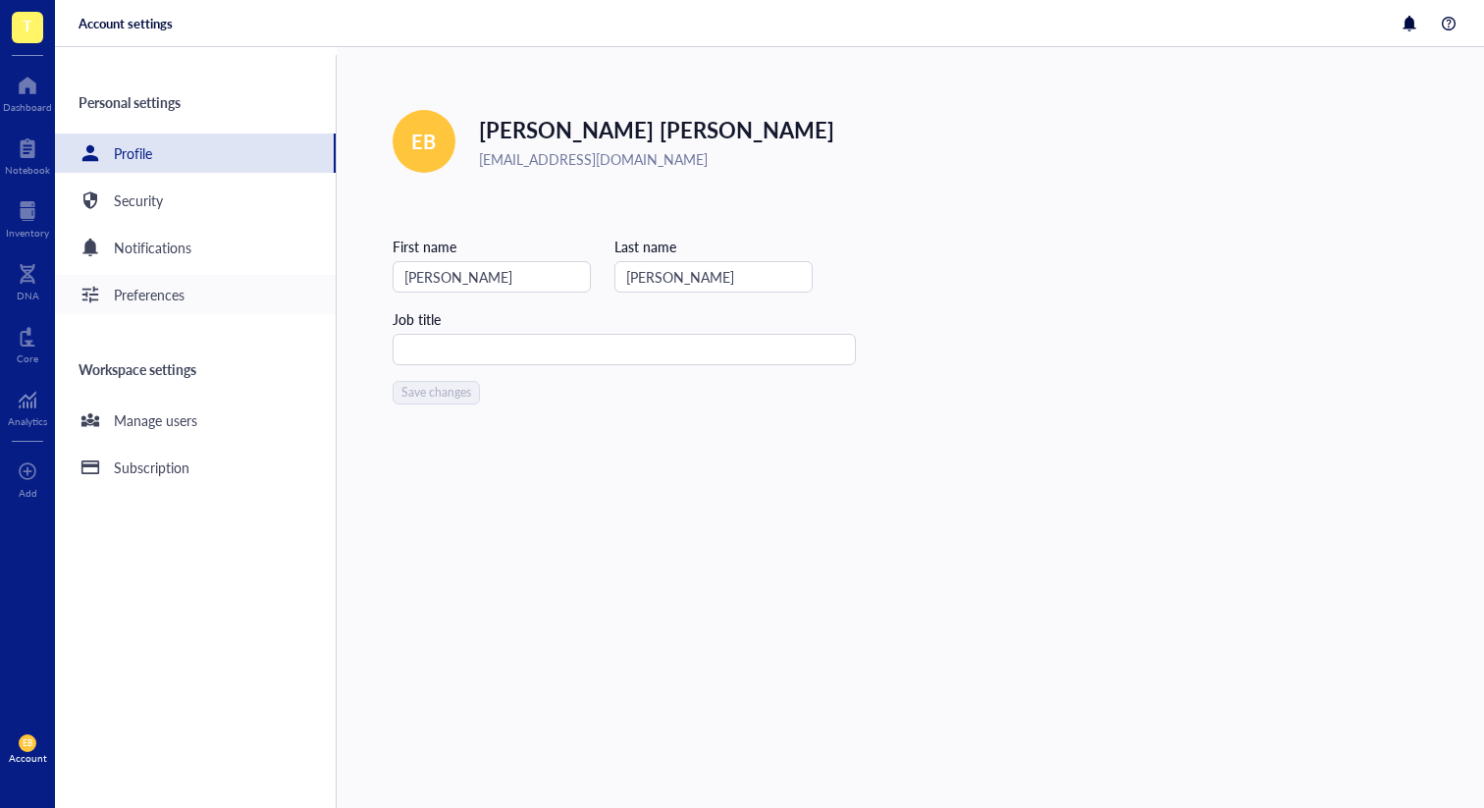
click at [169, 285] on div "Preferences" at bounding box center [149, 295] width 71 height 22
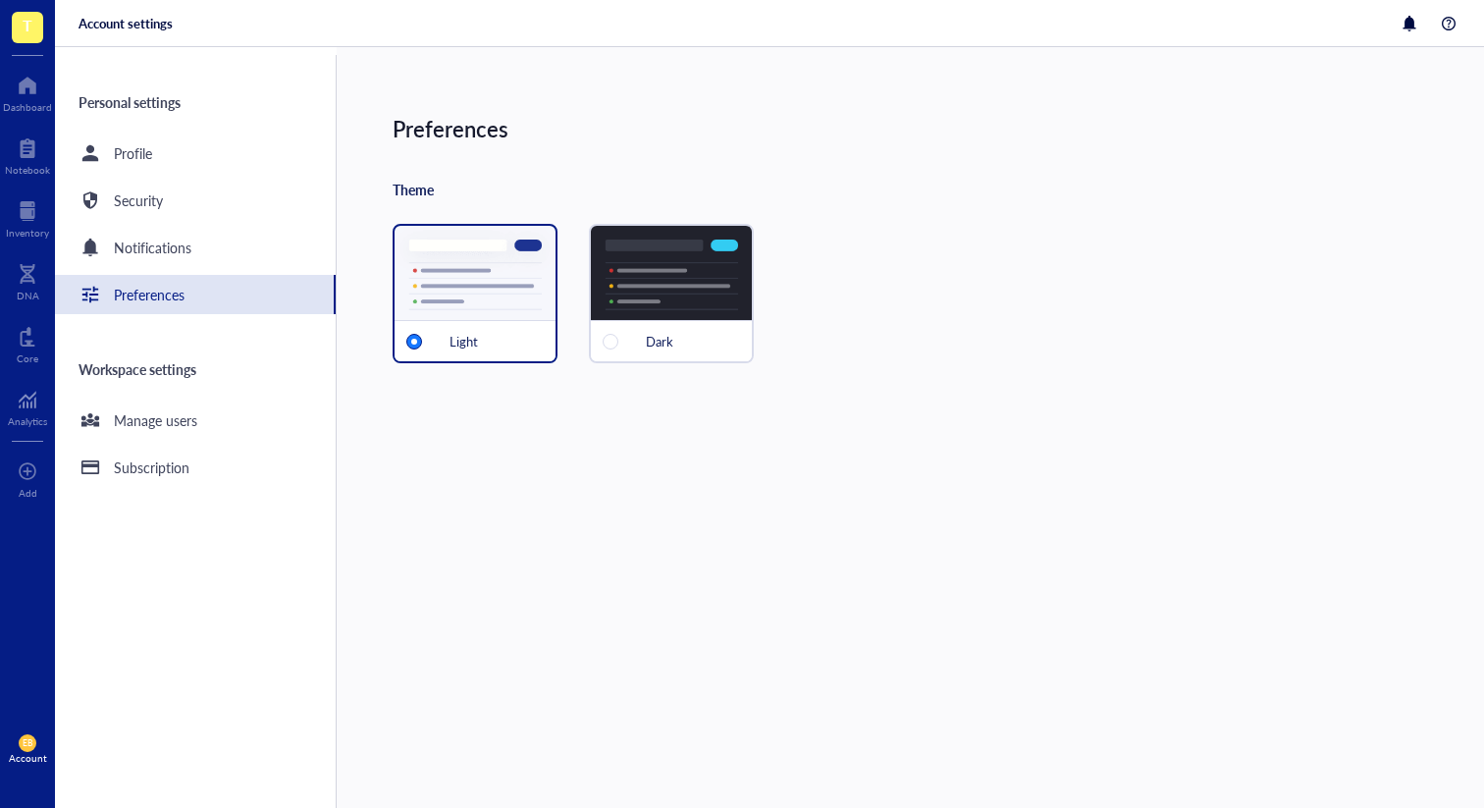
click at [658, 273] on div "Dark" at bounding box center [671, 293] width 165 height 139
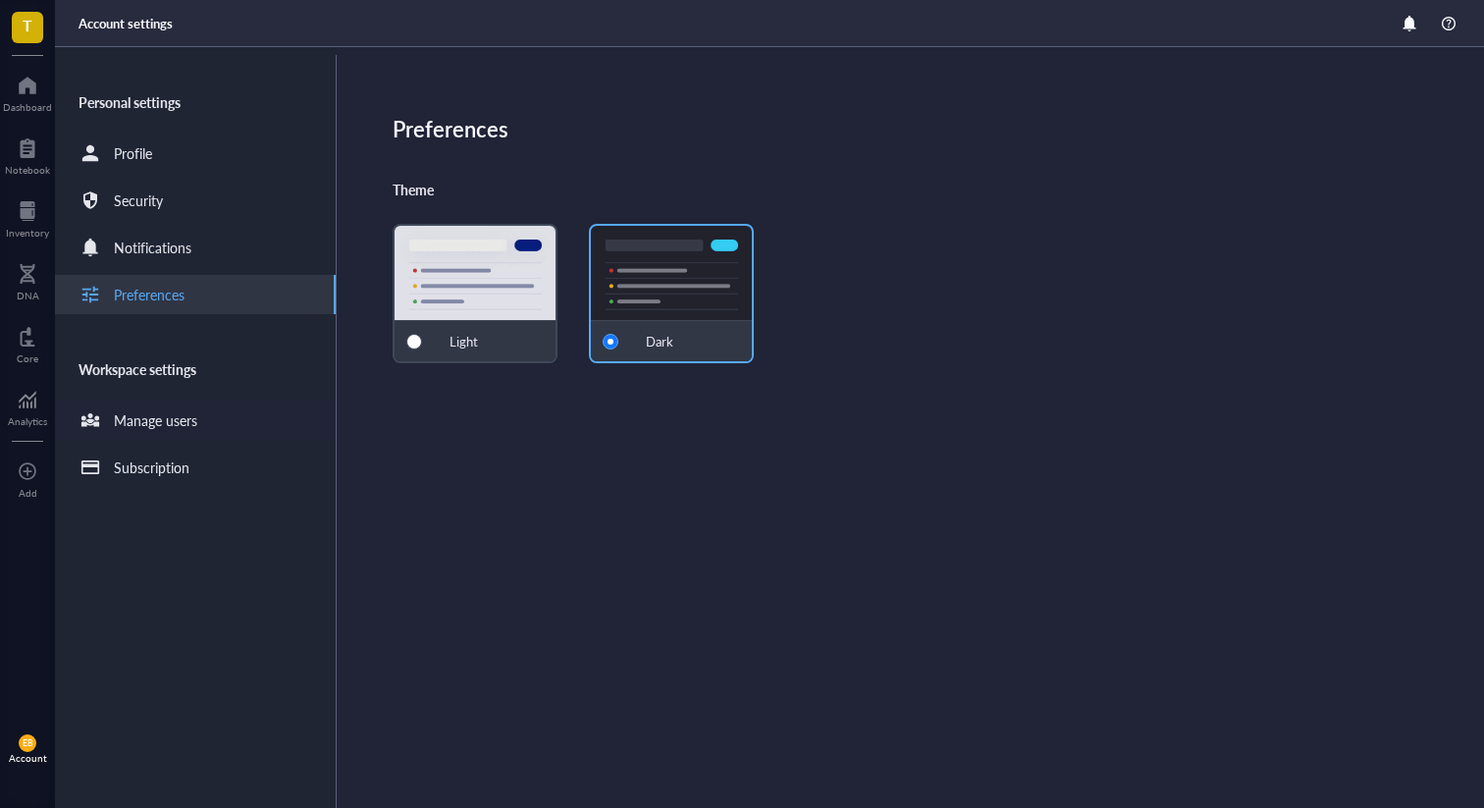
click at [168, 410] on div "Manage users" at bounding box center [155, 420] width 83 height 22
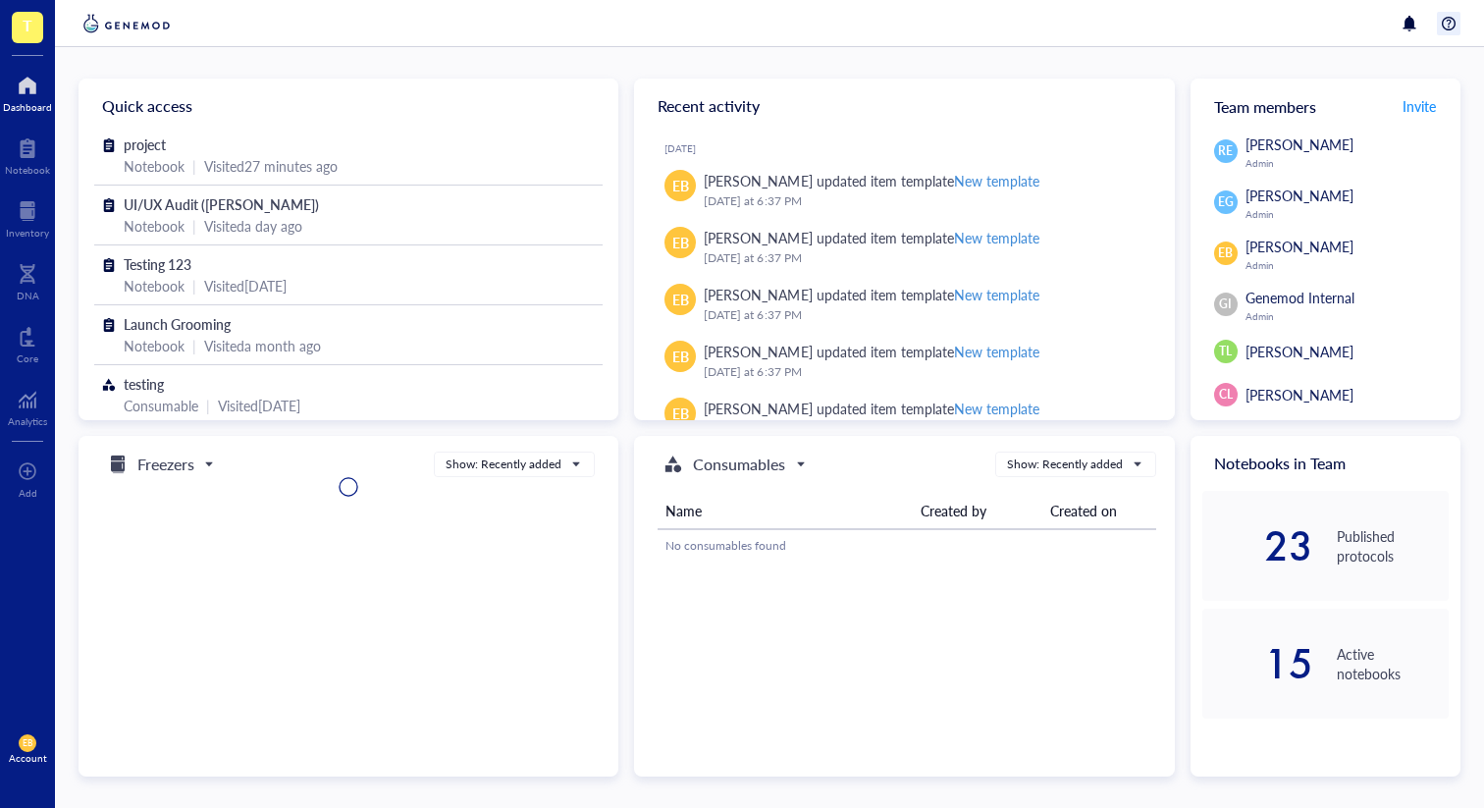
click at [1451, 20] on div at bounding box center [1449, 24] width 24 height 24
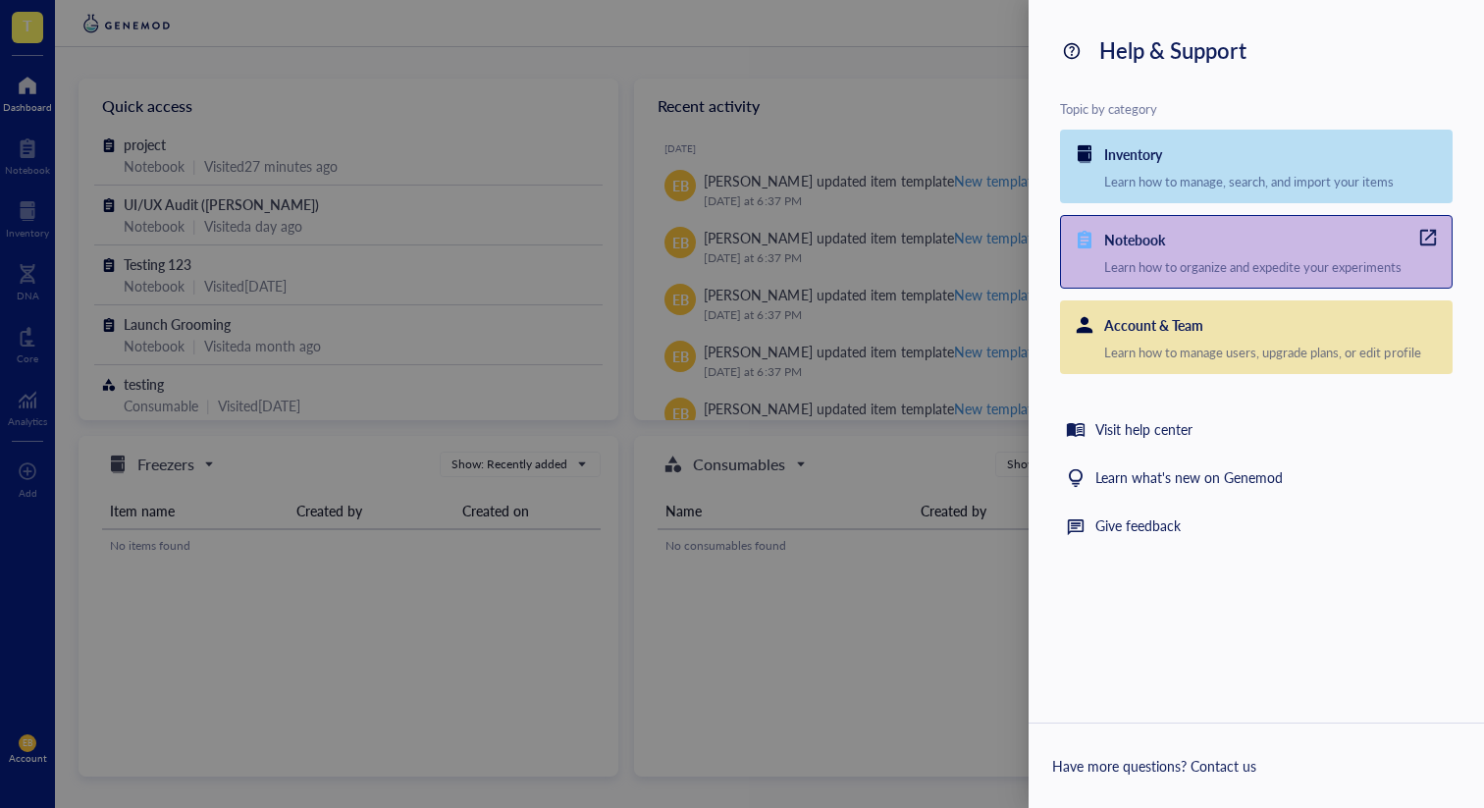
click at [1218, 256] on div "Notebook" at bounding box center [1277, 237] width 347 height 42
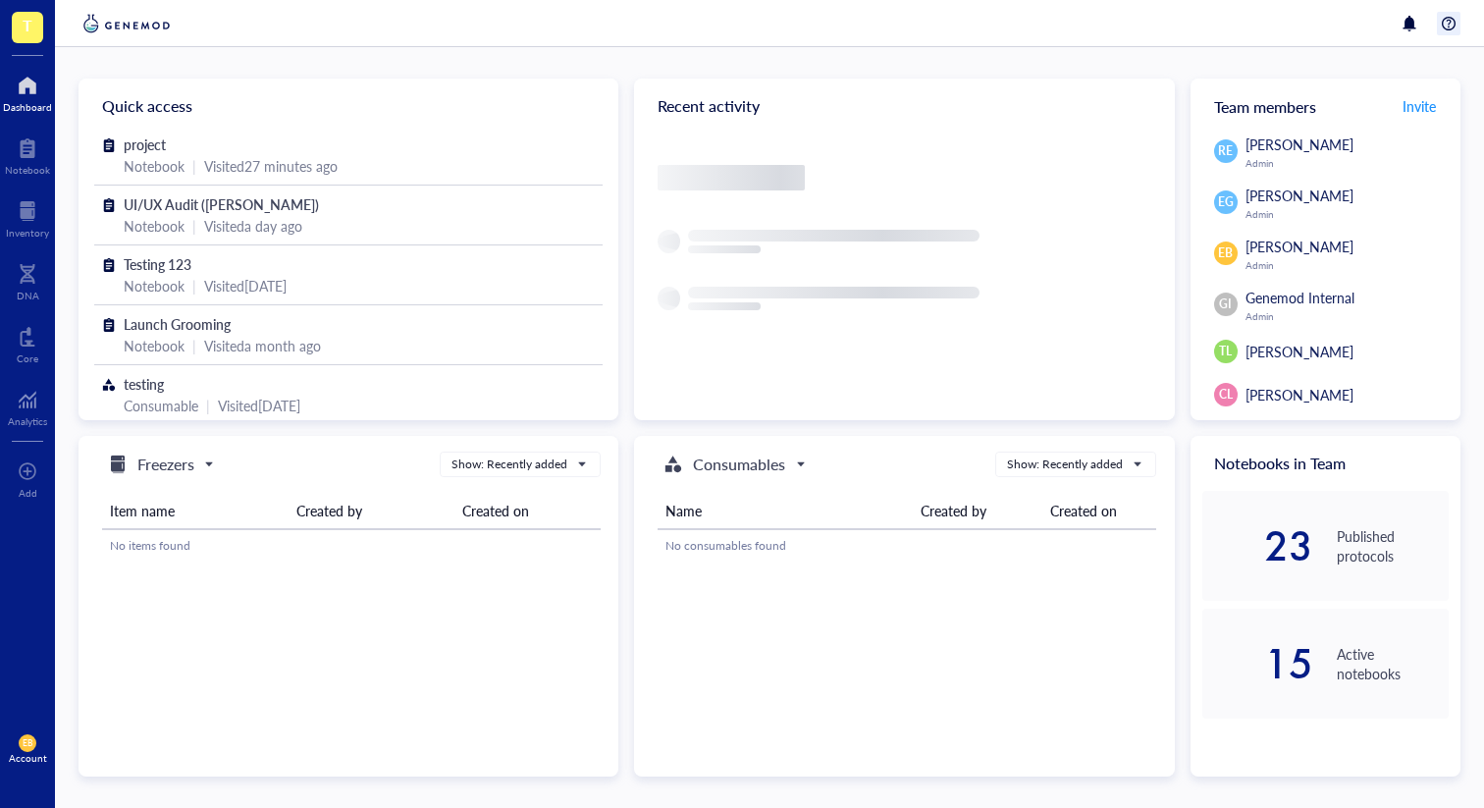
click at [1455, 29] on div at bounding box center [1449, 24] width 24 height 24
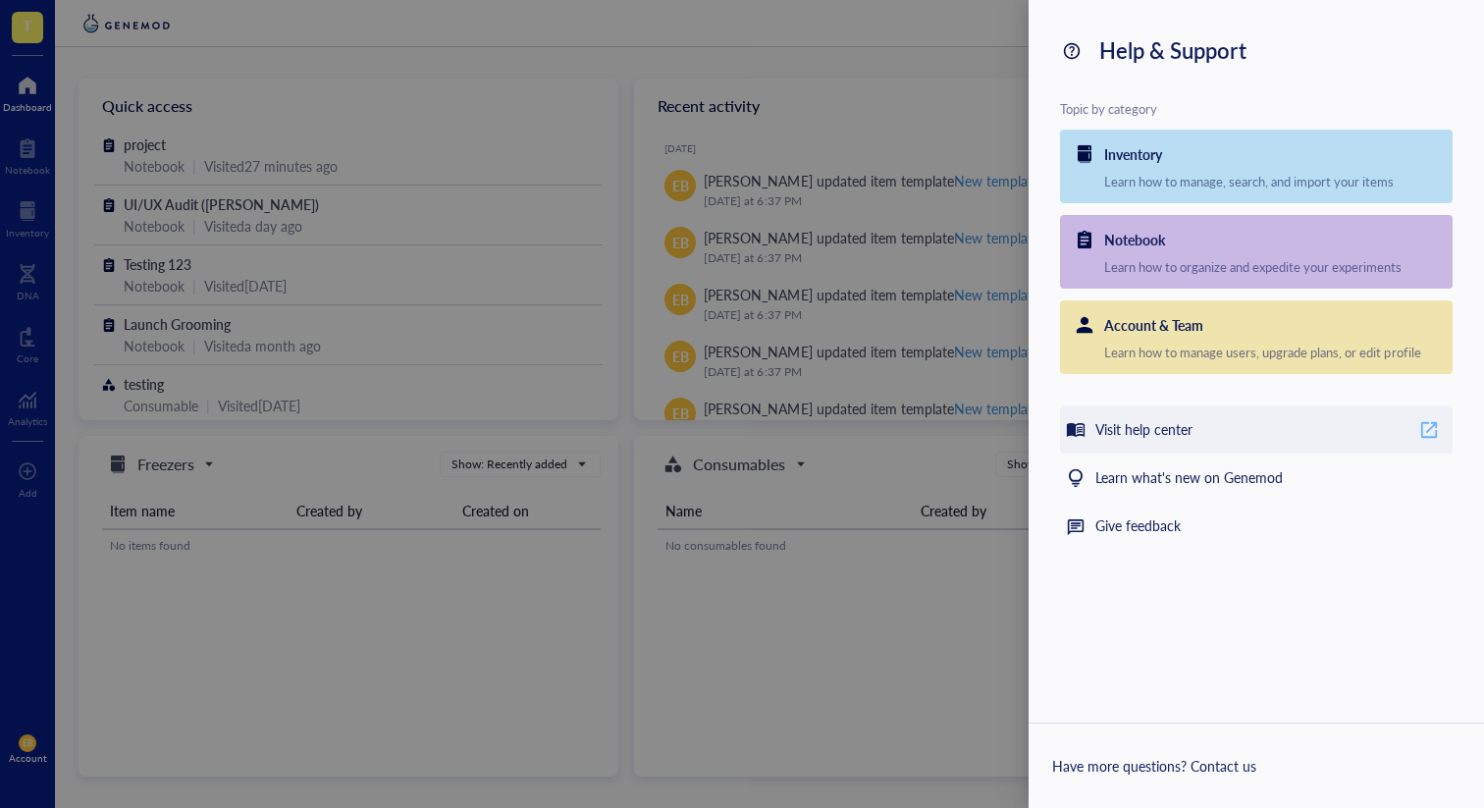
click at [1135, 432] on div "Visit help center" at bounding box center [1143, 430] width 97 height 24
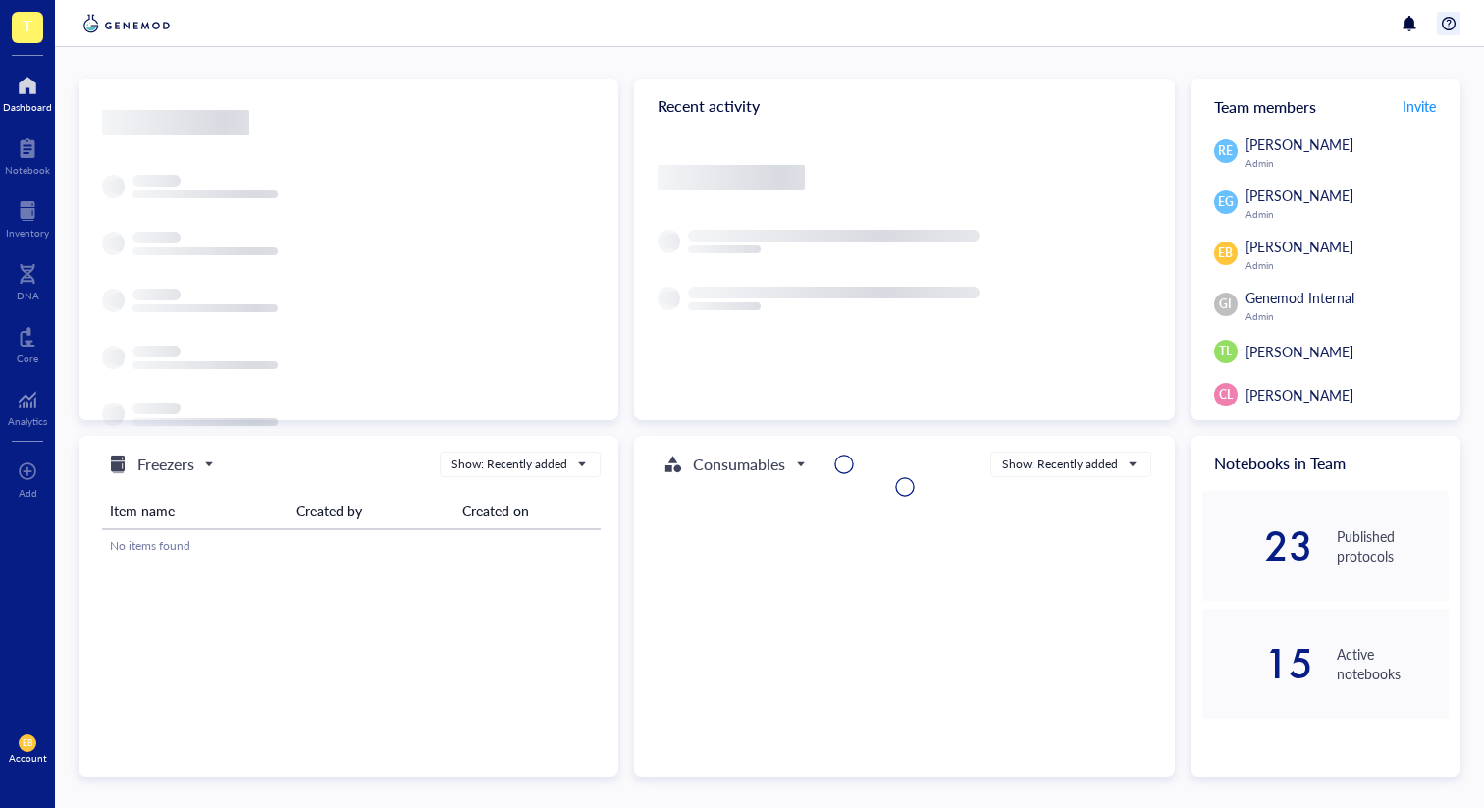
click at [1459, 19] on div at bounding box center [1449, 24] width 24 height 24
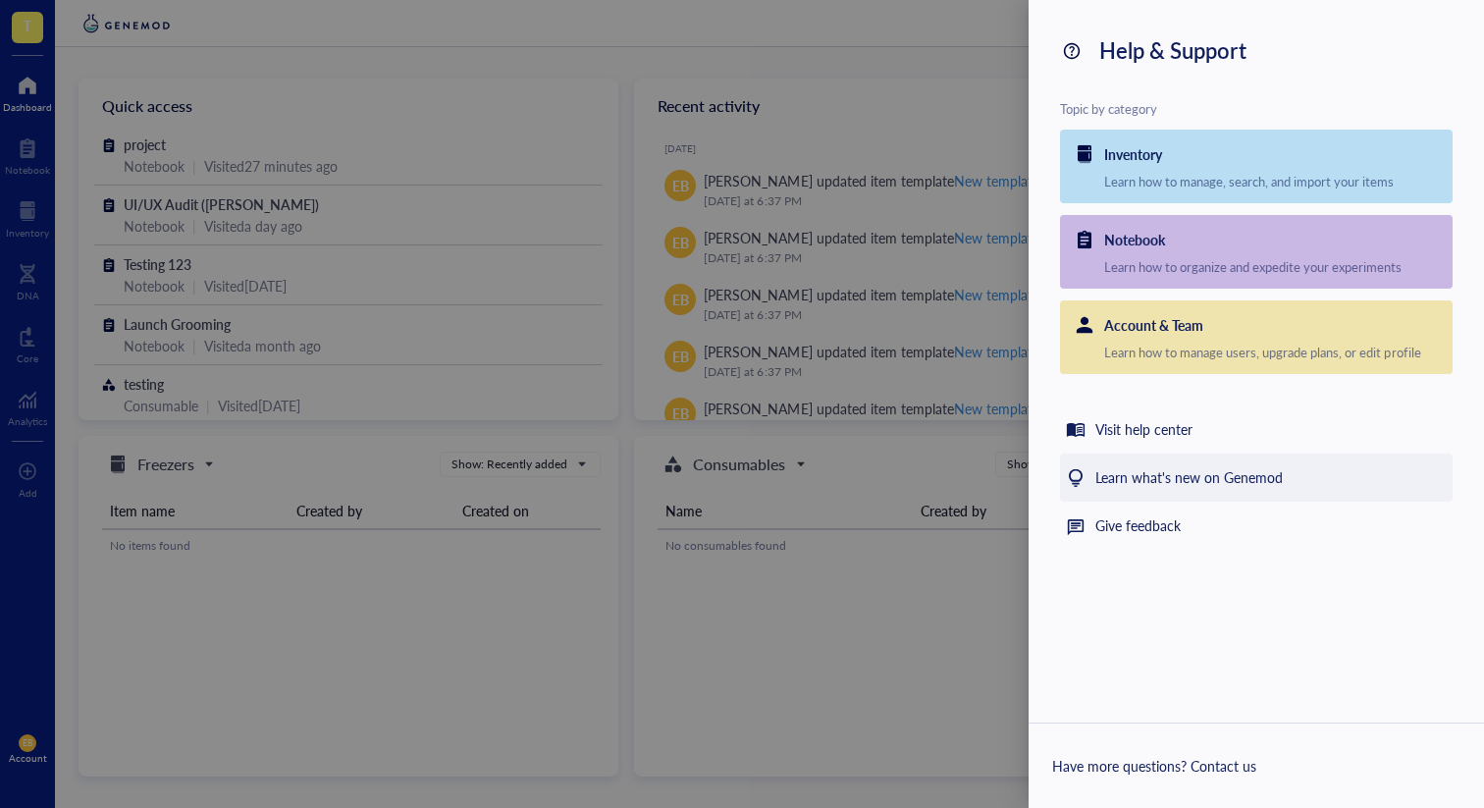
click at [1136, 470] on div "Learn what's new on Genemod" at bounding box center [1188, 478] width 187 height 24
